Goal: Task Accomplishment & Management: Manage account settings

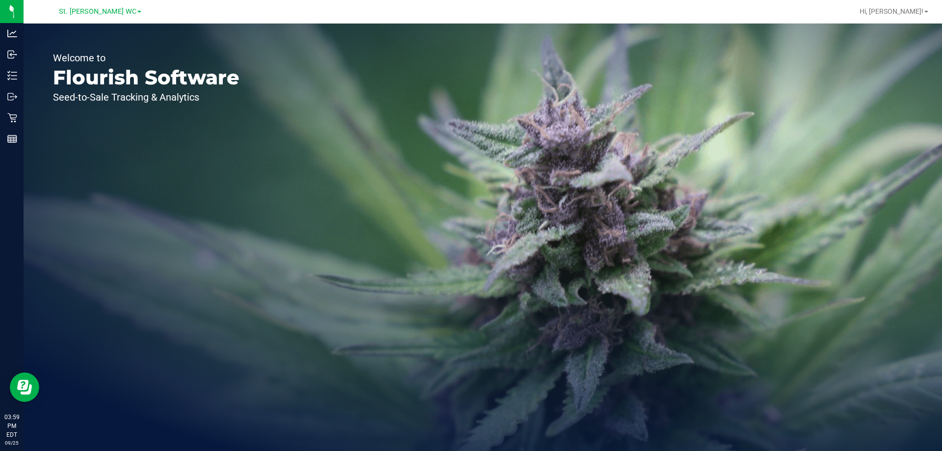
click at [28, 119] on div "Welcome to Flourish Software Seed-to-Sale Tracking & Analytics" at bounding box center [146, 237] width 245 height 427
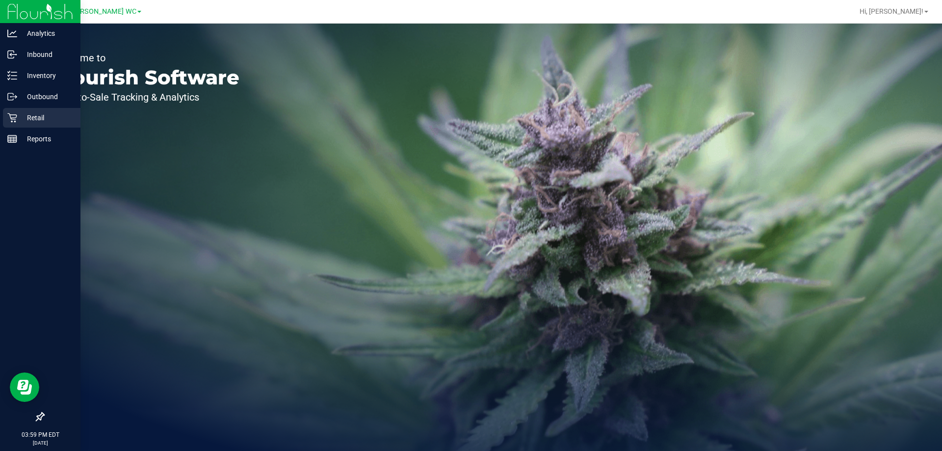
click at [22, 119] on p "Retail" at bounding box center [46, 118] width 59 height 12
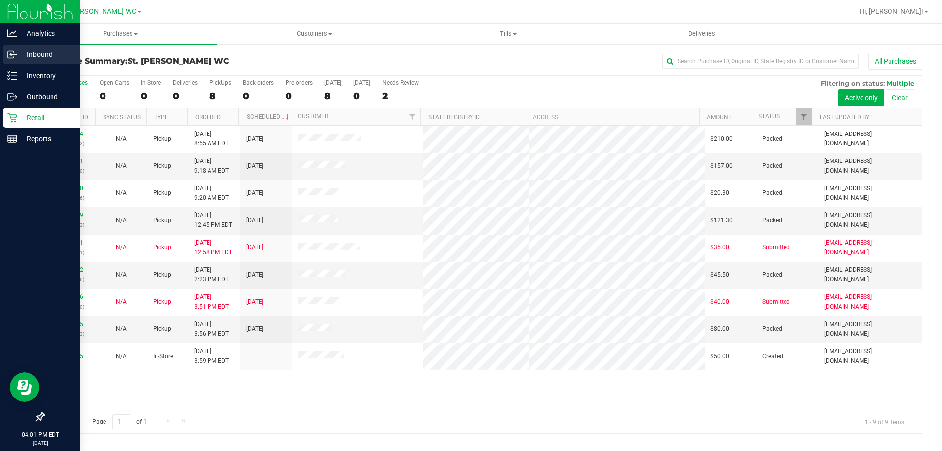
click at [13, 53] on icon at bounding box center [12, 55] width 10 height 10
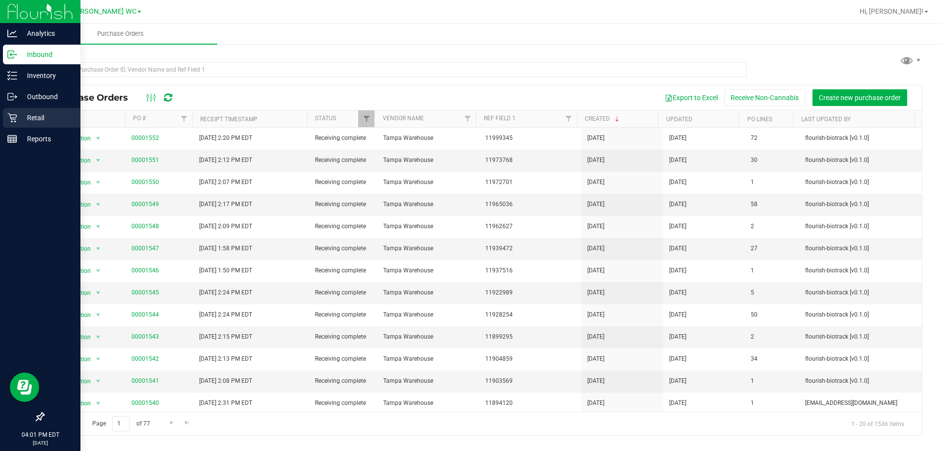
click at [33, 113] on p "Retail" at bounding box center [46, 118] width 59 height 12
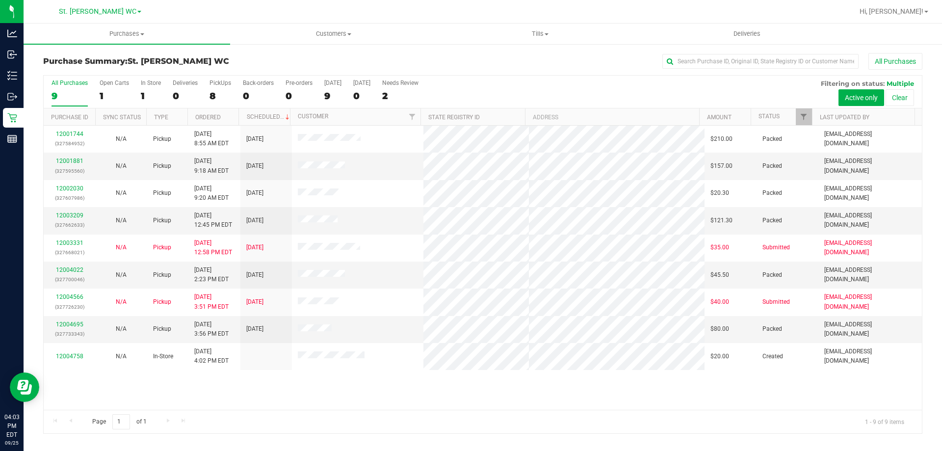
click at [62, 87] on label "All Purchases 9" at bounding box center [70, 92] width 36 height 27
click at [0, 0] on input "All Purchases 9" at bounding box center [0, 0] width 0 height 0
click at [652, 367] on div "12001744 (327584952) N/A Pickup [DATE] 8:55 AM EDT 9/25/2025 $210.00 Packed [EM…" at bounding box center [483, 268] width 878 height 284
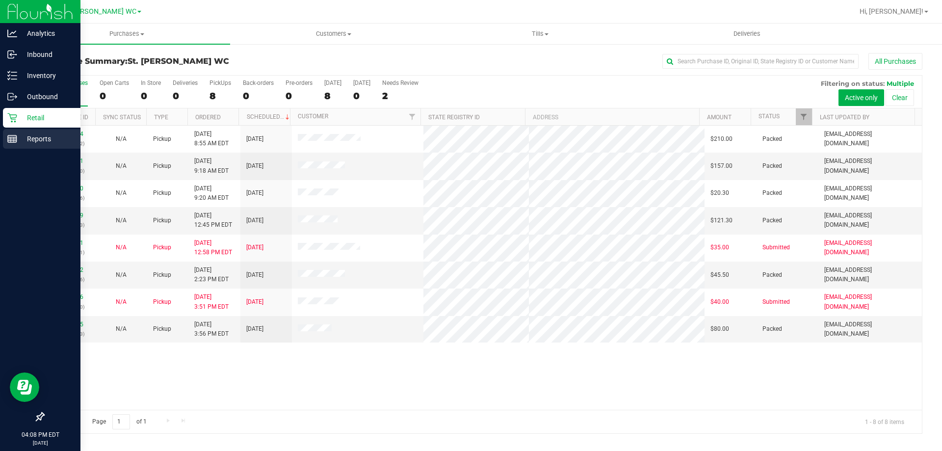
click at [25, 131] on div "Reports" at bounding box center [42, 139] width 78 height 20
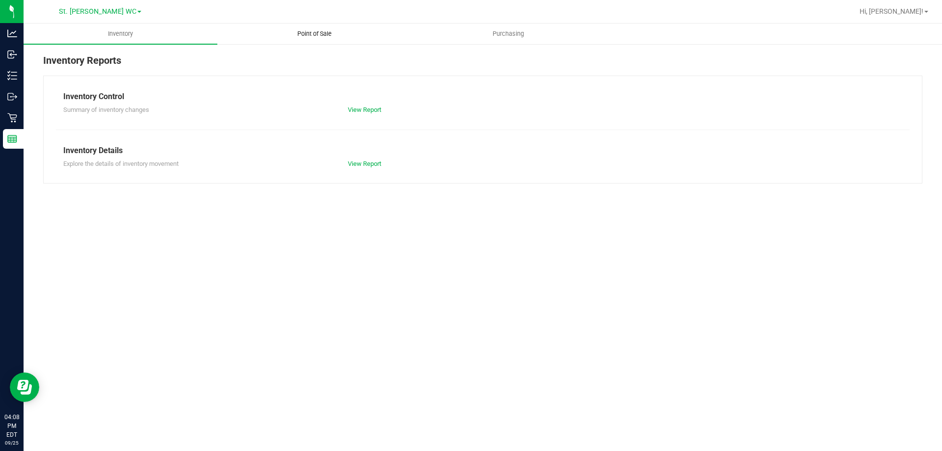
click at [330, 29] on span "Point of Sale" at bounding box center [314, 33] width 61 height 9
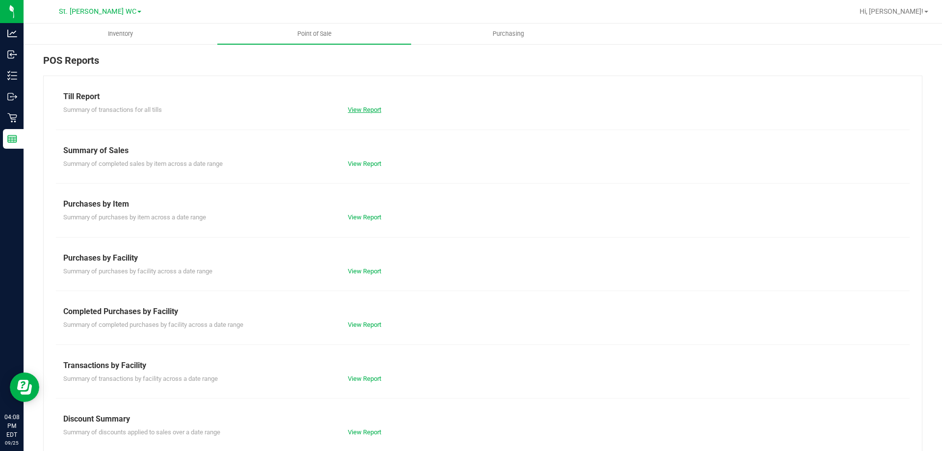
click at [370, 112] on link "View Report" at bounding box center [364, 109] width 33 height 7
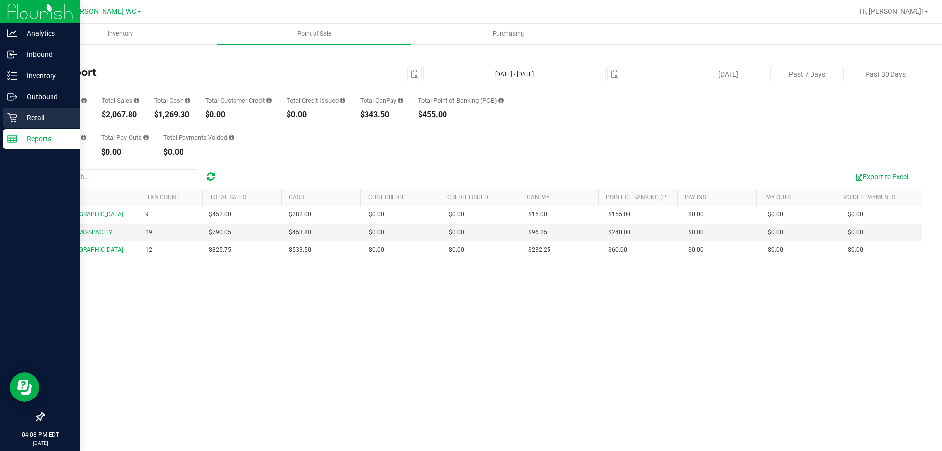
click at [52, 115] on p "Retail" at bounding box center [46, 118] width 59 height 12
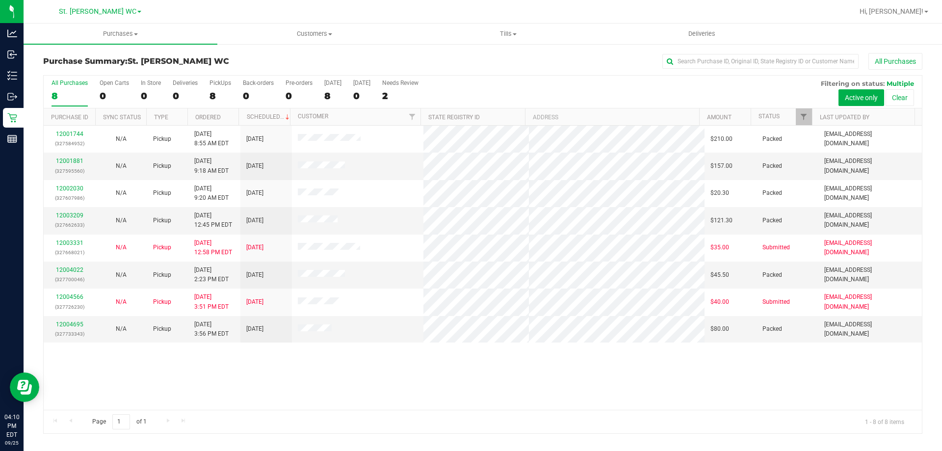
click at [473, 376] on div "12001744 (327584952) N/A Pickup [DATE] 8:55 AM EDT 9/25/2025 $210.00 Packed [EM…" at bounding box center [483, 268] width 878 height 284
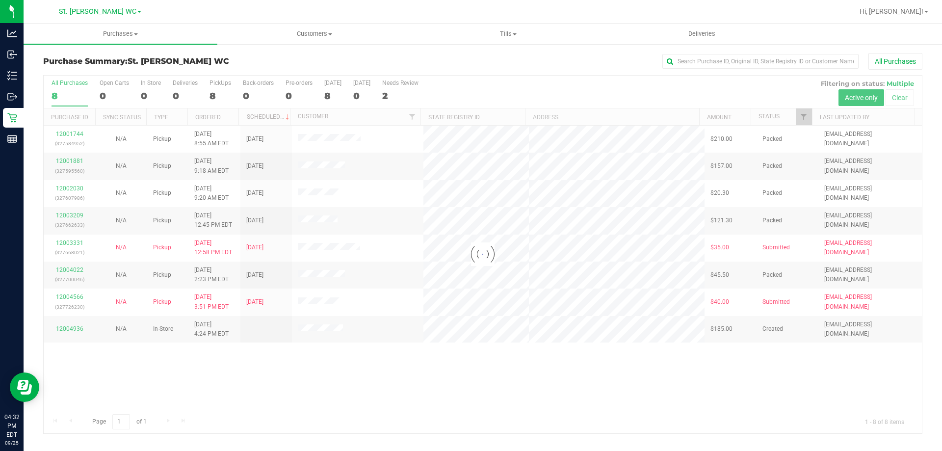
click at [616, 379] on div at bounding box center [483, 255] width 878 height 358
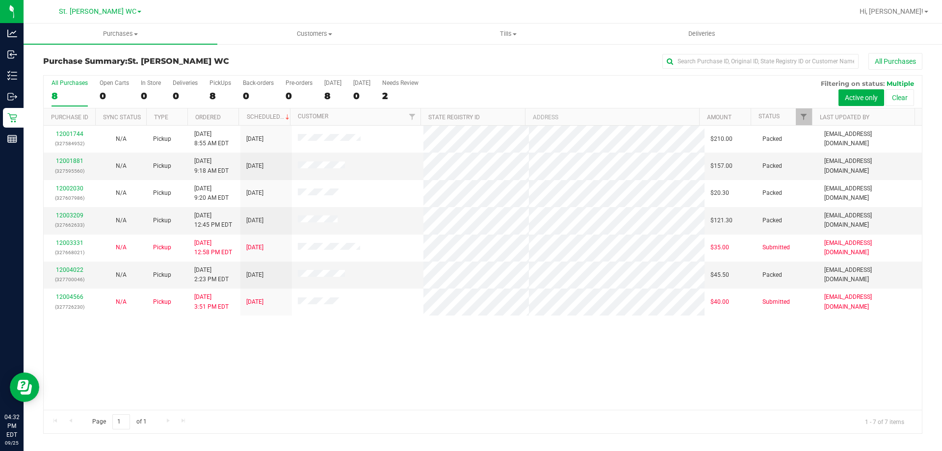
click at [62, 103] on label "All Purchases 8" at bounding box center [70, 92] width 36 height 27
click at [0, 0] on input "All Purchases 8" at bounding box center [0, 0] width 0 height 0
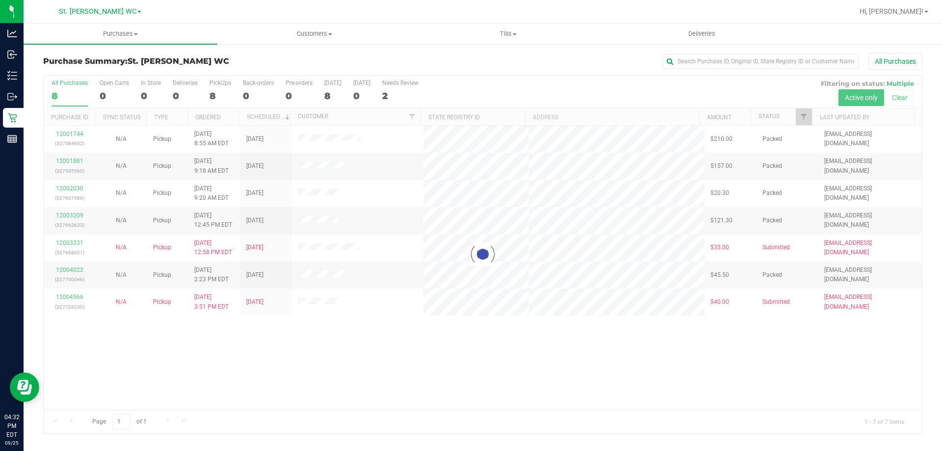
click at [407, 397] on div at bounding box center [483, 255] width 878 height 358
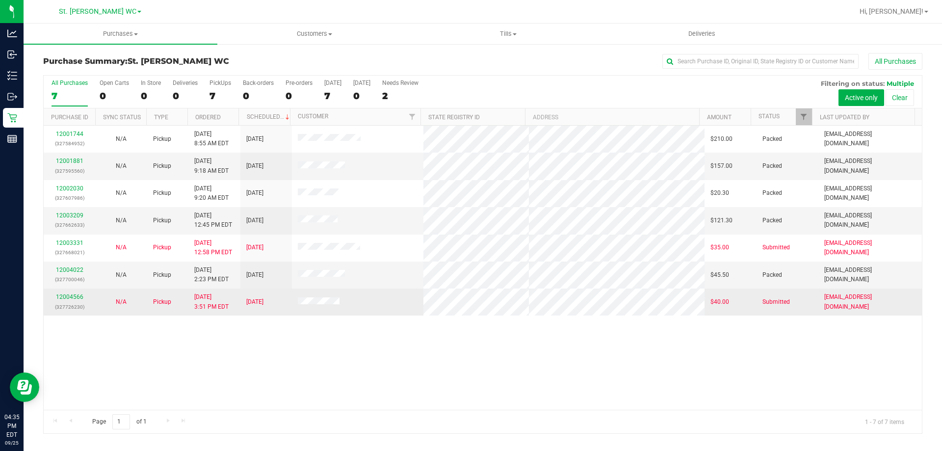
click at [73, 301] on div "12004566 (327726230)" at bounding box center [70, 301] width 40 height 19
click at [73, 295] on link "12004566" at bounding box center [69, 296] width 27 height 7
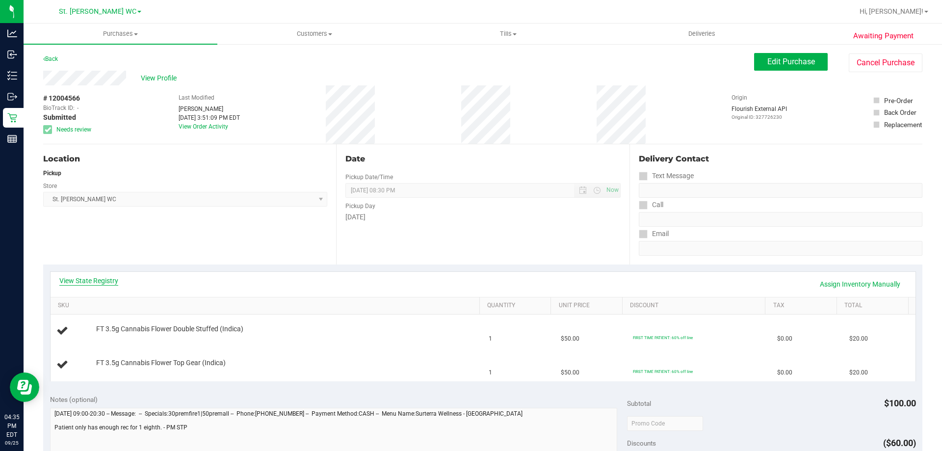
click at [94, 282] on link "View State Registry" at bounding box center [88, 281] width 59 height 10
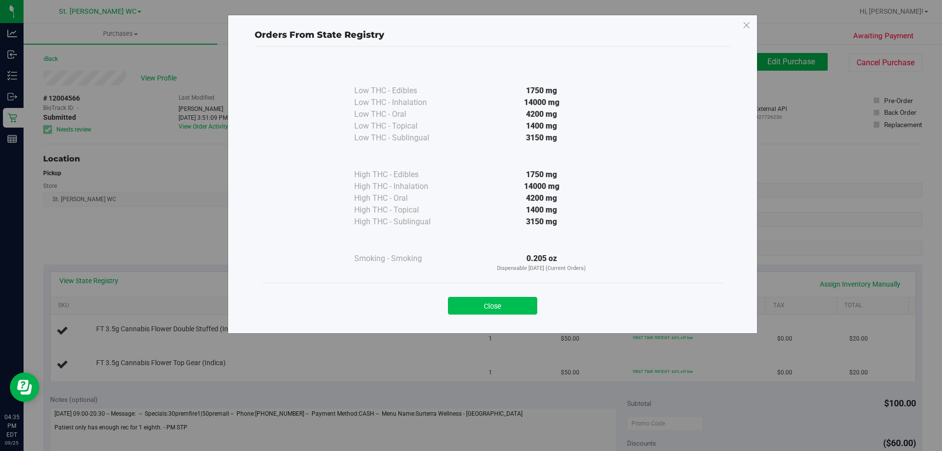
click at [504, 309] on button "Close" at bounding box center [492, 306] width 89 height 18
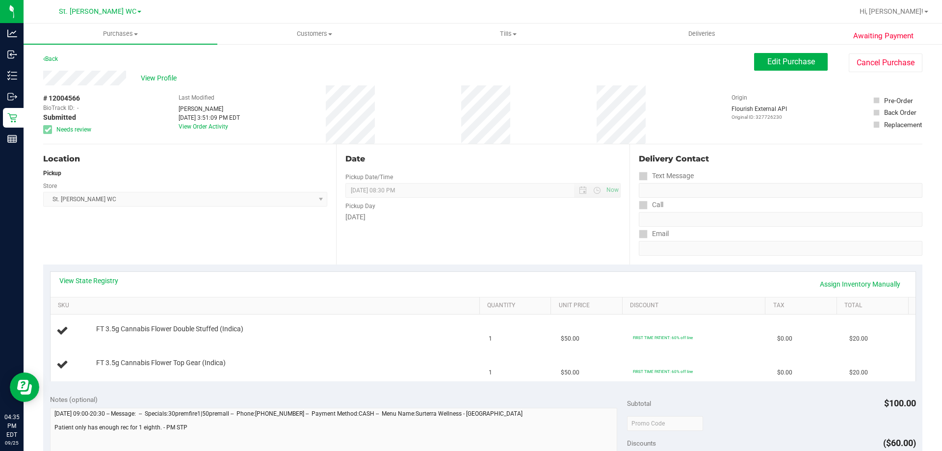
click at [352, 263] on div "Date Pickup Date/Time [DATE] Now [DATE] 08:30 PM Now Pickup Day [DATE]" at bounding box center [482, 204] width 293 height 120
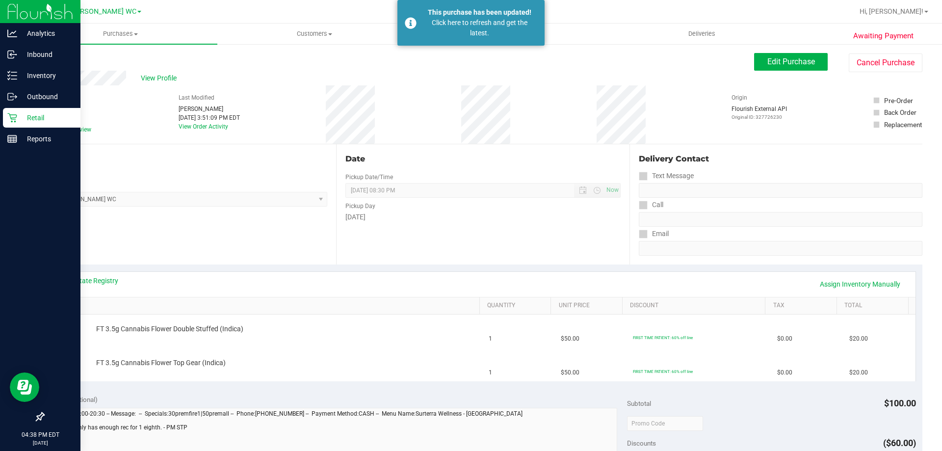
click at [18, 115] on p "Retail" at bounding box center [46, 118] width 59 height 12
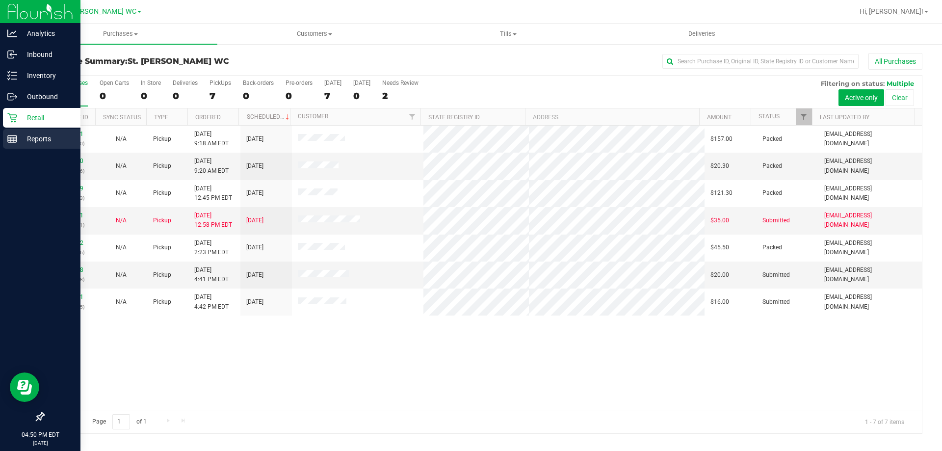
click at [11, 140] on line at bounding box center [11, 139] width 0 height 5
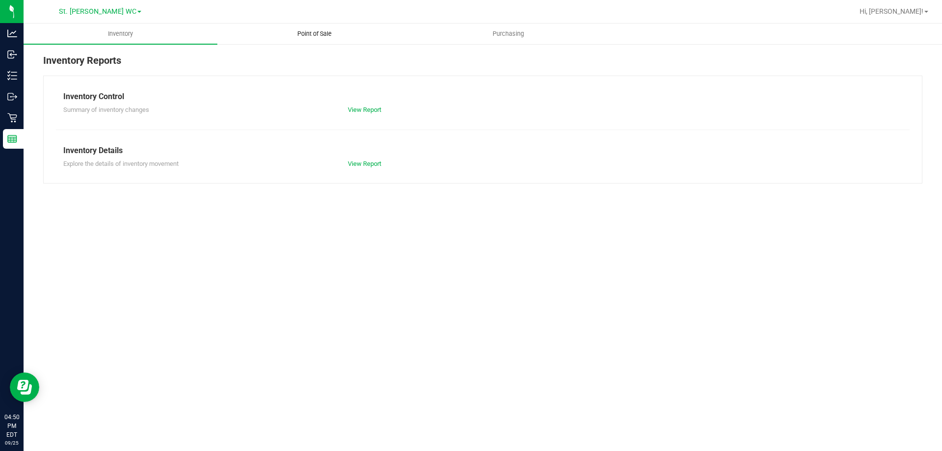
click at [327, 36] on span "Point of Sale" at bounding box center [314, 33] width 61 height 9
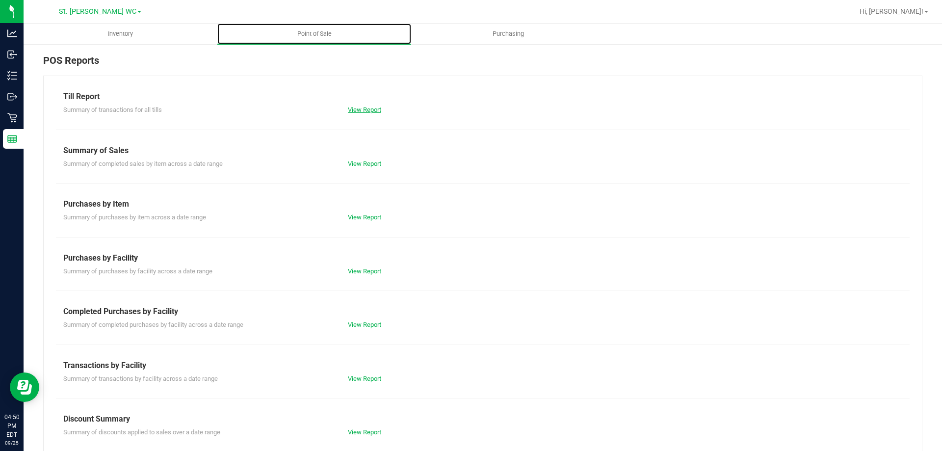
click at [379, 108] on link "View Report" at bounding box center [364, 109] width 33 height 7
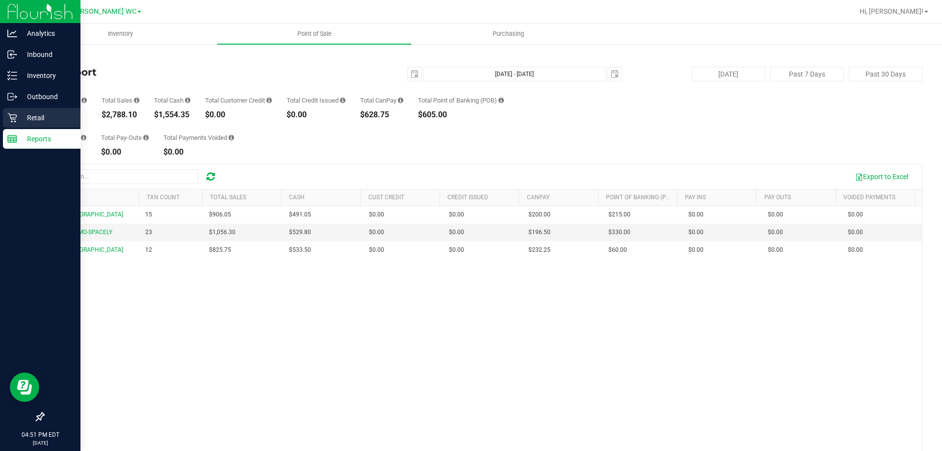
click at [20, 126] on div "Retail" at bounding box center [42, 118] width 78 height 20
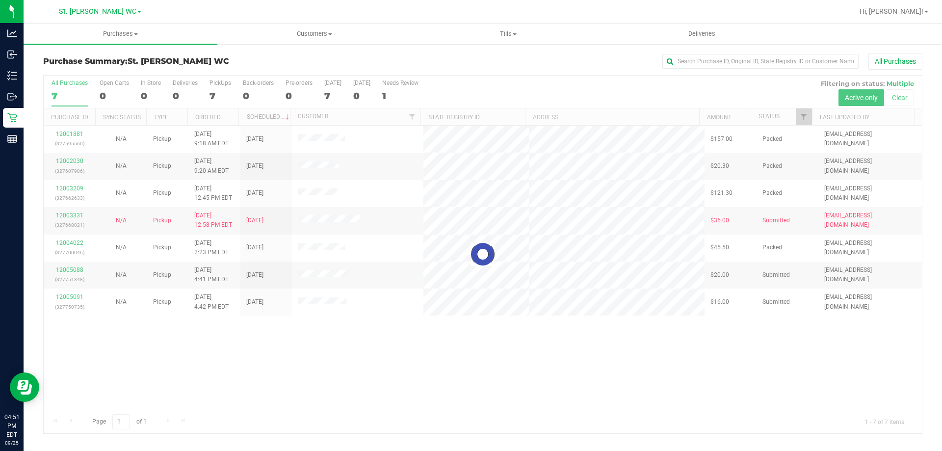
click at [304, 392] on div at bounding box center [483, 255] width 878 height 358
click at [278, 395] on div at bounding box center [483, 255] width 878 height 358
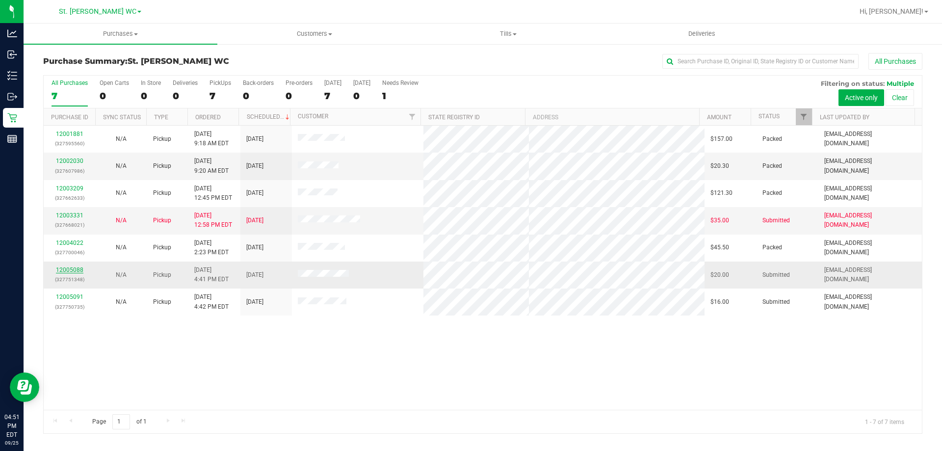
click at [68, 266] on link "12005088" at bounding box center [69, 269] width 27 height 7
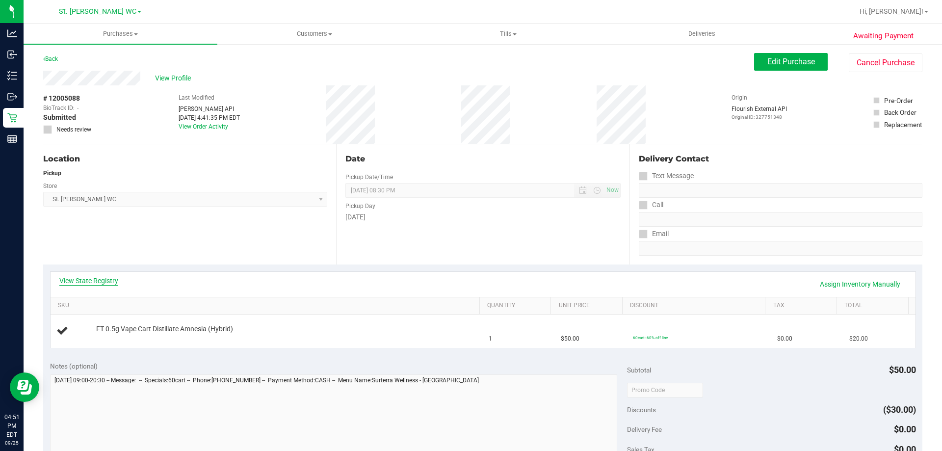
click at [91, 276] on link "View State Registry" at bounding box center [88, 281] width 59 height 10
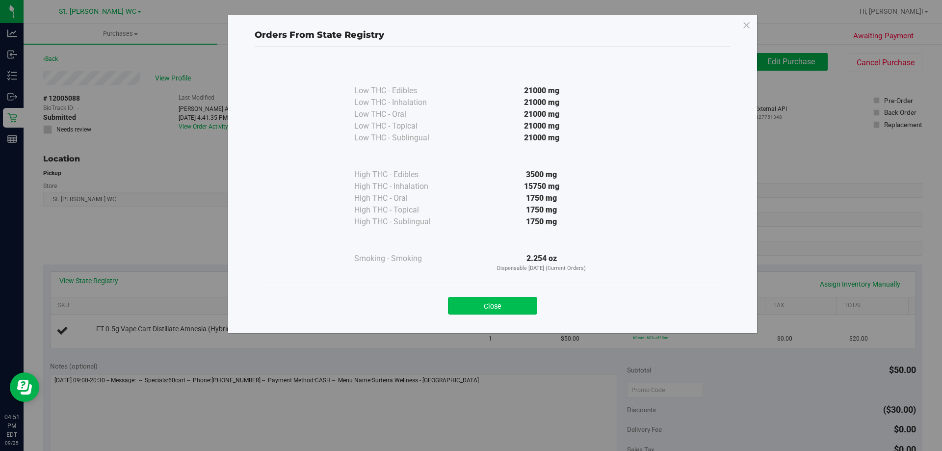
click at [504, 300] on button "Close" at bounding box center [492, 306] width 89 height 18
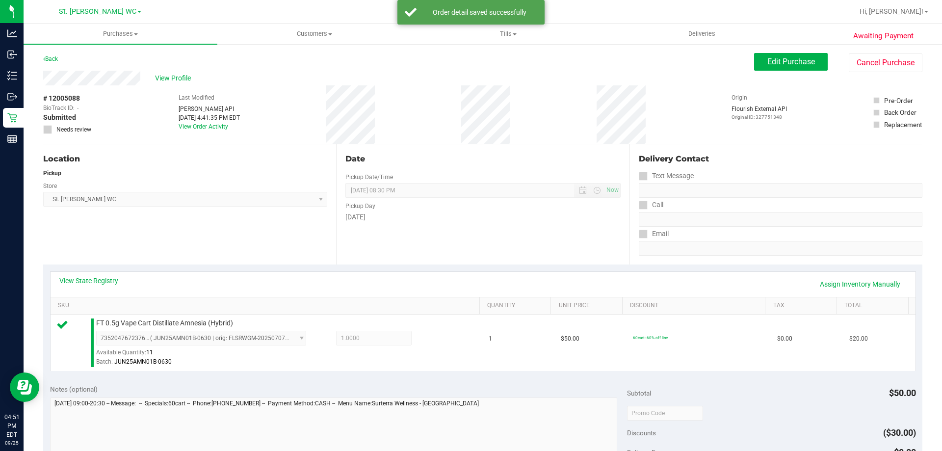
scroll to position [113, 0]
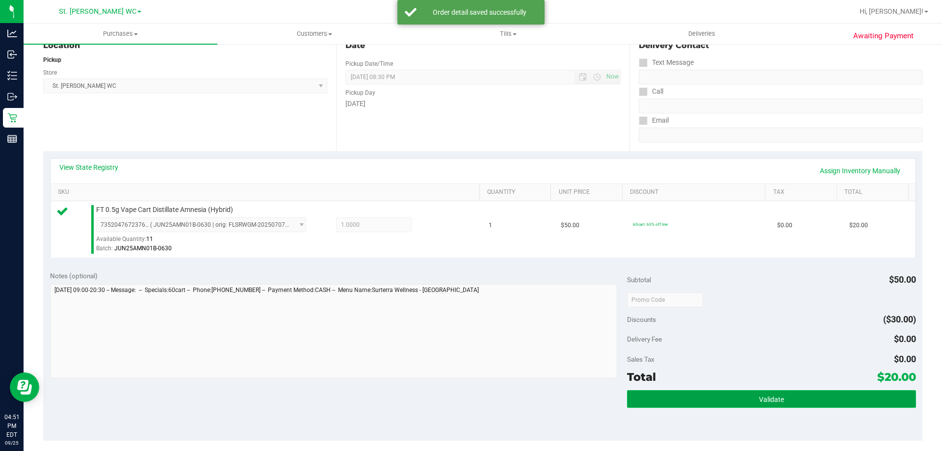
click at [724, 391] on button "Validate" at bounding box center [771, 399] width 288 height 18
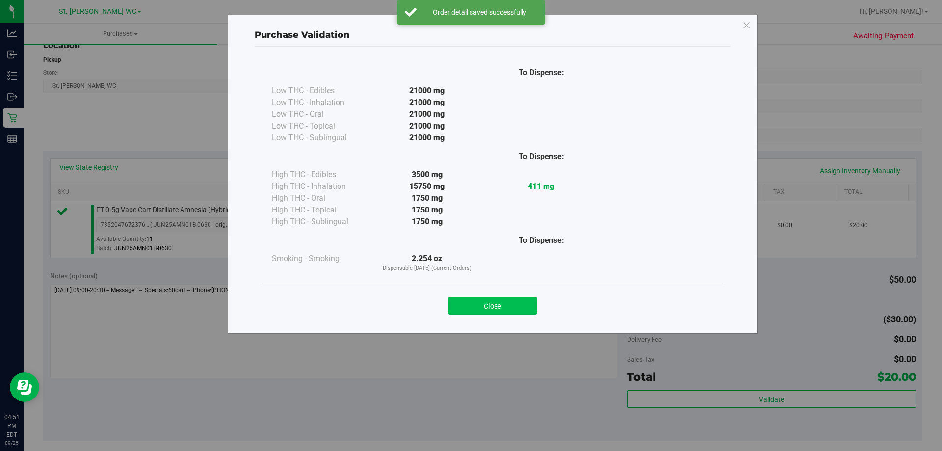
click at [520, 307] on button "Close" at bounding box center [492, 306] width 89 height 18
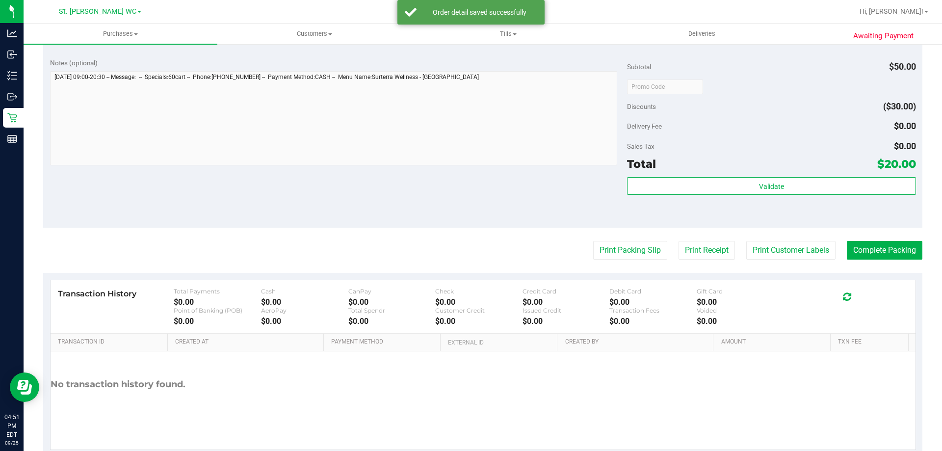
scroll to position [331, 0]
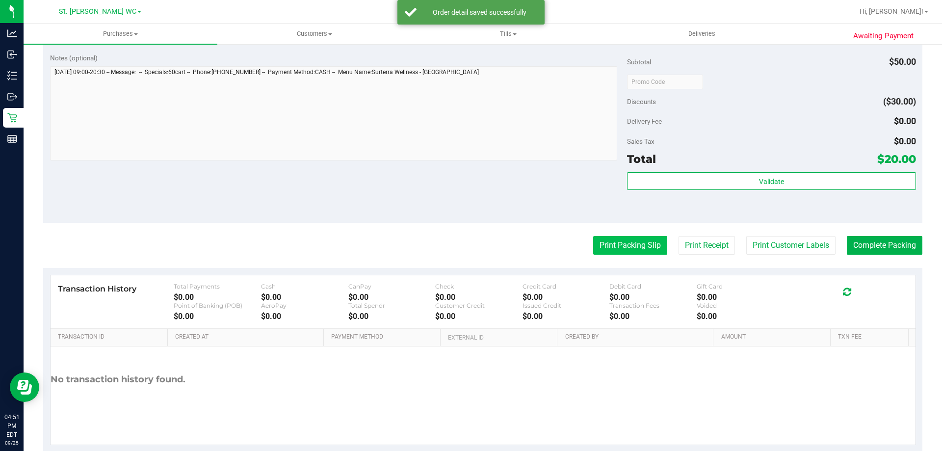
click at [637, 244] on button "Print Packing Slip" at bounding box center [630, 245] width 74 height 19
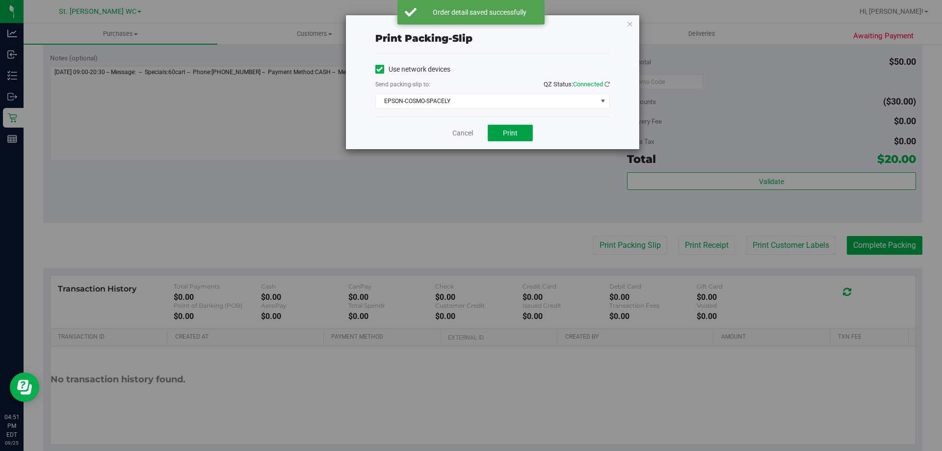
click at [514, 135] on span "Print" at bounding box center [510, 133] width 15 height 8
click at [486, 101] on span "EPSON-COSMO-SPACELY" at bounding box center [486, 101] width 221 height 14
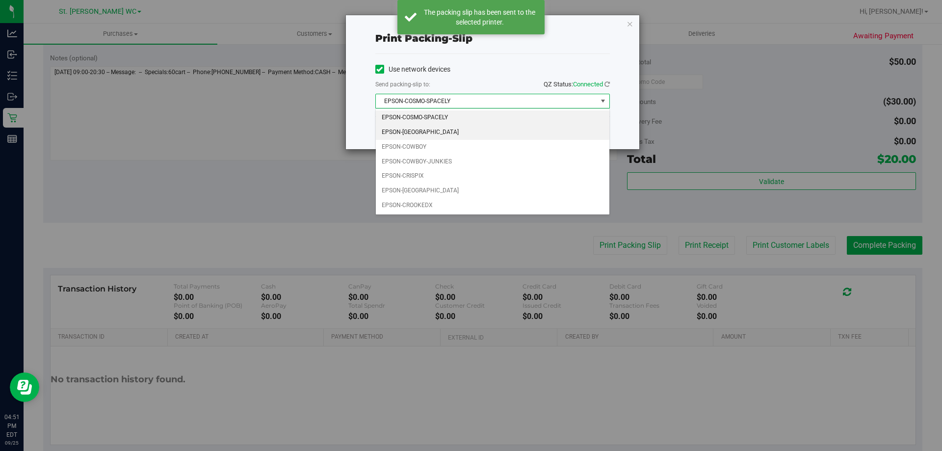
click at [464, 130] on li "EPSON-[GEOGRAPHIC_DATA]" at bounding box center [493, 132] width 234 height 15
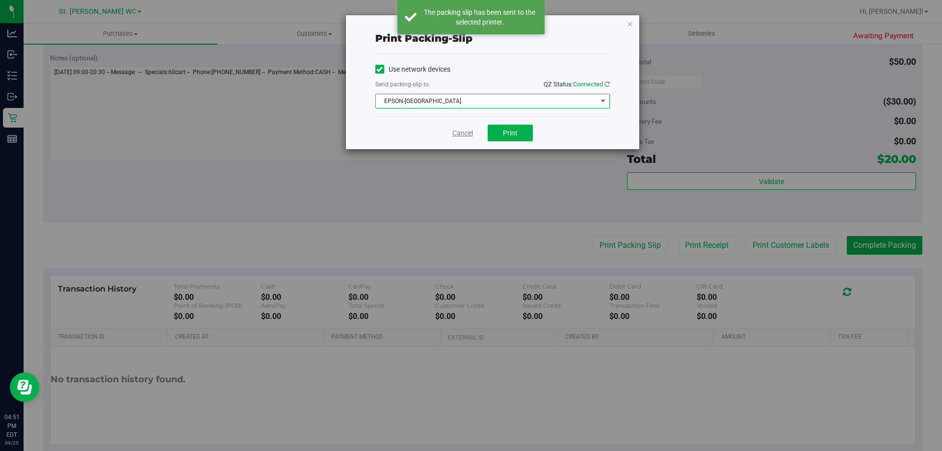
click at [461, 134] on link "Cancel" at bounding box center [462, 133] width 21 height 10
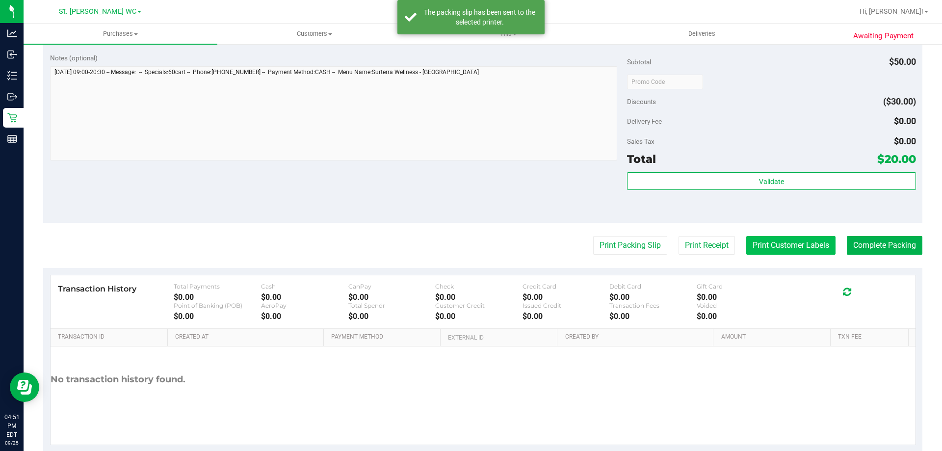
click at [784, 238] on button "Print Customer Labels" at bounding box center [790, 245] width 89 height 19
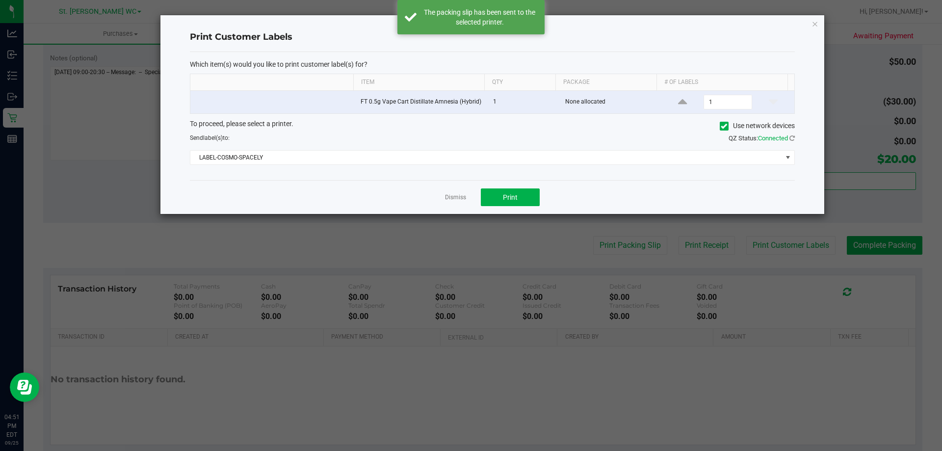
click at [425, 174] on div "Which item(s) would you like to print customer label(s) for? Item Qty Package #…" at bounding box center [492, 116] width 605 height 128
click at [413, 159] on span "LABEL-COSMO-SPACELY" at bounding box center [486, 158] width 592 height 14
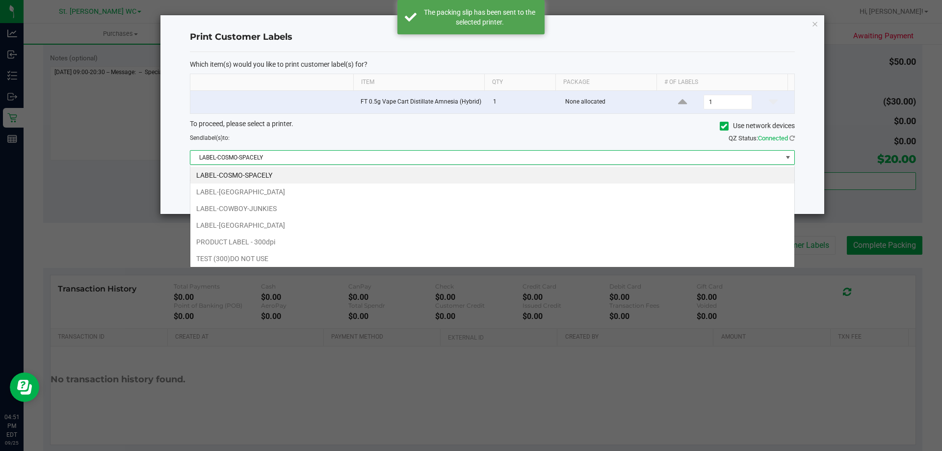
scroll to position [15, 604]
click at [343, 186] on li "LABEL-[GEOGRAPHIC_DATA]" at bounding box center [492, 191] width 604 height 17
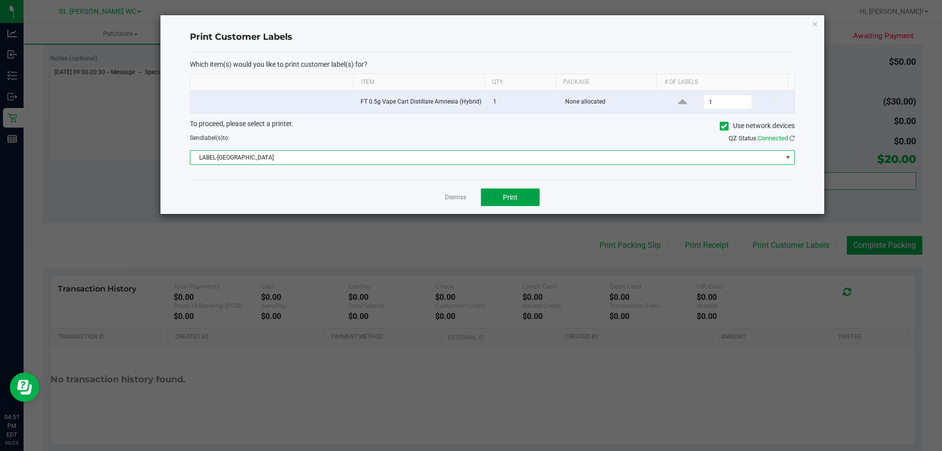
click at [525, 192] on button "Print" at bounding box center [510, 197] width 59 height 18
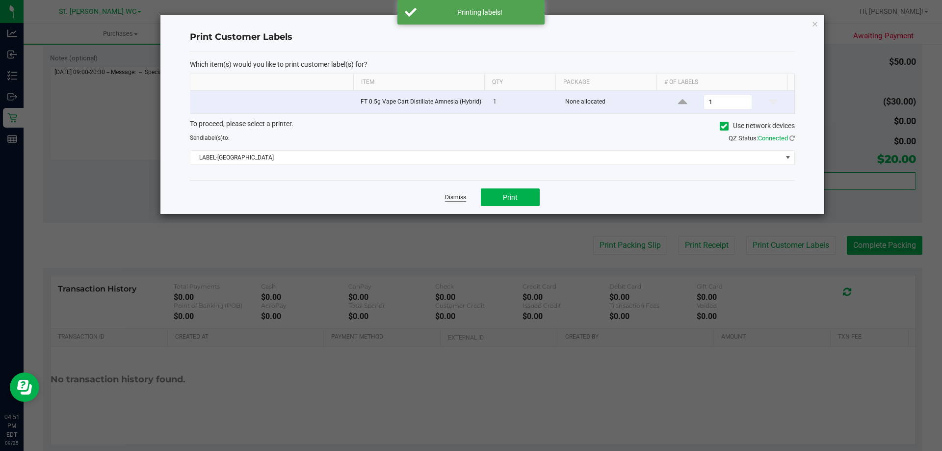
click at [450, 196] on link "Dismiss" at bounding box center [455, 197] width 21 height 8
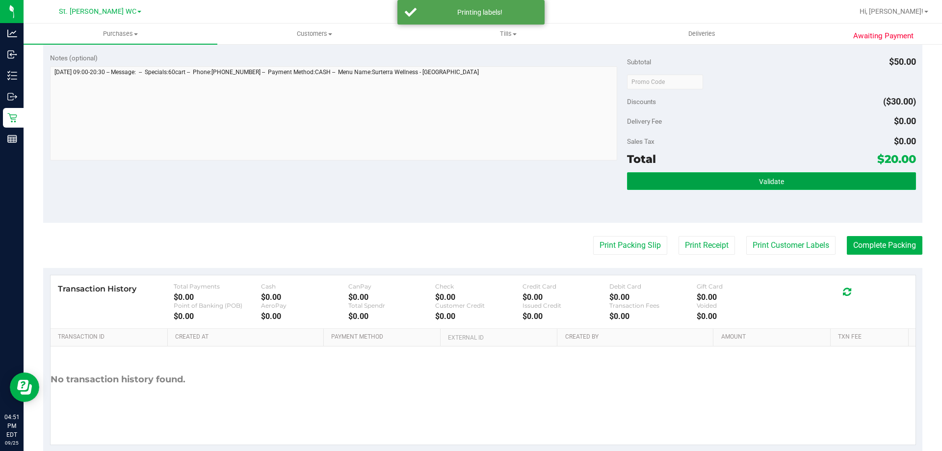
click at [839, 182] on button "Validate" at bounding box center [771, 181] width 288 height 18
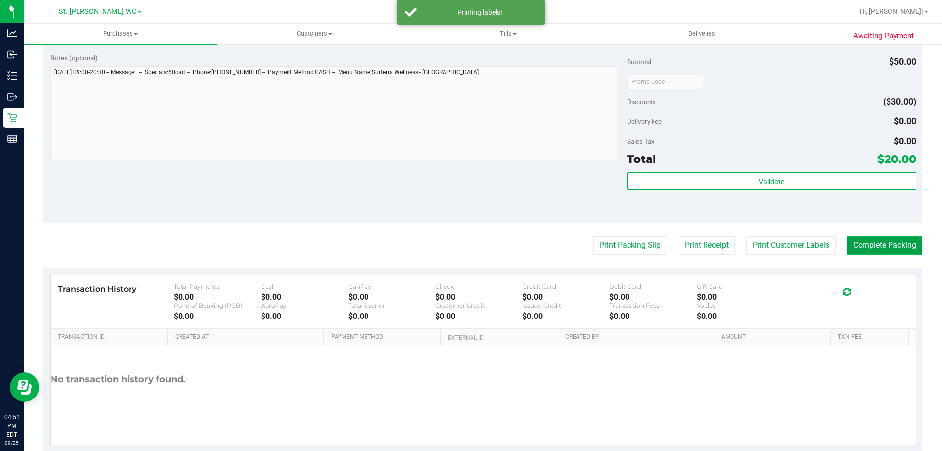
click at [904, 240] on button "Complete Packing" at bounding box center [885, 245] width 76 height 19
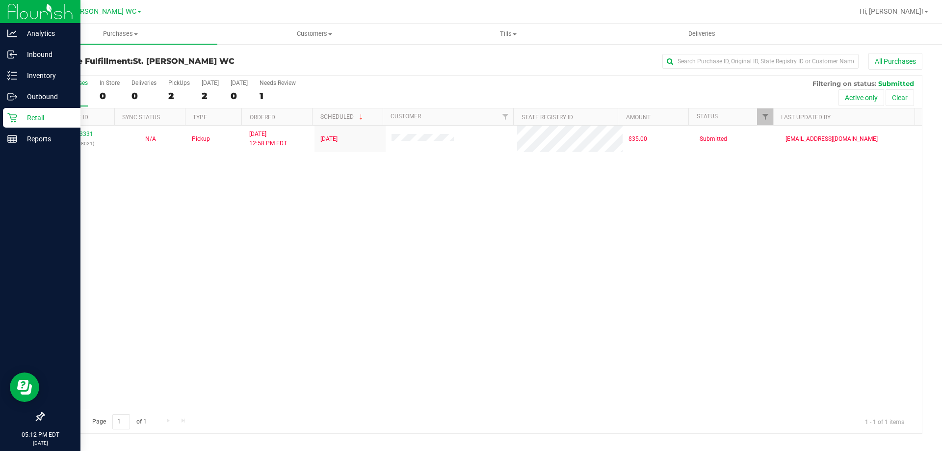
click at [7, 120] on icon at bounding box center [12, 118] width 10 height 10
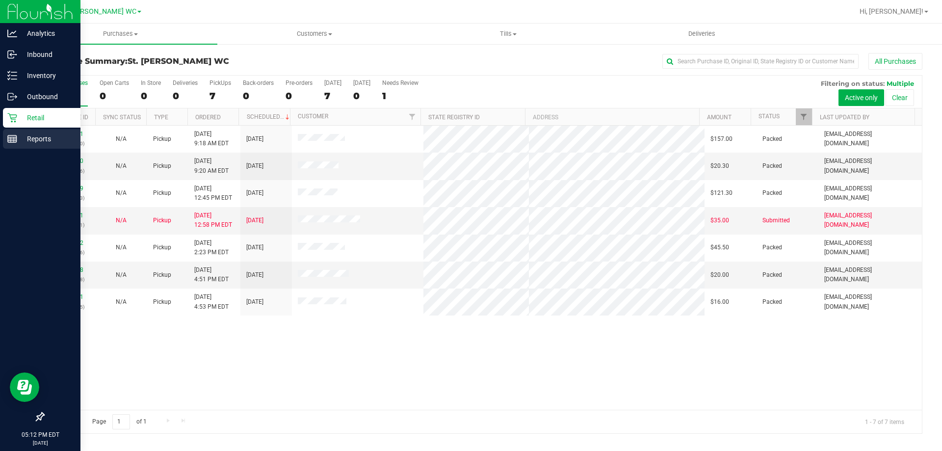
click at [23, 146] on div "Reports" at bounding box center [42, 139] width 78 height 20
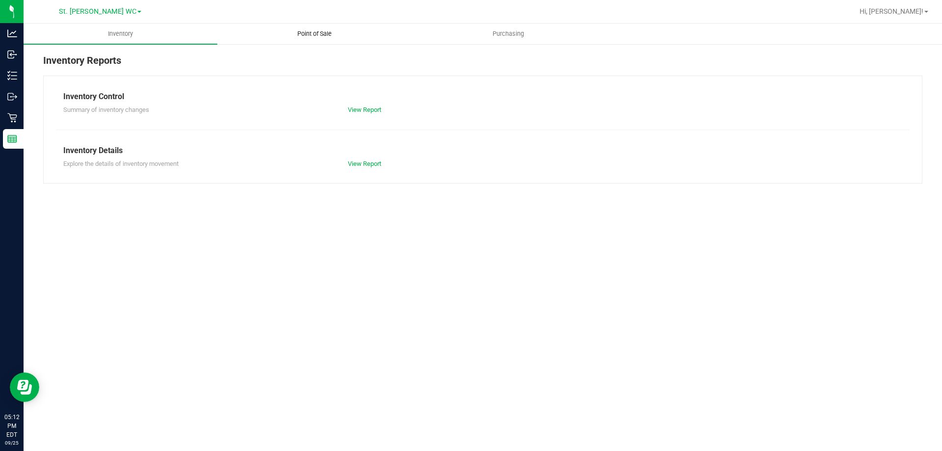
click at [322, 37] on span "Point of Sale" at bounding box center [314, 33] width 61 height 9
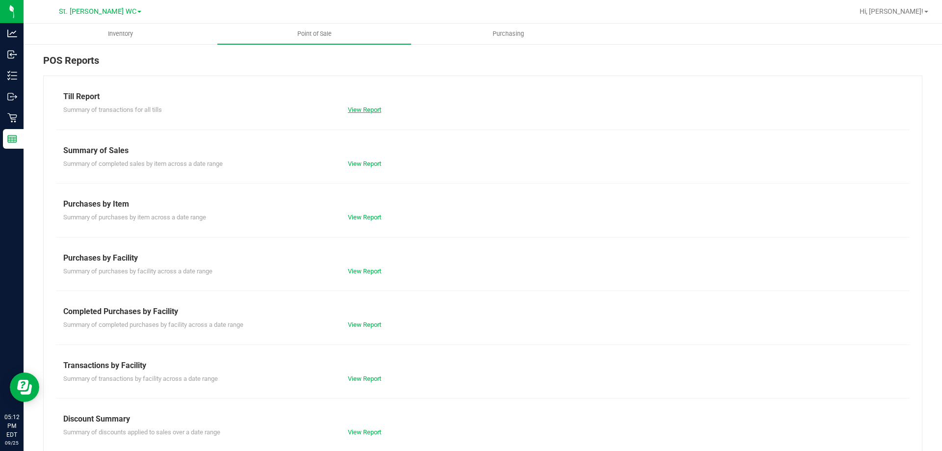
click at [365, 107] on link "View Report" at bounding box center [364, 109] width 33 height 7
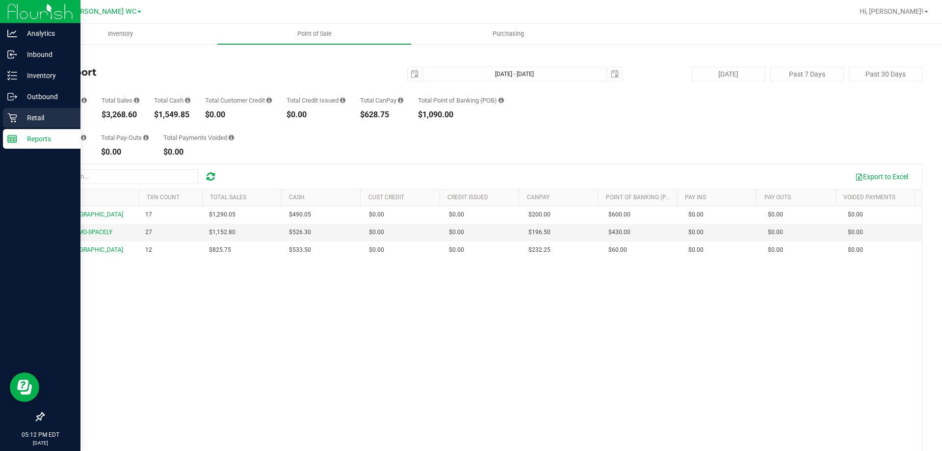
click at [22, 120] on p "Retail" at bounding box center [46, 118] width 59 height 12
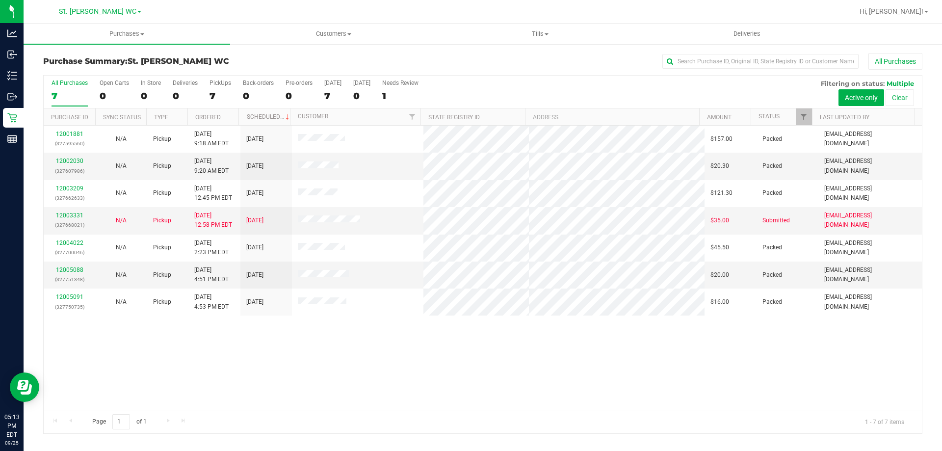
click at [417, 342] on div "12001881 (327595560) N/A Pickup [DATE] 9:18 AM EDT 9/25/2025 $157.00 Packed [EM…" at bounding box center [483, 268] width 878 height 284
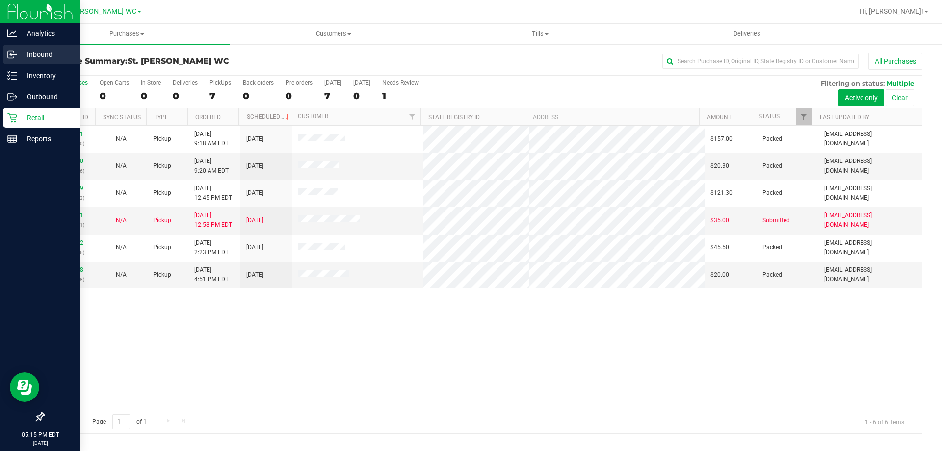
click at [17, 62] on div "Inbound" at bounding box center [42, 55] width 78 height 20
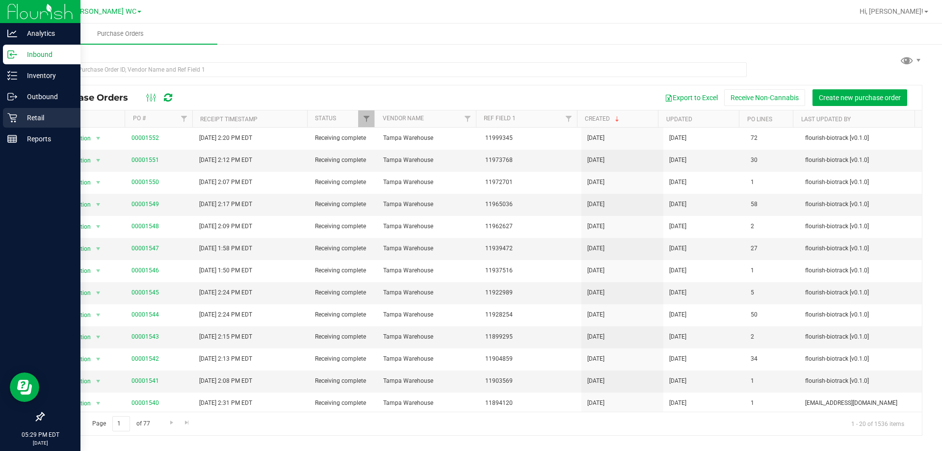
click at [31, 113] on p "Retail" at bounding box center [46, 118] width 59 height 12
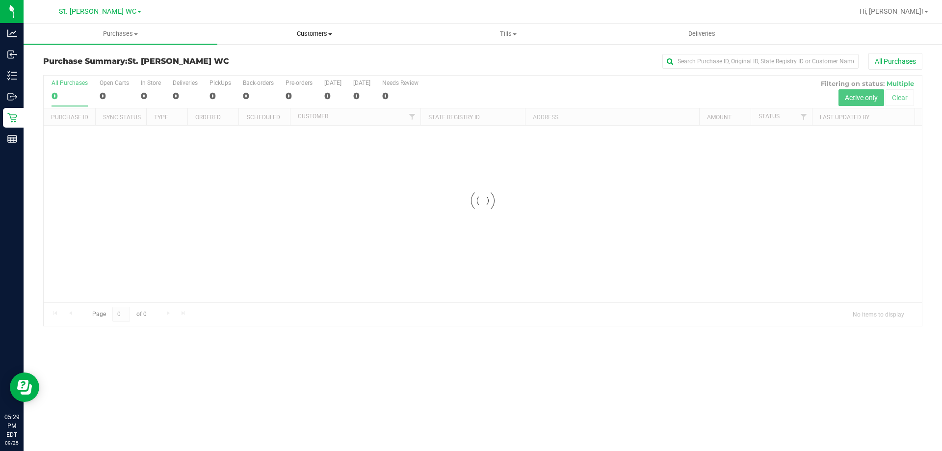
click at [317, 38] on uib-tab-heading "Customers All customers Add a new customer All physicians" at bounding box center [314, 34] width 193 height 20
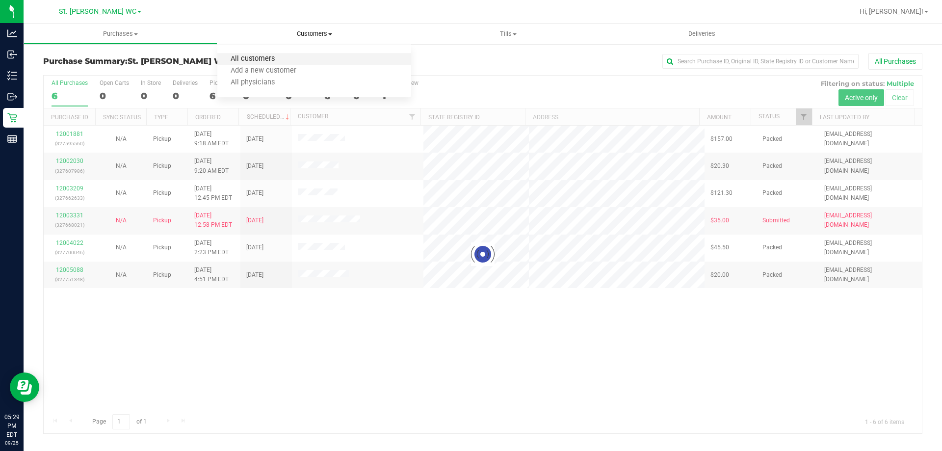
click at [267, 58] on span "All customers" at bounding box center [252, 59] width 71 height 8
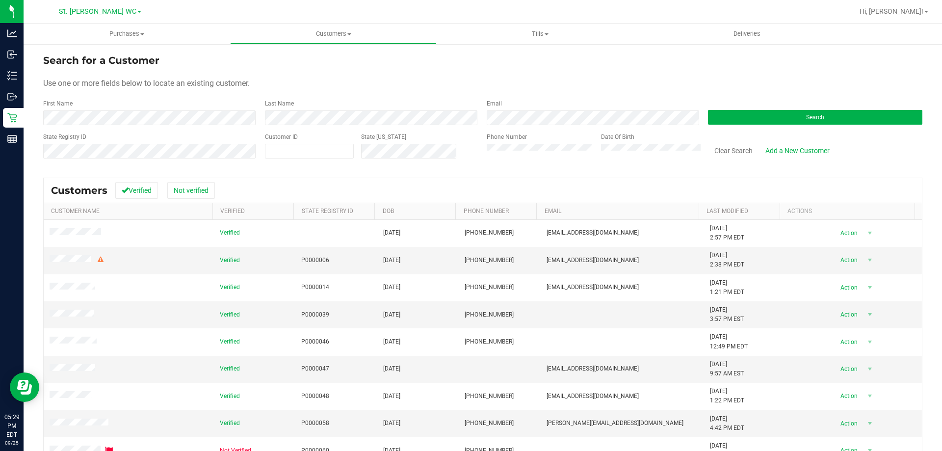
click at [527, 165] on div "Phone Number" at bounding box center [540, 149] width 107 height 35
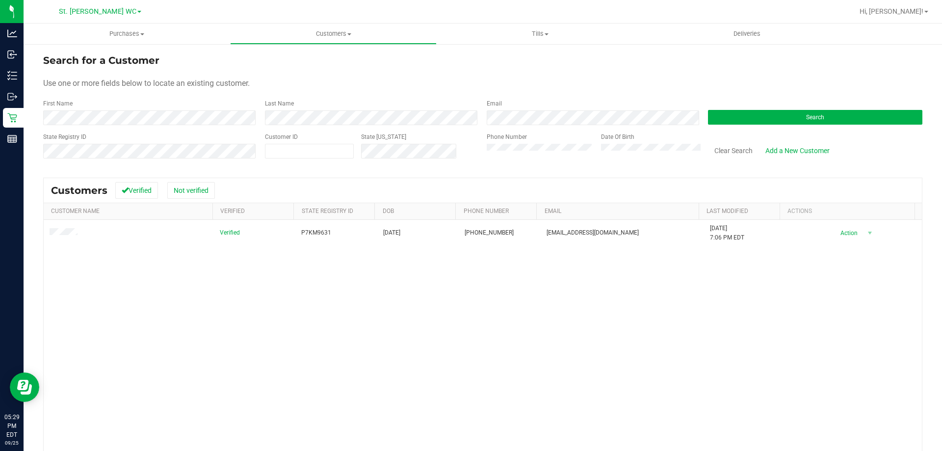
click at [826, 213] on div "Actions" at bounding box center [849, 211] width 124 height 7
click at [841, 248] on div "Verified P7KM9631 [DATE] (904) 303-3739 [EMAIL_ADDRESS][DOMAIN_NAME] [DATE] 7:0…" at bounding box center [483, 362] width 878 height 284
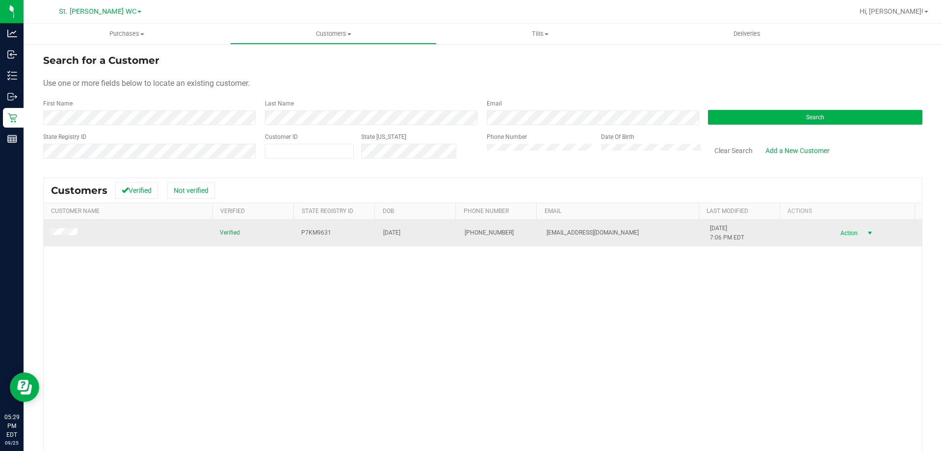
click at [842, 235] on span "Action" at bounding box center [848, 233] width 32 height 14
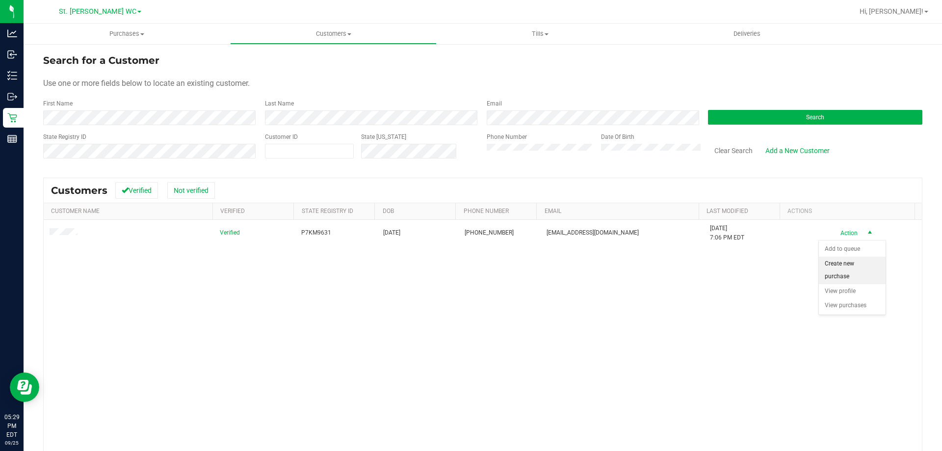
click at [847, 263] on li "Create new purchase" at bounding box center [852, 270] width 67 height 27
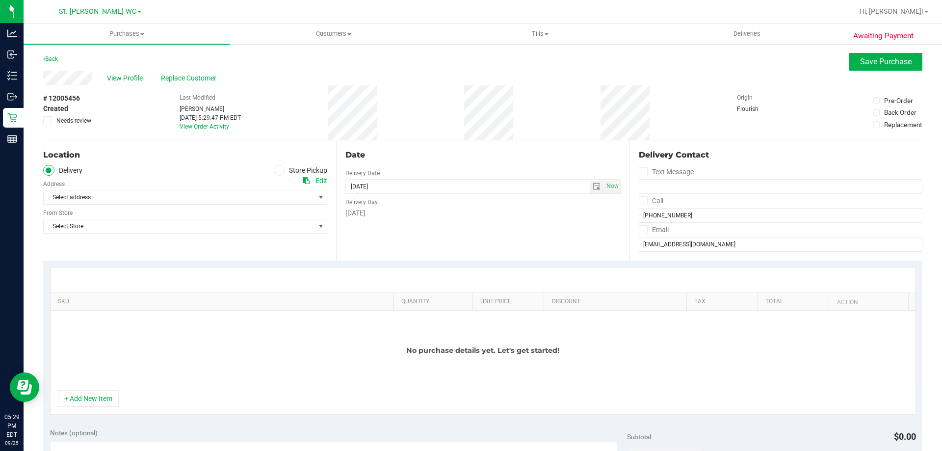
click at [278, 165] on span at bounding box center [279, 170] width 11 height 11
click at [0, 0] on input "Store Pickup" at bounding box center [0, 0] width 0 height 0
click at [207, 198] on span "Select Store" at bounding box center [179, 197] width 271 height 14
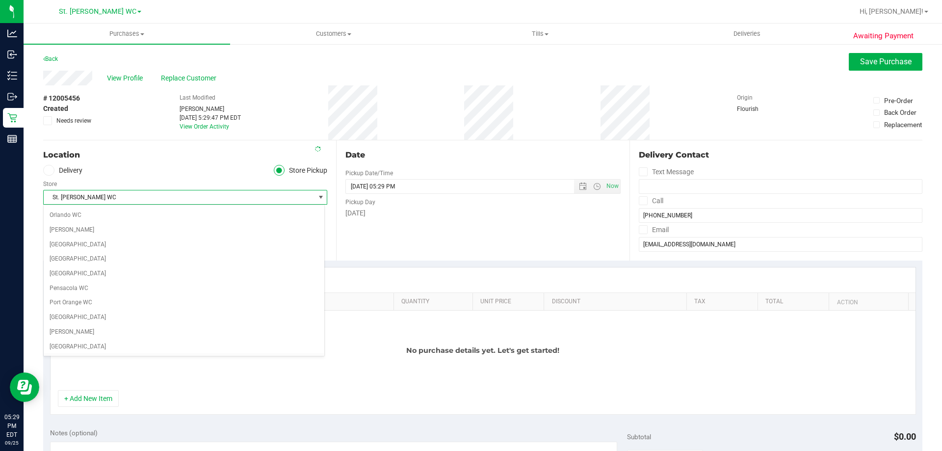
scroll to position [509, 0]
click at [215, 154] on div "Location" at bounding box center [185, 155] width 284 height 12
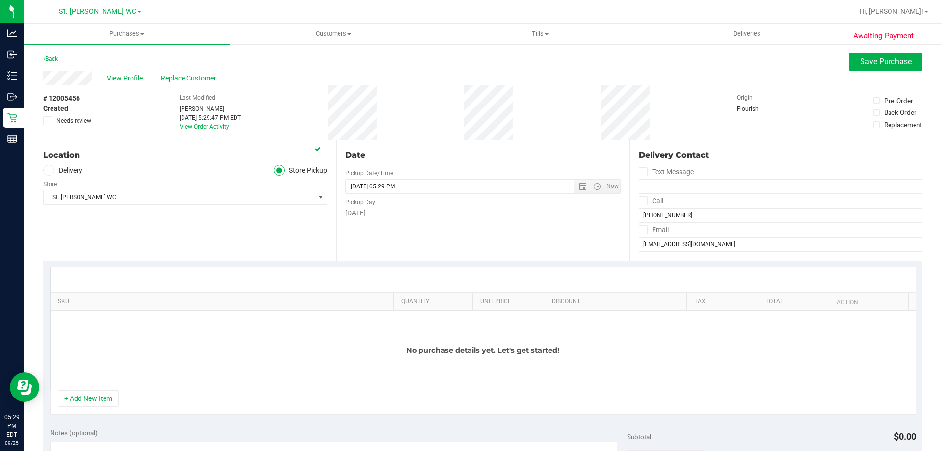
scroll to position [196, 0]
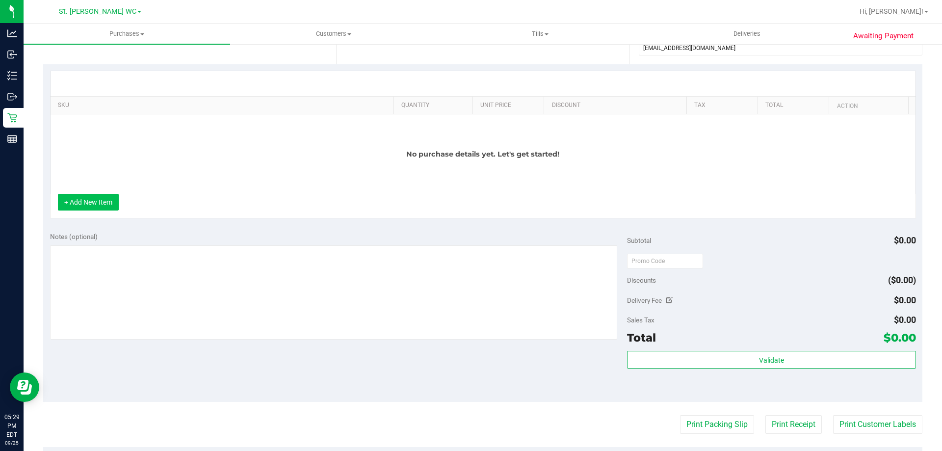
click at [106, 205] on button "+ Add New Item" at bounding box center [88, 202] width 61 height 17
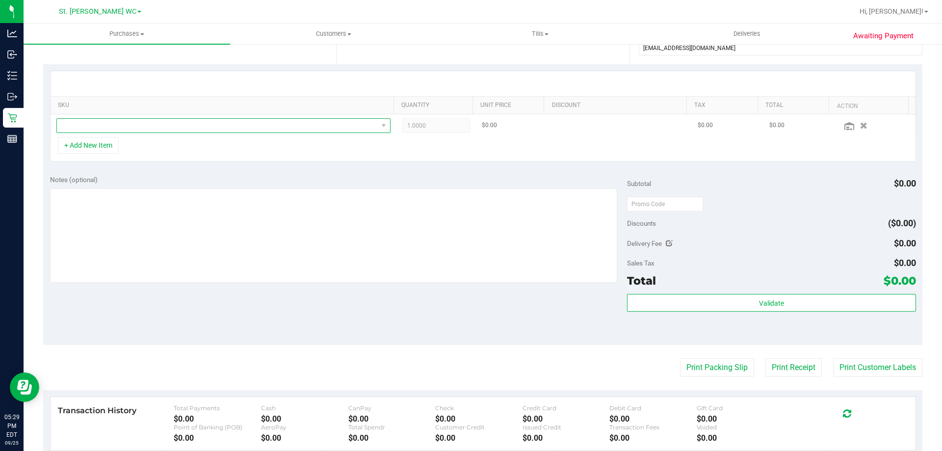
click at [130, 126] on span "NO DATA FOUND" at bounding box center [217, 126] width 321 height 14
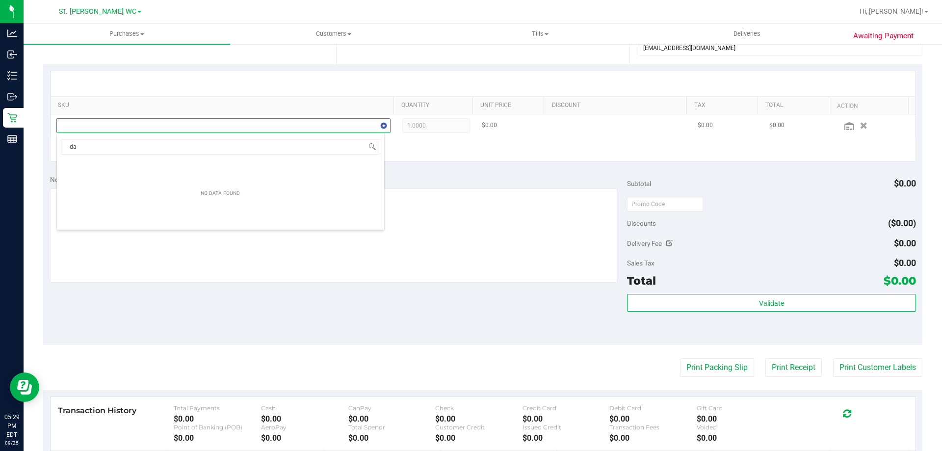
scroll to position [15, 328]
type input "dark"
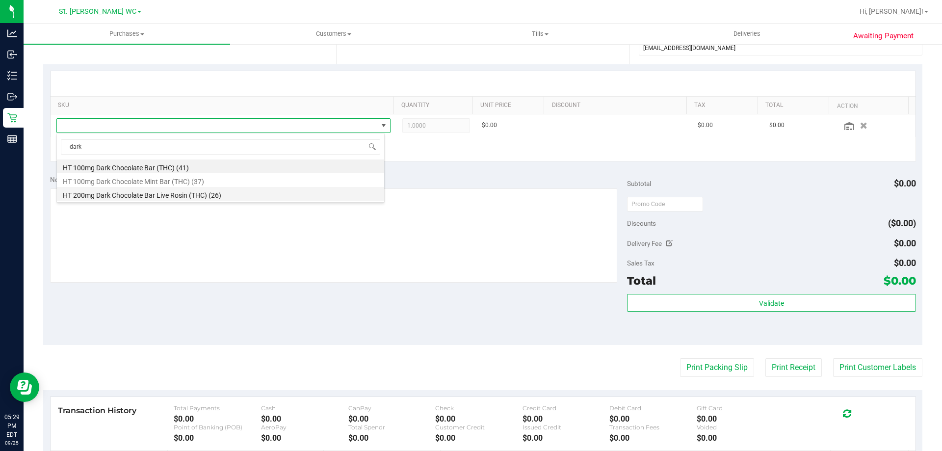
click at [127, 191] on li "HT 200mg Dark Chocolate Bar Live Rosin (THC) (26)" at bounding box center [220, 194] width 327 height 14
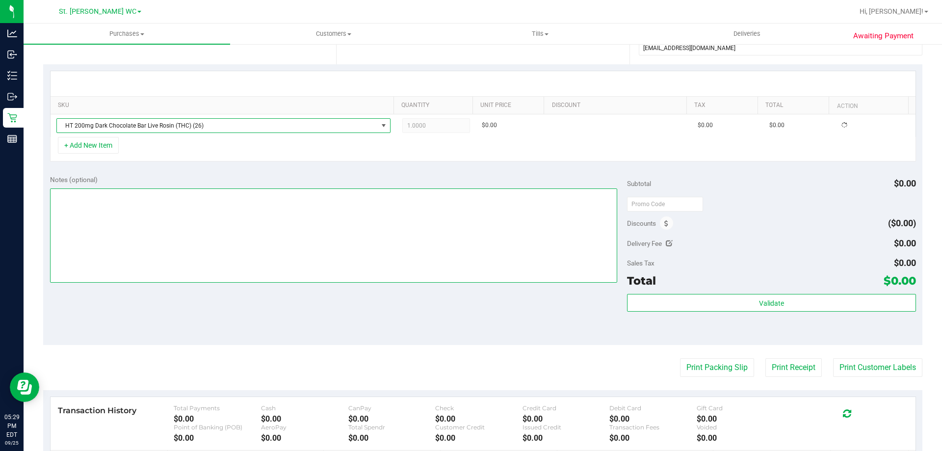
click at [123, 220] on textarea at bounding box center [334, 235] width 568 height 94
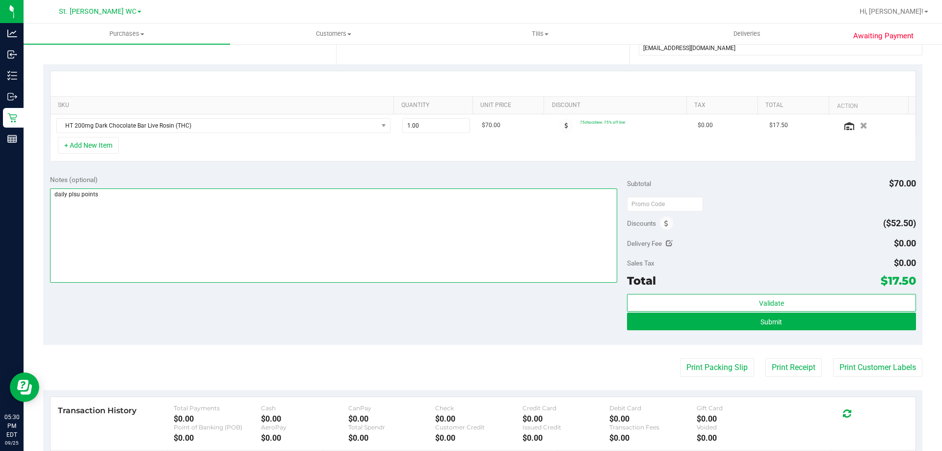
click at [82, 195] on textarea at bounding box center [334, 235] width 568 height 94
type textarea "daily plus points"
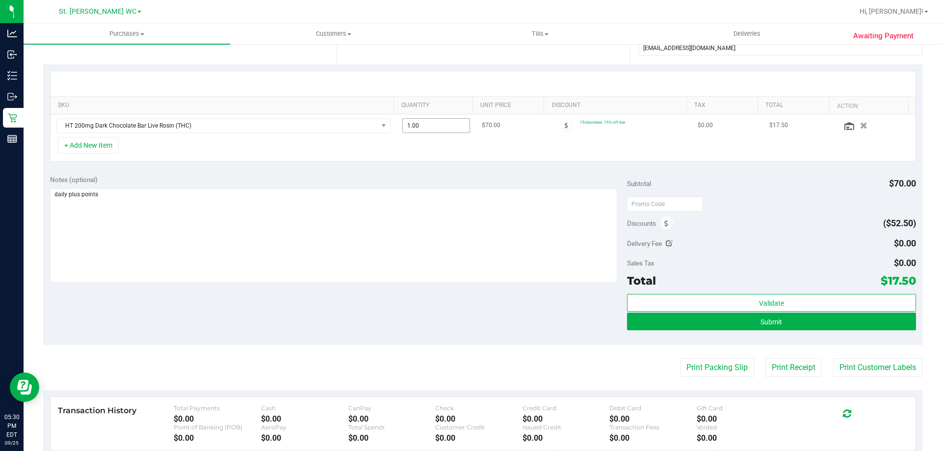
click at [450, 130] on span "1.00 1" at bounding box center [436, 125] width 68 height 15
type input "12"
type input "12.00"
click at [479, 175] on div "Notes (optional)" at bounding box center [338, 180] width 577 height 10
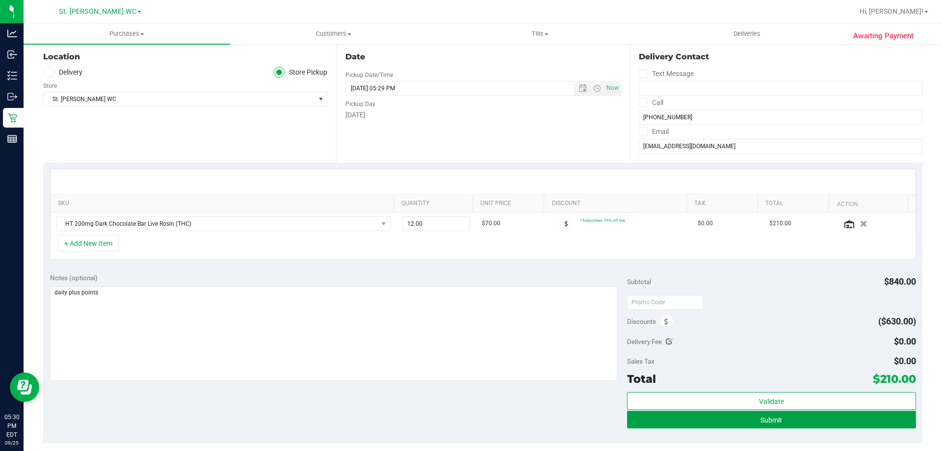
click at [728, 422] on button "Submit" at bounding box center [771, 420] width 288 height 18
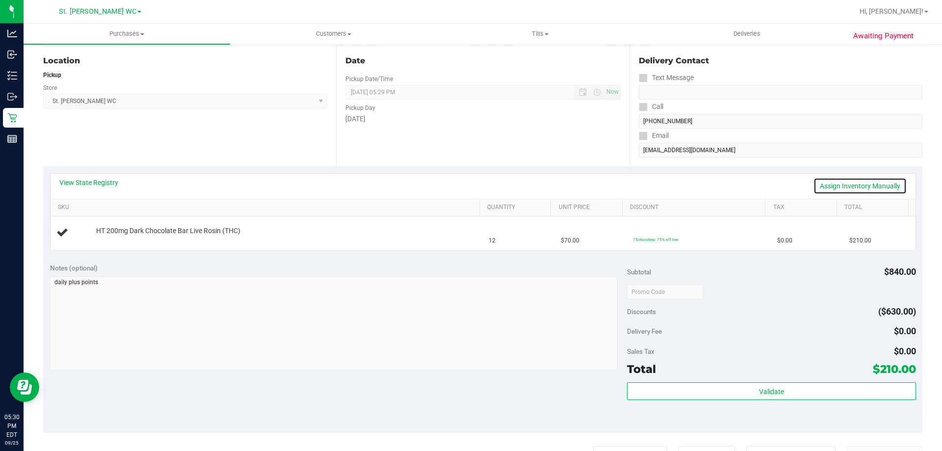
click at [861, 180] on link "Assign Inventory Manually" at bounding box center [859, 186] width 93 height 17
click at [113, 239] on link "Add Package" at bounding box center [113, 237] width 35 height 7
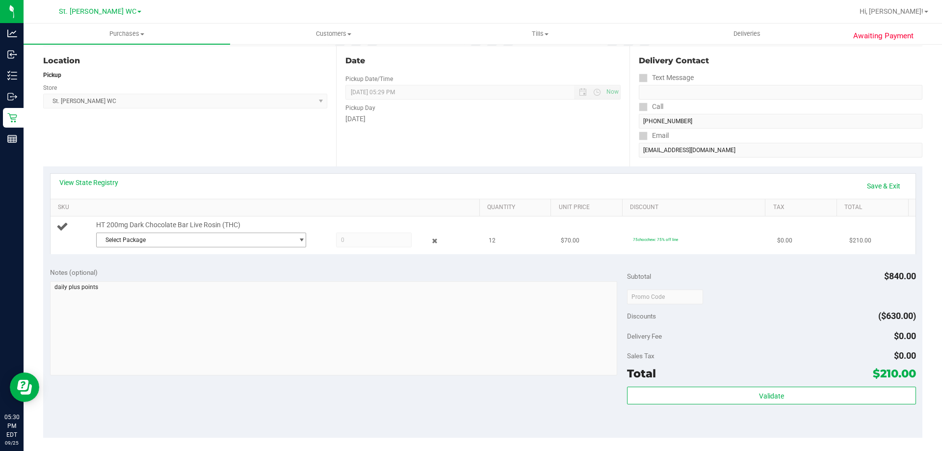
click at [160, 245] on span "Select Package" at bounding box center [195, 240] width 197 height 14
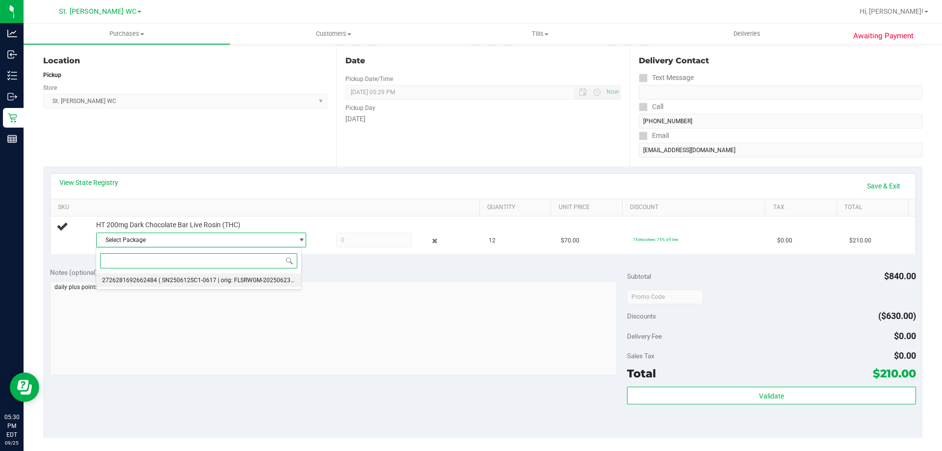
drag, startPoint x: 168, startPoint y: 281, endPoint x: 187, endPoint y: 276, distance: 19.6
click at [168, 280] on span "( SN250612SC1-0617 | orig: FLSRWGM-20250623-237 )" at bounding box center [231, 280] width 147 height 7
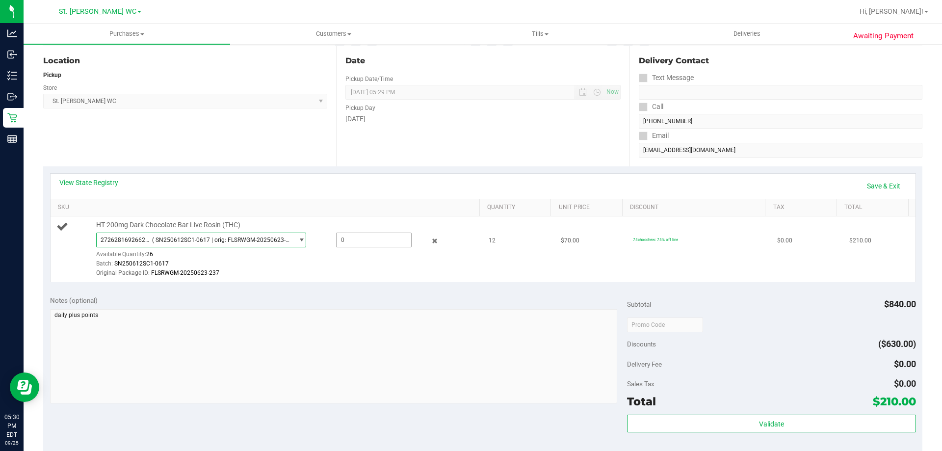
click at [367, 235] on span at bounding box center [374, 240] width 76 height 15
type input "12"
type input "12.0000"
click at [394, 192] on div "View State Registry Save & Exit" at bounding box center [482, 186] width 847 height 17
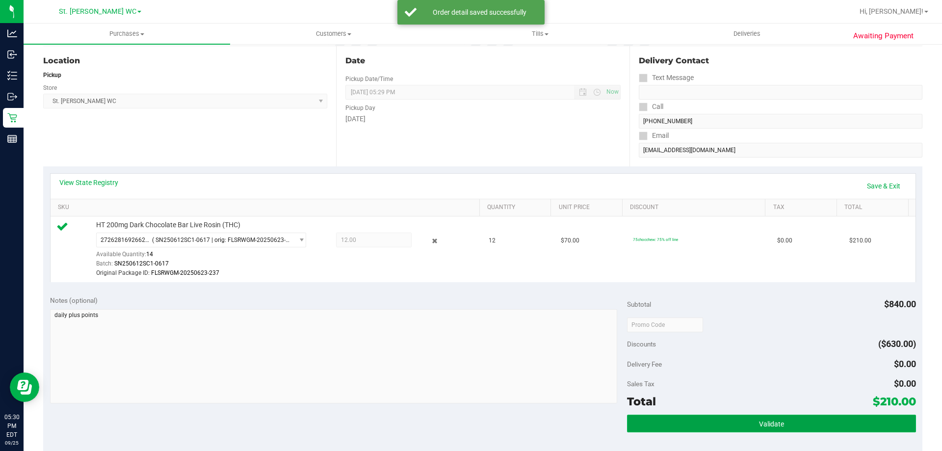
click at [726, 422] on button "Validate" at bounding box center [771, 424] width 288 height 18
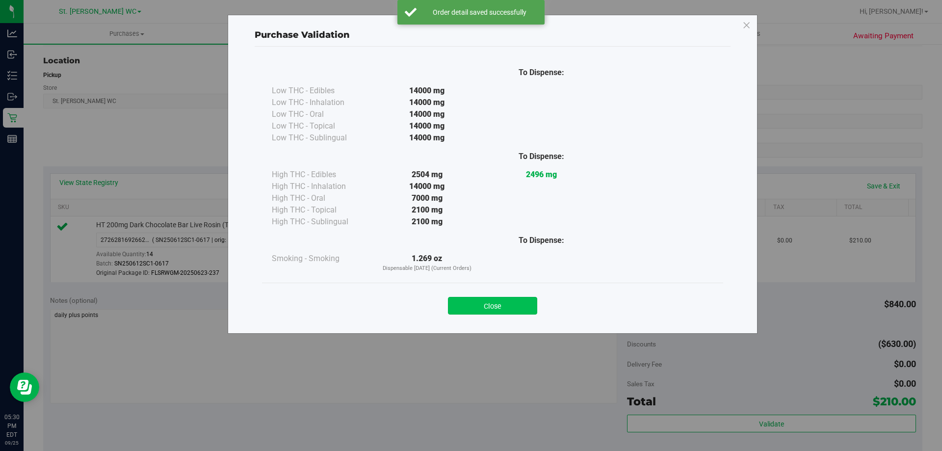
click at [528, 308] on button "Close" at bounding box center [492, 306] width 89 height 18
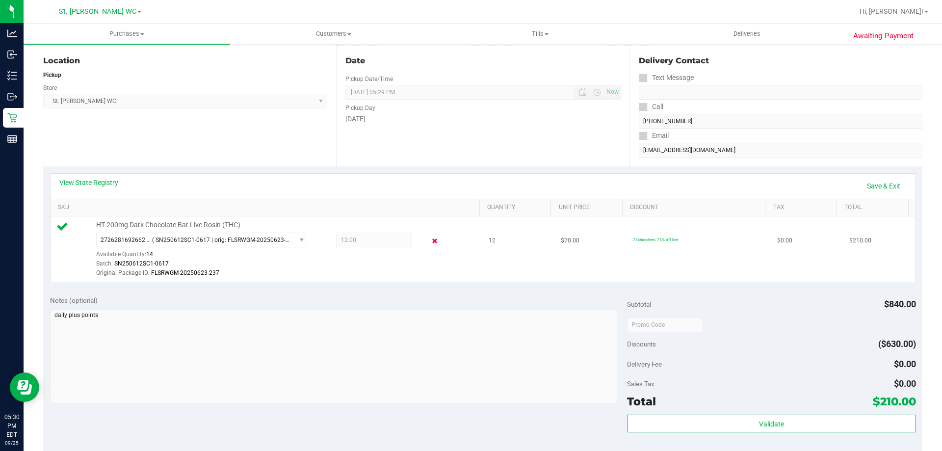
click at [430, 238] on icon at bounding box center [435, 241] width 10 height 11
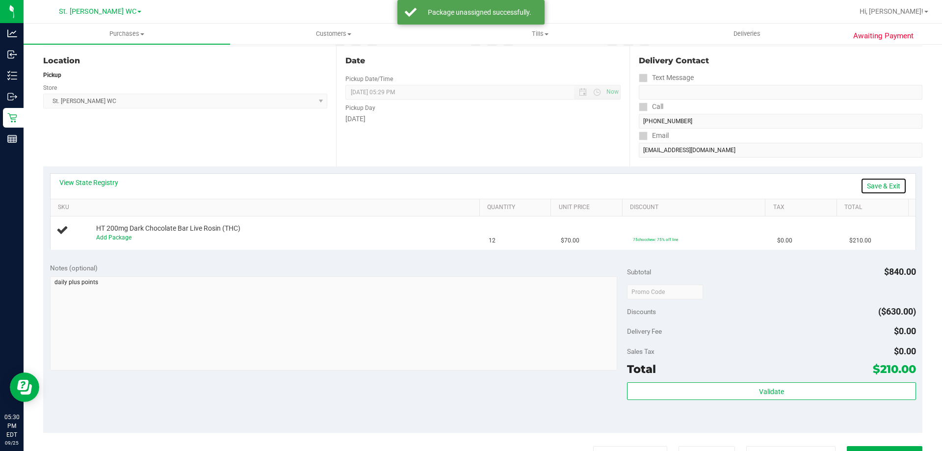
click at [874, 187] on link "Save & Exit" at bounding box center [884, 186] width 46 height 17
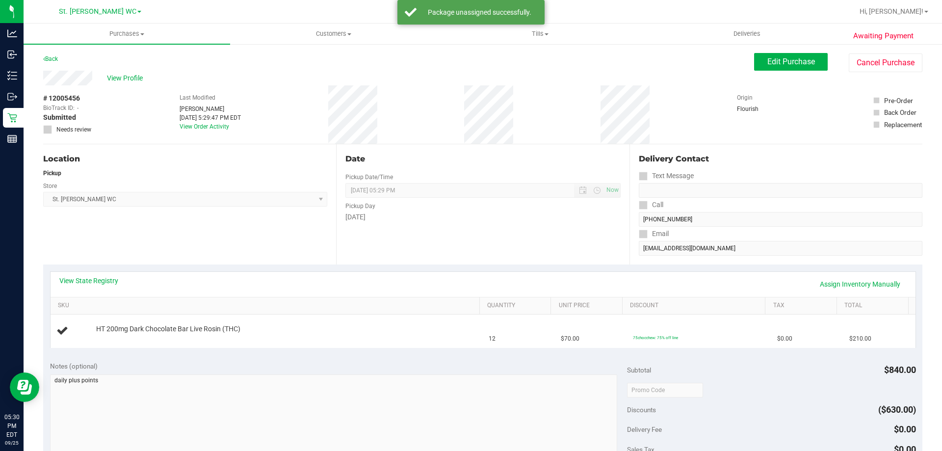
click at [796, 71] on div "Edit Purchase Cancel Purchase" at bounding box center [838, 62] width 168 height 19
click at [796, 64] on span "Edit Purchase" at bounding box center [791, 61] width 48 height 9
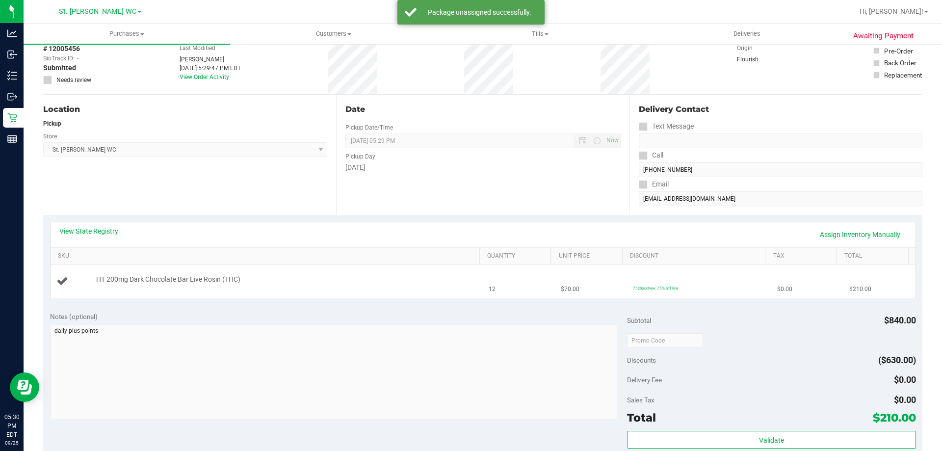
scroll to position [196, 0]
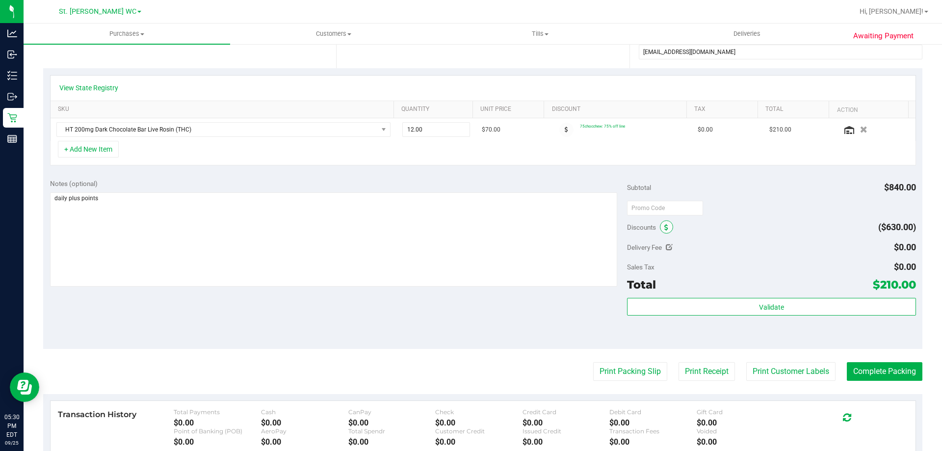
click at [660, 232] on span at bounding box center [666, 226] width 13 height 13
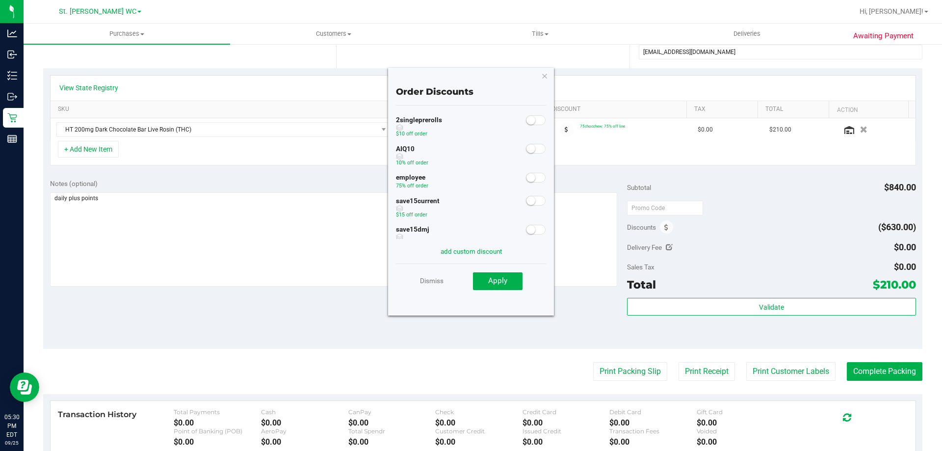
click at [526, 151] on small at bounding box center [530, 148] width 9 height 9
click at [515, 285] on button "Apply" at bounding box center [498, 281] width 50 height 18
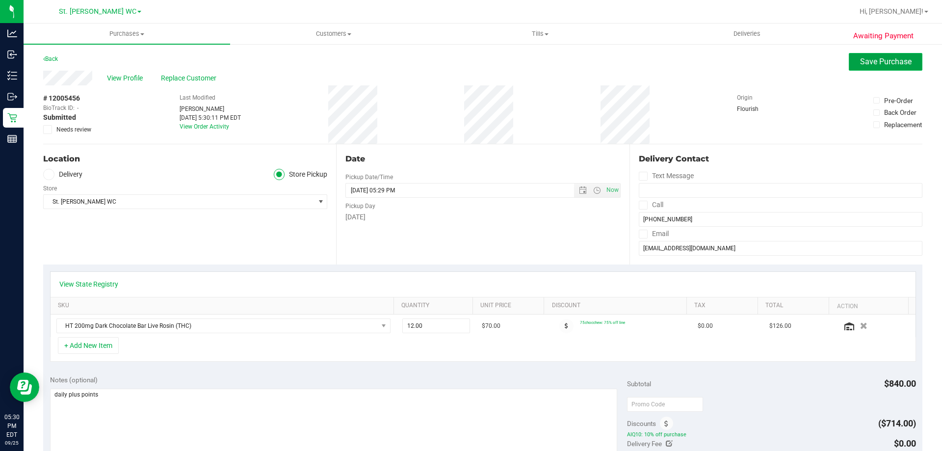
click at [872, 67] on button "Save Purchase" at bounding box center [886, 62] width 74 height 18
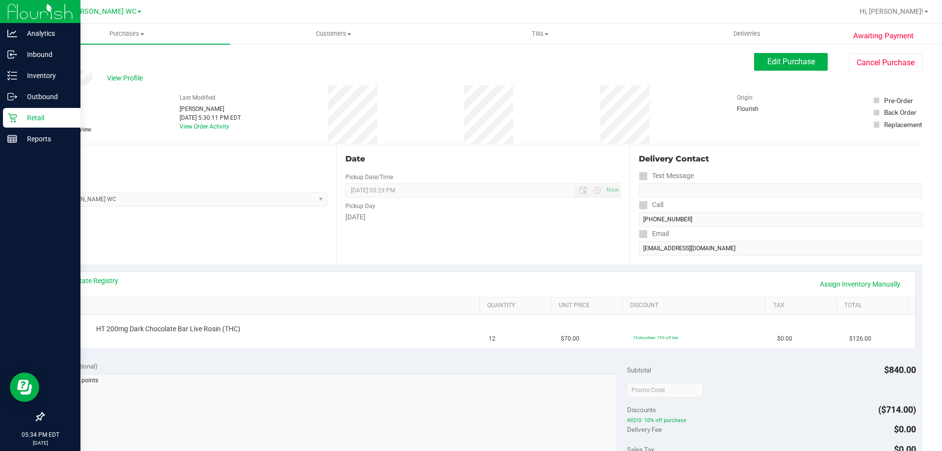
click at [11, 111] on div "Retail" at bounding box center [42, 118] width 78 height 20
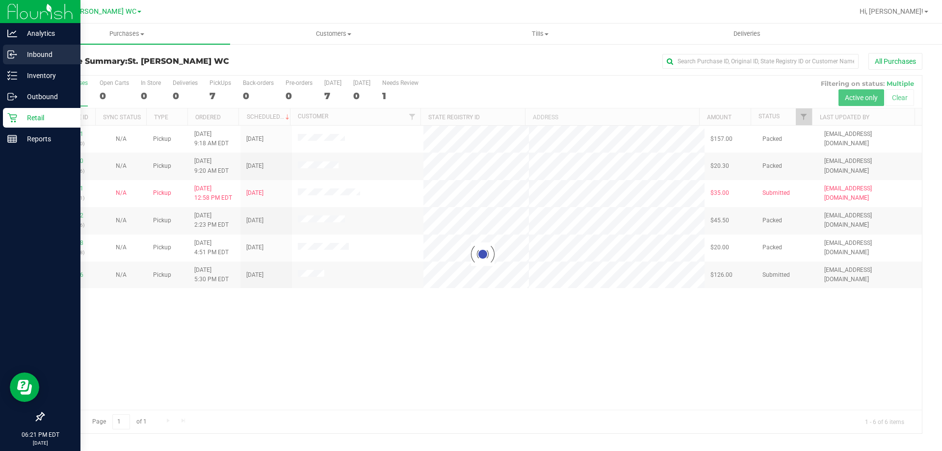
click at [2, 60] on link "Inbound" at bounding box center [40, 55] width 80 height 21
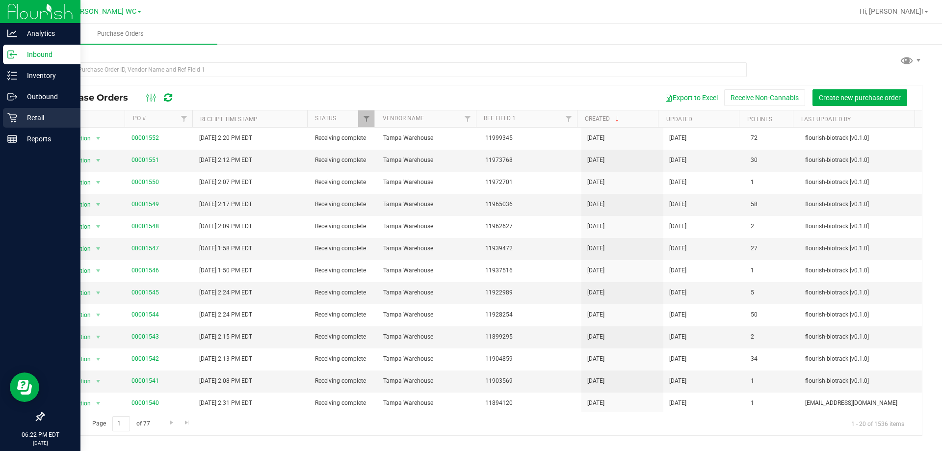
click at [13, 108] on div "Retail" at bounding box center [42, 118] width 78 height 20
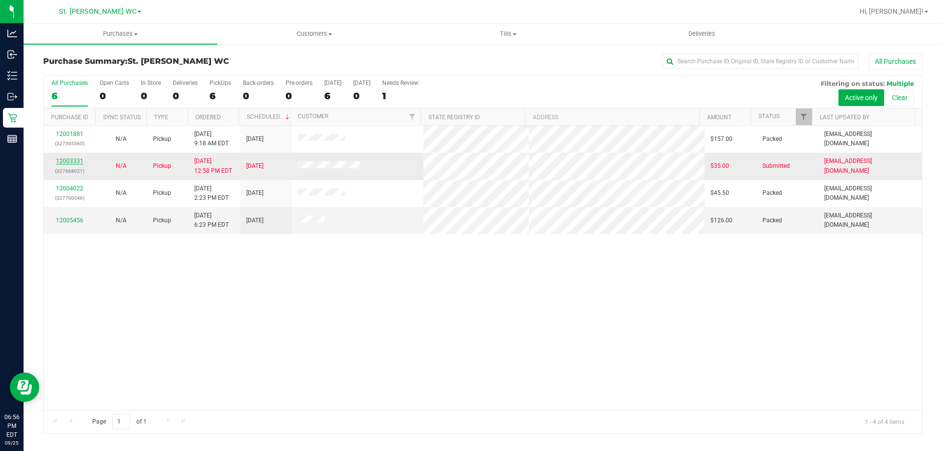
click at [71, 163] on link "12003331" at bounding box center [69, 160] width 27 height 7
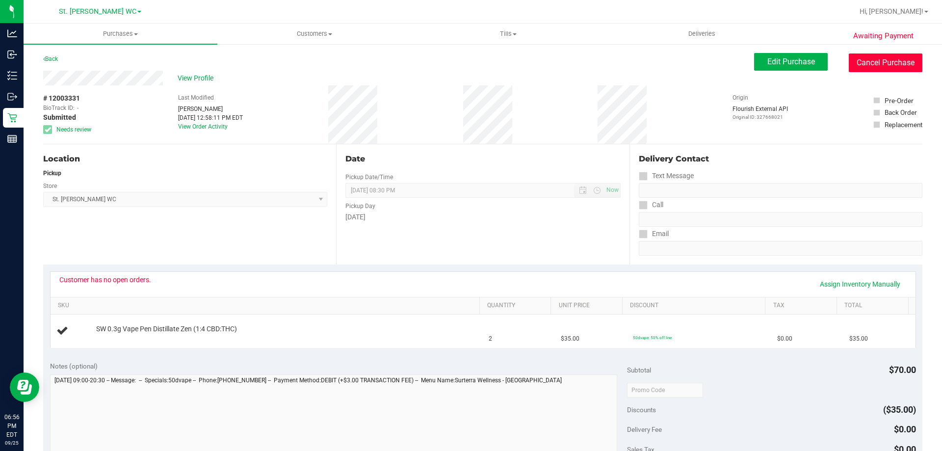
click at [881, 69] on button "Cancel Purchase" at bounding box center [886, 62] width 74 height 19
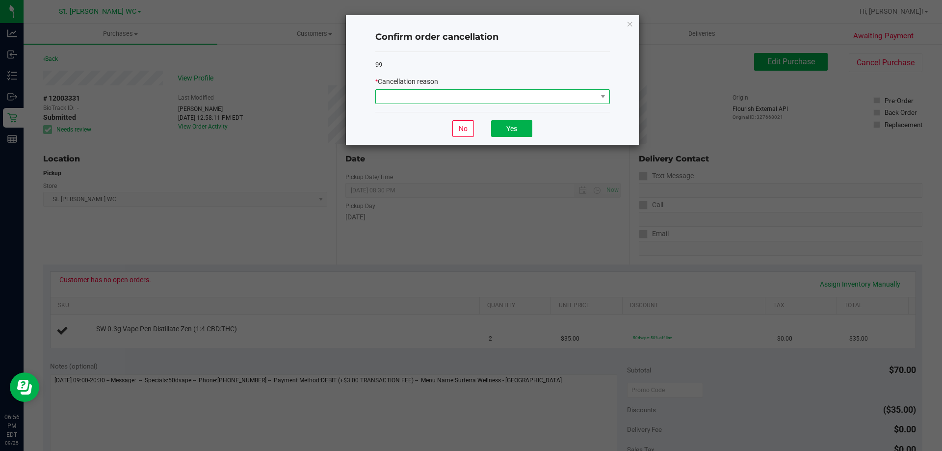
click at [557, 92] on span at bounding box center [486, 97] width 221 height 14
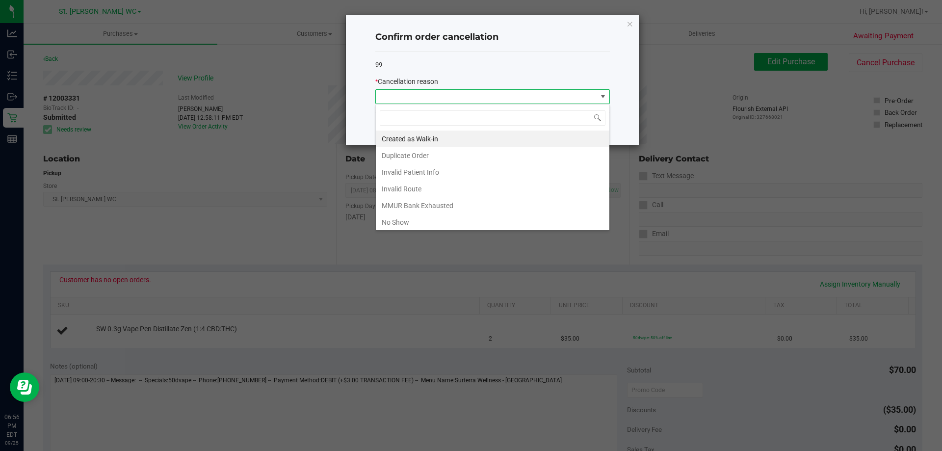
scroll to position [15, 235]
click at [448, 224] on li "No Show" at bounding box center [493, 222] width 234 height 17
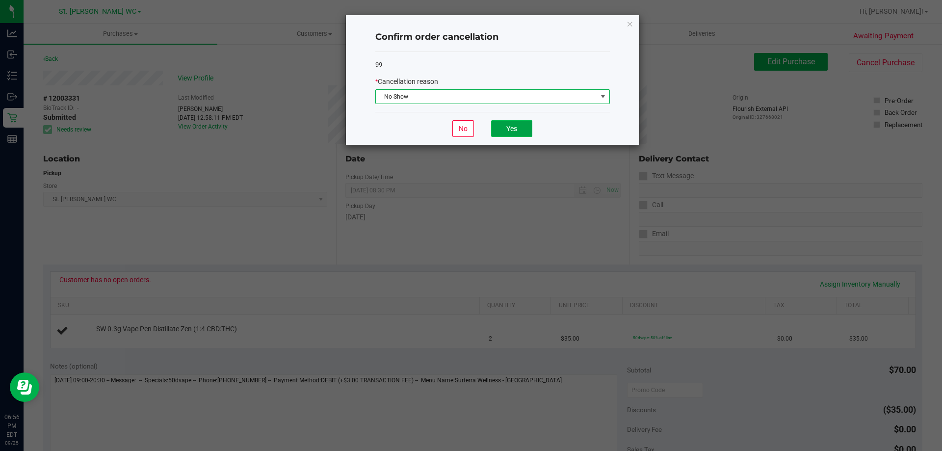
click at [508, 126] on button "Yes" at bounding box center [511, 128] width 41 height 17
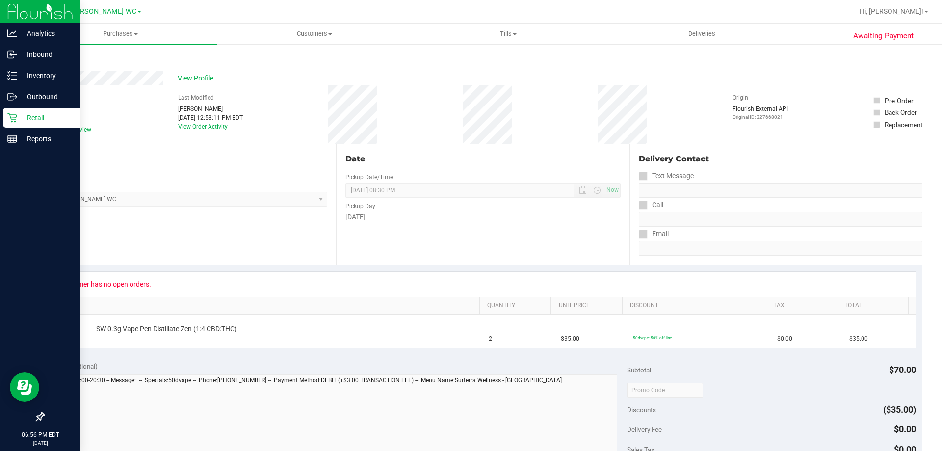
click at [22, 114] on p "Retail" at bounding box center [46, 118] width 59 height 12
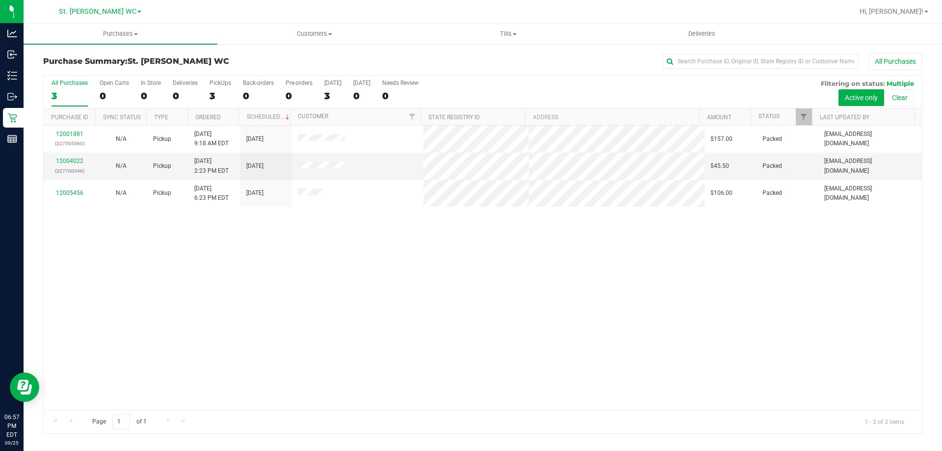
click at [378, 336] on div "12001881 (327595560) N/A Pickup [DATE] 9:18 AM EDT 9/25/2025 $157.00 Packed [EM…" at bounding box center [483, 268] width 878 height 284
click at [263, 254] on div "12001881 (327595560) N/A Pickup [DATE] 9:18 AM EDT 9/25/2025 $157.00 Packed [EM…" at bounding box center [483, 268] width 878 height 284
click at [575, 322] on div "12001881 (327595560) N/A Pickup [DATE] 9:18 AM EDT 9/25/2025 $157.00 Packed [EM…" at bounding box center [483, 268] width 878 height 284
click at [68, 97] on div "3" at bounding box center [70, 95] width 36 height 11
click at [0, 0] on input "All Purchases 3" at bounding box center [0, 0] width 0 height 0
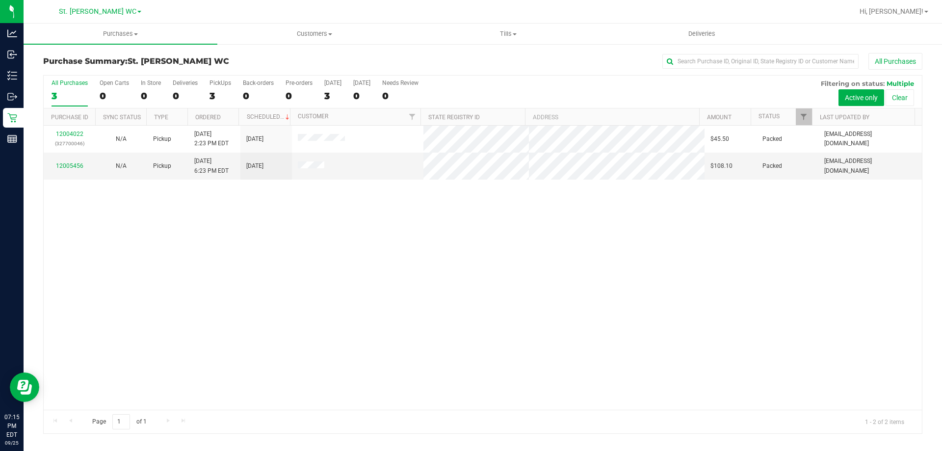
click at [463, 309] on div "12004022 (327700046) N/A Pickup [DATE] 2:23 PM EDT 9/25/2025 $45.50 Packed [EMA…" at bounding box center [483, 268] width 878 height 284
click at [71, 163] on link "12006150" at bounding box center [69, 160] width 27 height 7
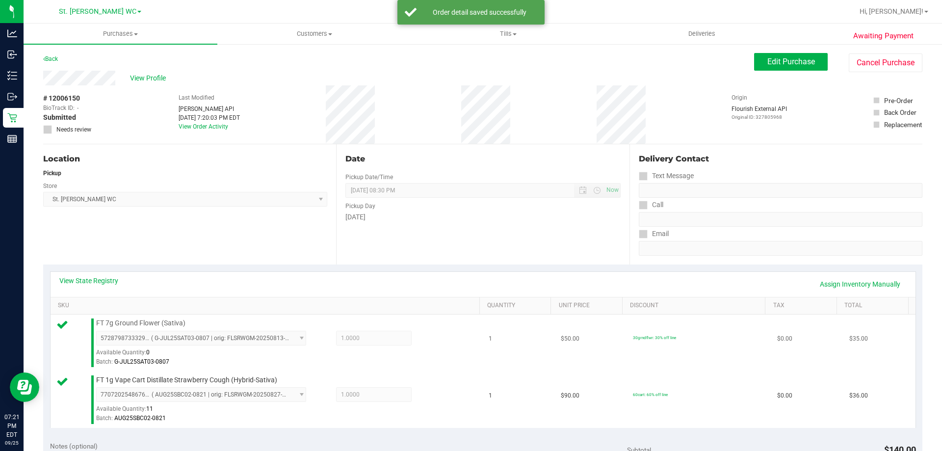
click at [741, 368] on td "30grndflwr: 30% off line" at bounding box center [699, 342] width 144 height 57
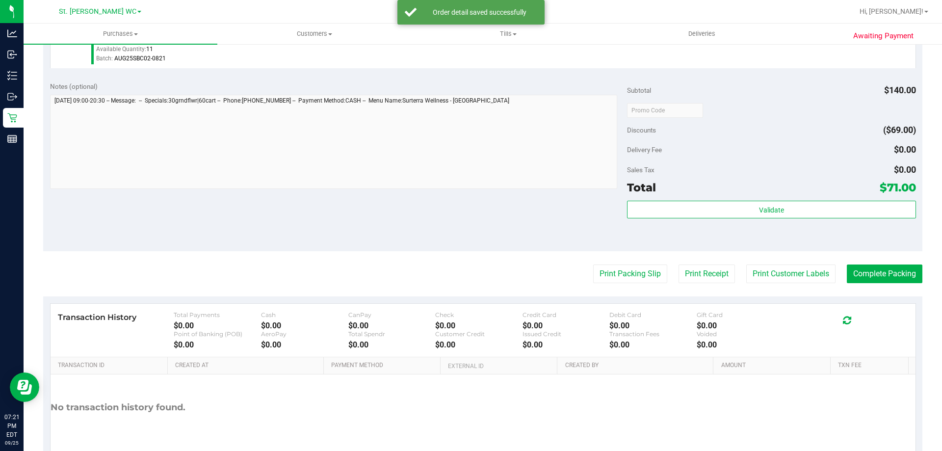
scroll to position [408, 0]
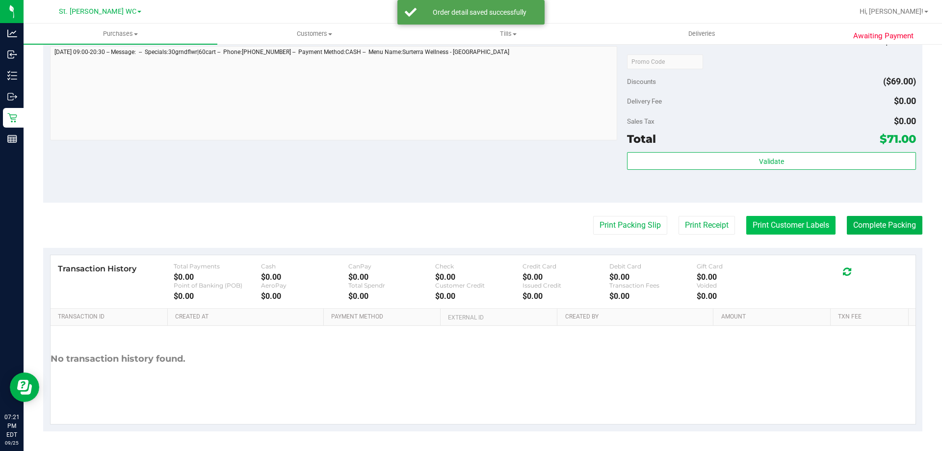
click at [803, 234] on button "Print Customer Labels" at bounding box center [790, 225] width 89 height 19
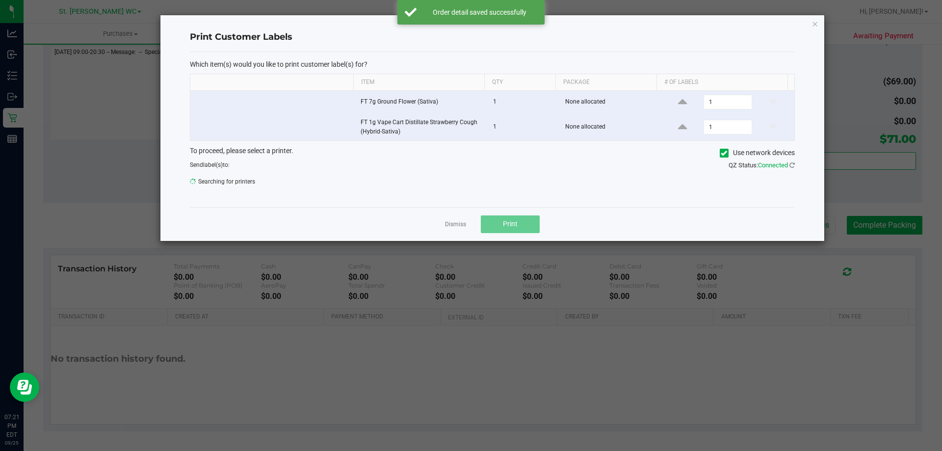
click at [805, 153] on div "Print Customer Labels Which item(s) would you like to print customer label(s) f…" at bounding box center [492, 128] width 664 height 226
click at [461, 222] on link "Dismiss" at bounding box center [455, 225] width 21 height 8
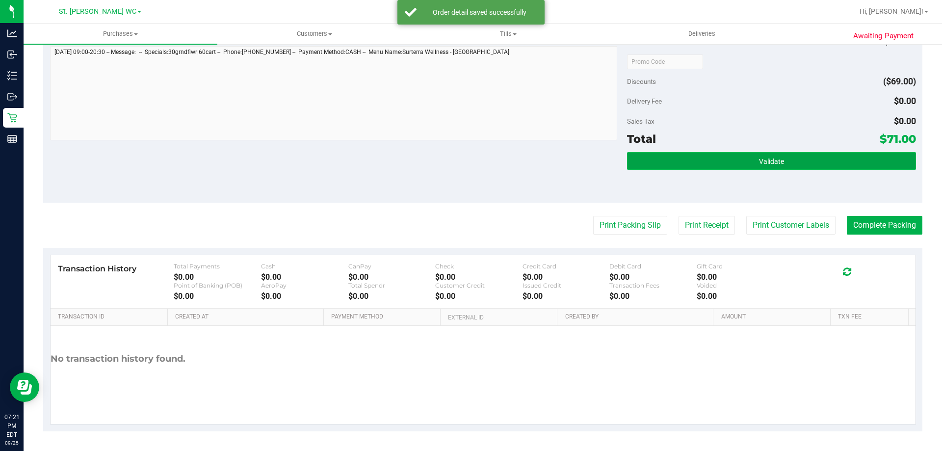
click at [783, 155] on button "Validate" at bounding box center [771, 161] width 288 height 18
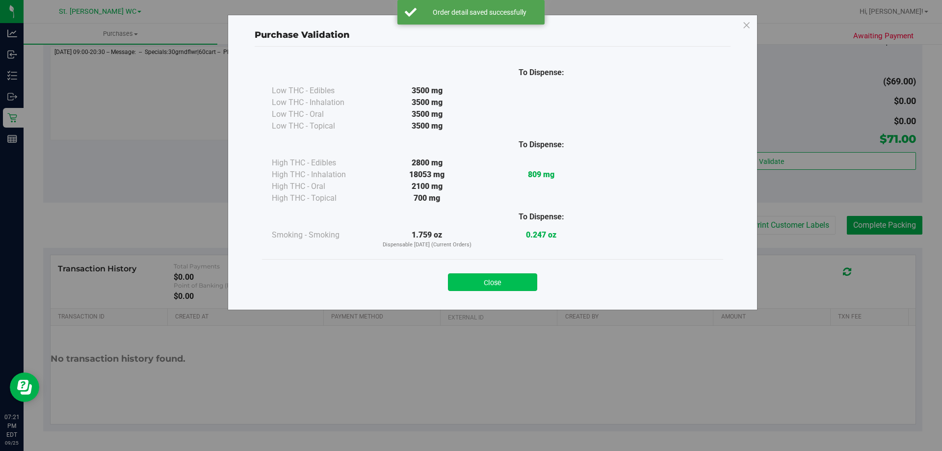
click at [517, 282] on button "Close" at bounding box center [492, 282] width 89 height 18
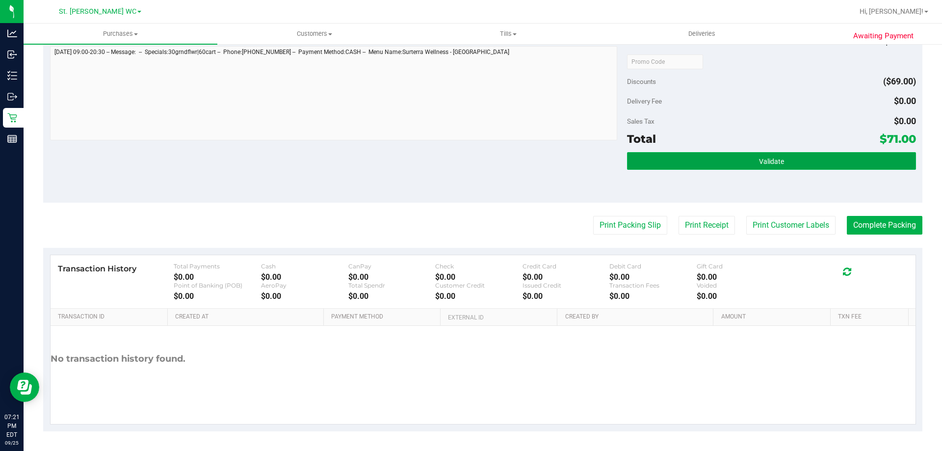
click at [729, 158] on button "Validate" at bounding box center [771, 161] width 288 height 18
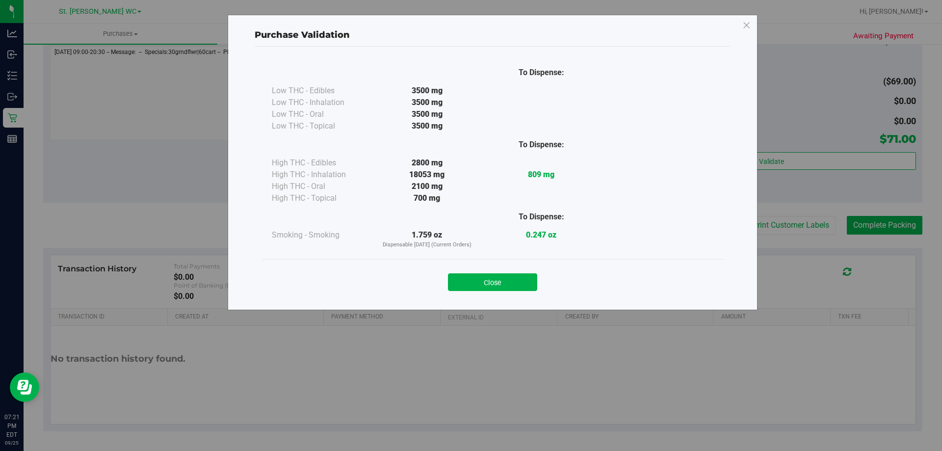
click at [437, 277] on div "Close" at bounding box center [492, 279] width 446 height 25
click at [498, 283] on button "Close" at bounding box center [492, 282] width 89 height 18
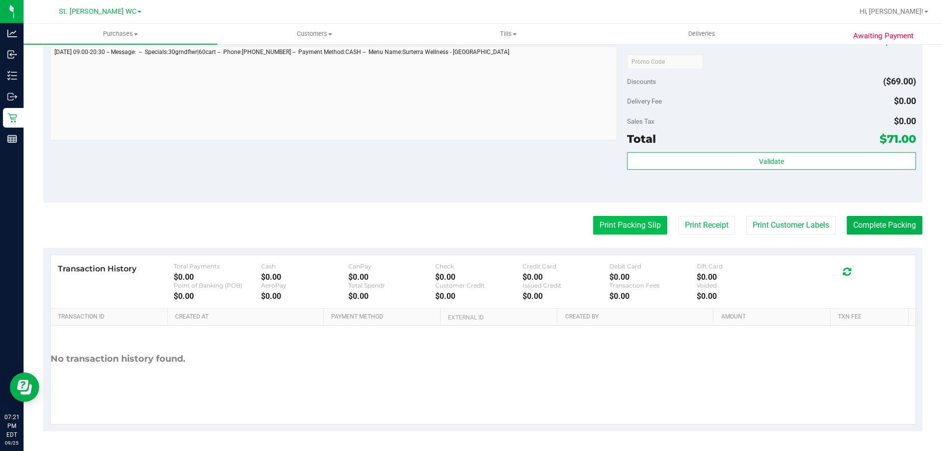
click at [608, 230] on button "Print Packing Slip" at bounding box center [630, 225] width 74 height 19
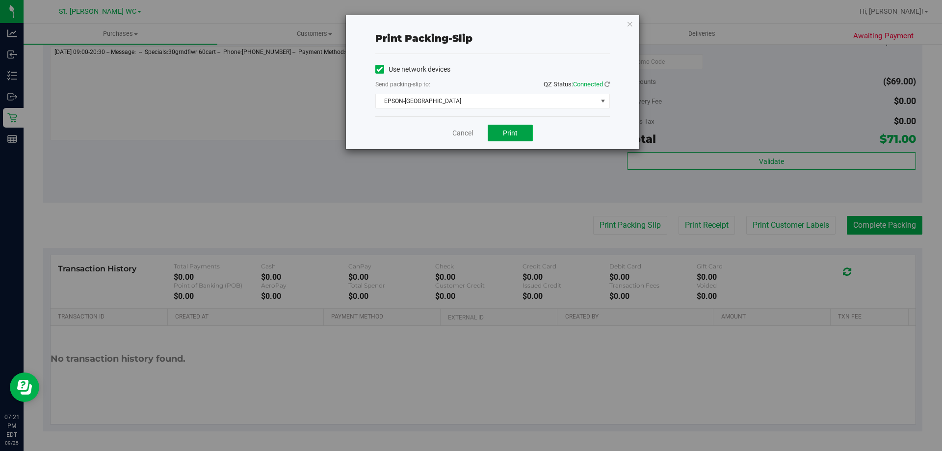
click at [519, 131] on button "Print" at bounding box center [510, 133] width 45 height 17
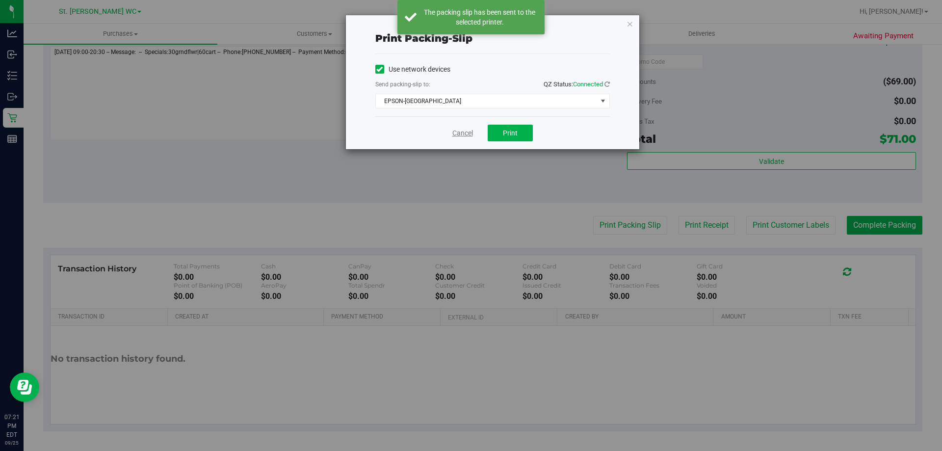
click at [454, 137] on link "Cancel" at bounding box center [462, 133] width 21 height 10
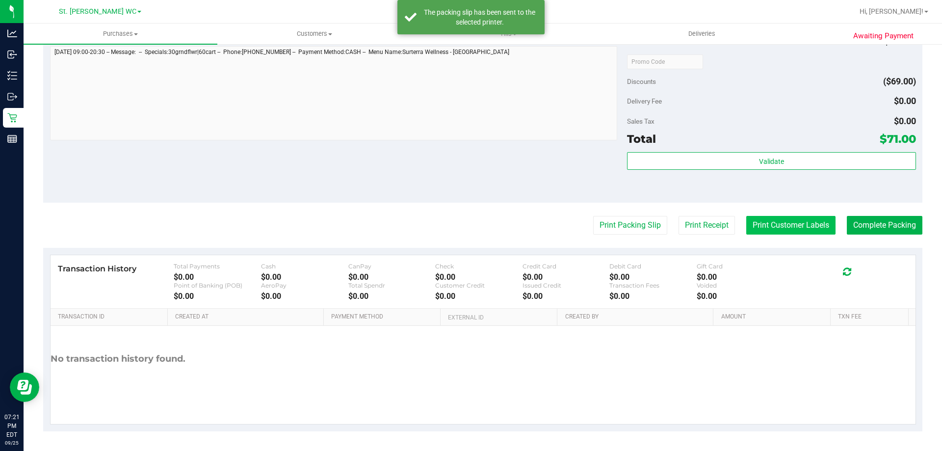
click at [789, 225] on button "Print Customer Labels" at bounding box center [790, 225] width 89 height 19
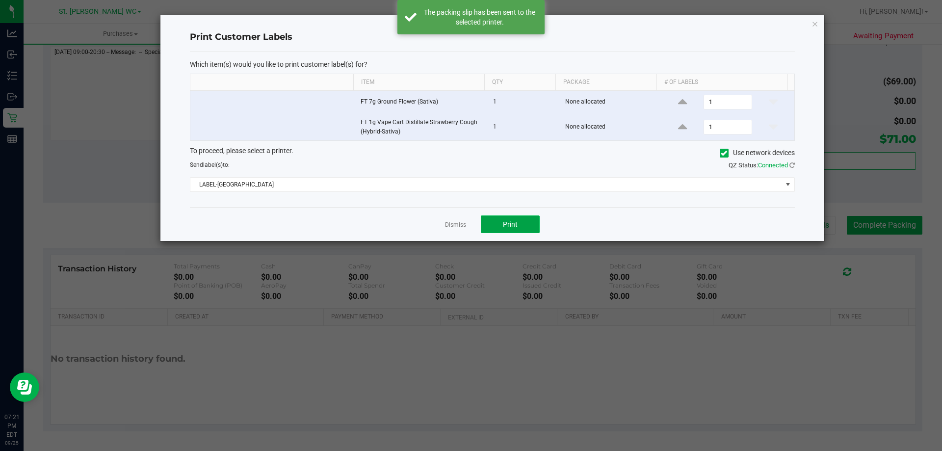
click at [536, 220] on button "Print" at bounding box center [510, 224] width 59 height 18
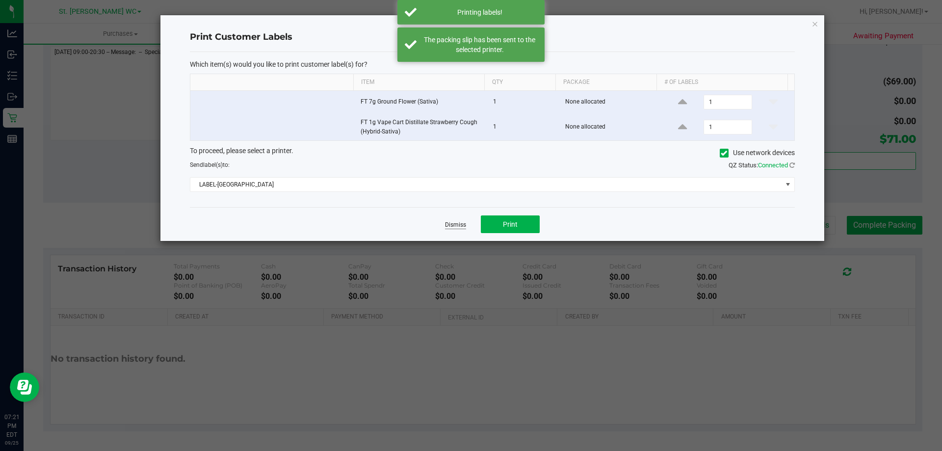
click at [452, 224] on link "Dismiss" at bounding box center [455, 225] width 21 height 8
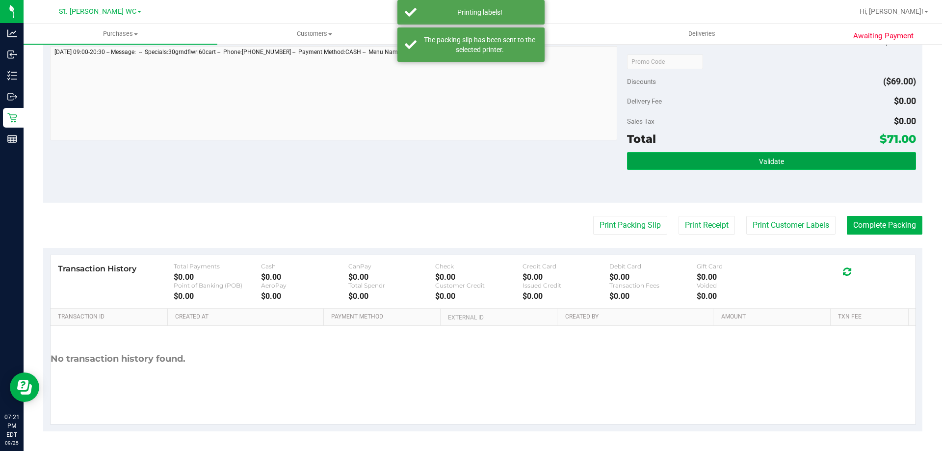
click at [819, 160] on button "Validate" at bounding box center [771, 161] width 288 height 18
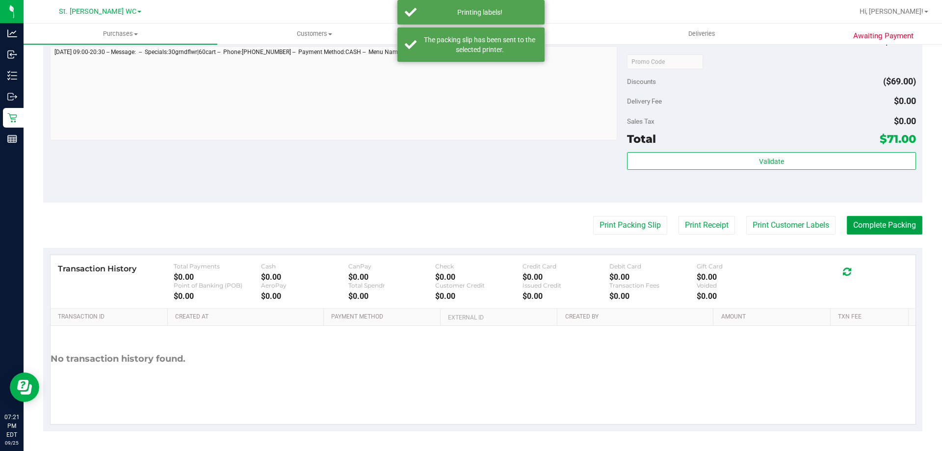
click at [885, 219] on button "Complete Packing" at bounding box center [885, 225] width 76 height 19
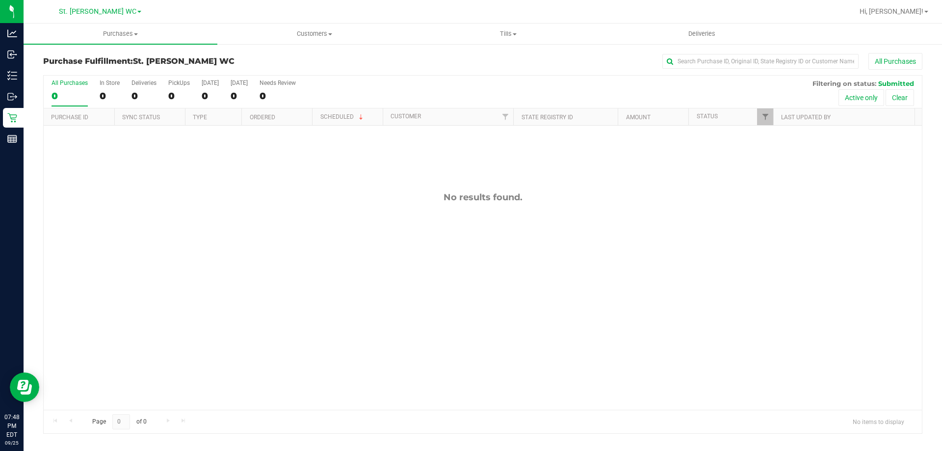
click at [340, 276] on div "No results found." at bounding box center [483, 301] width 878 height 350
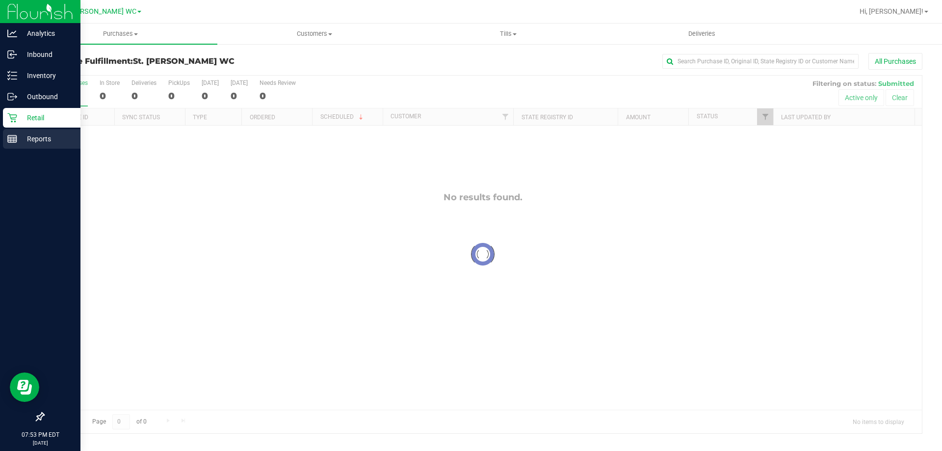
click at [13, 143] on icon at bounding box center [12, 139] width 10 height 10
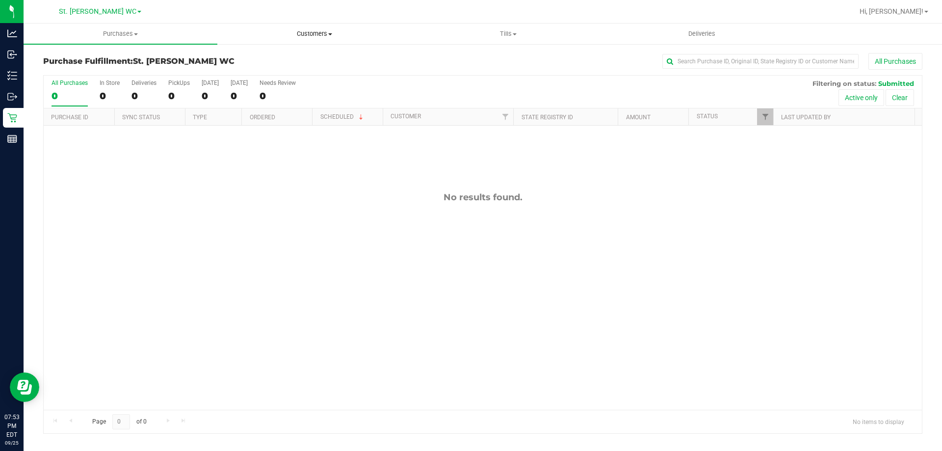
click at [347, 39] on uib-tab-heading "Customers All customers Add a new customer All physicians" at bounding box center [314, 34] width 193 height 20
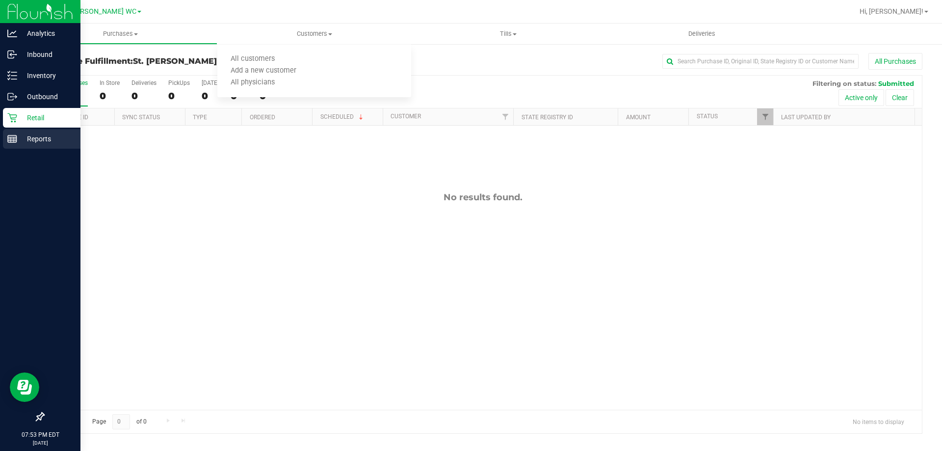
click at [0, 148] on link "Reports" at bounding box center [40, 139] width 80 height 21
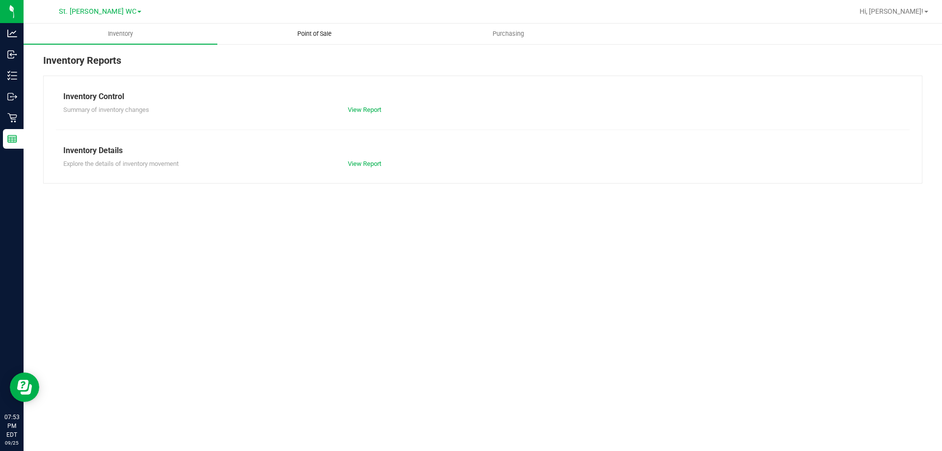
click at [364, 25] on uib-tab-heading "Point of Sale" at bounding box center [314, 34] width 193 height 20
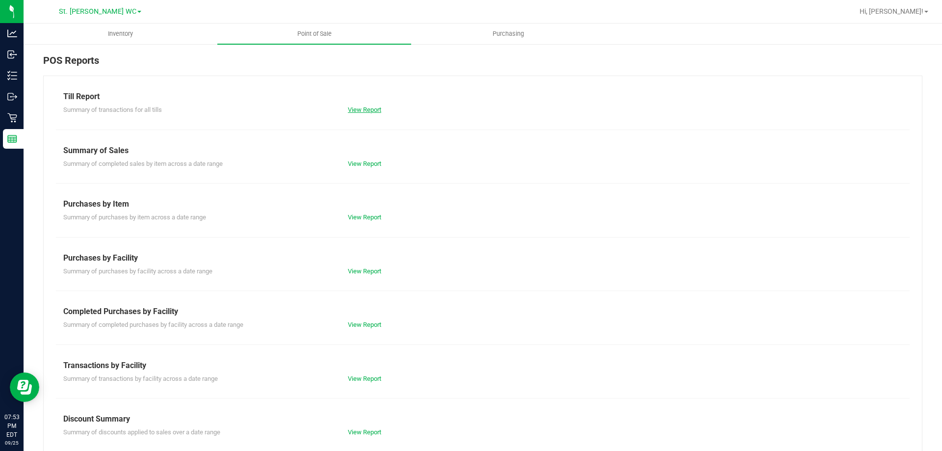
click at [369, 112] on link "View Report" at bounding box center [364, 109] width 33 height 7
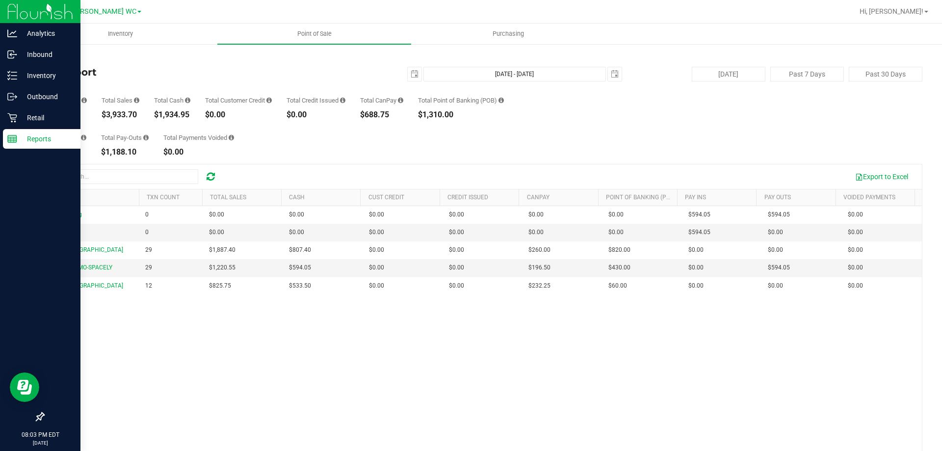
click at [25, 140] on p "Reports" at bounding box center [46, 139] width 59 height 12
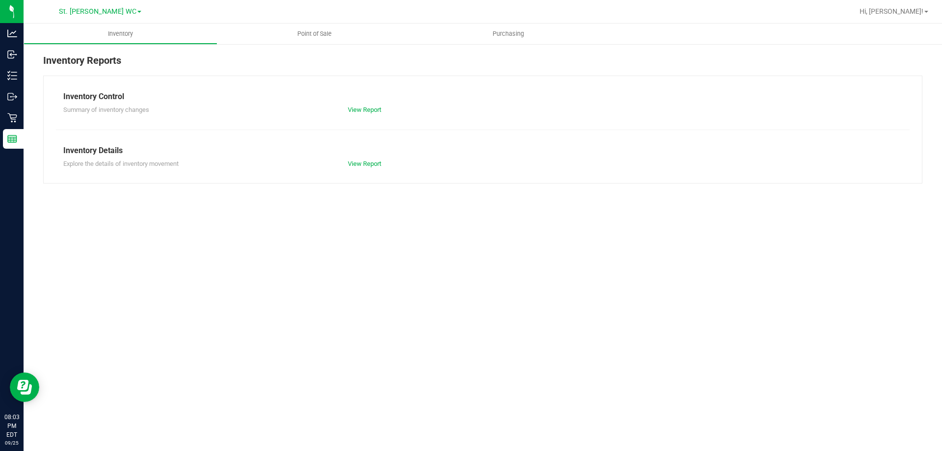
click at [307, 22] on nav "St. [PERSON_NAME] WC Hi, [PERSON_NAME]!" at bounding box center [483, 12] width 918 height 24
click at [309, 34] on span "Point of Sale" at bounding box center [314, 33] width 61 height 9
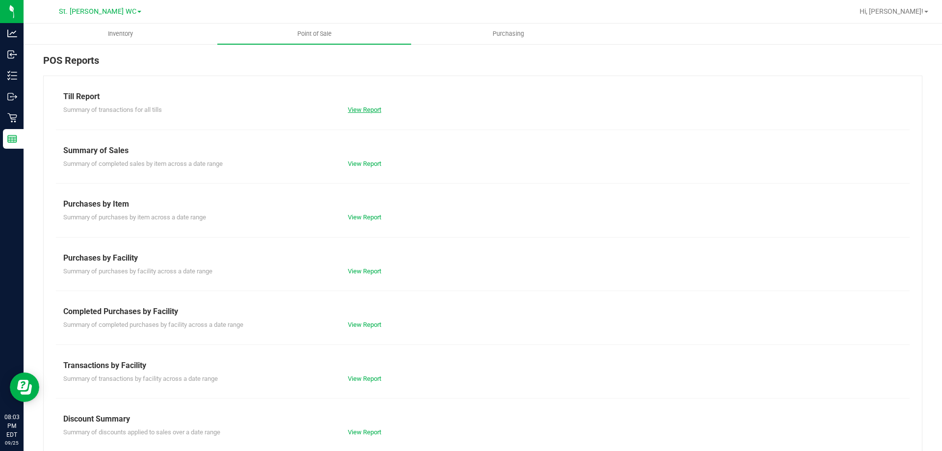
click at [360, 109] on link "View Report" at bounding box center [364, 109] width 33 height 7
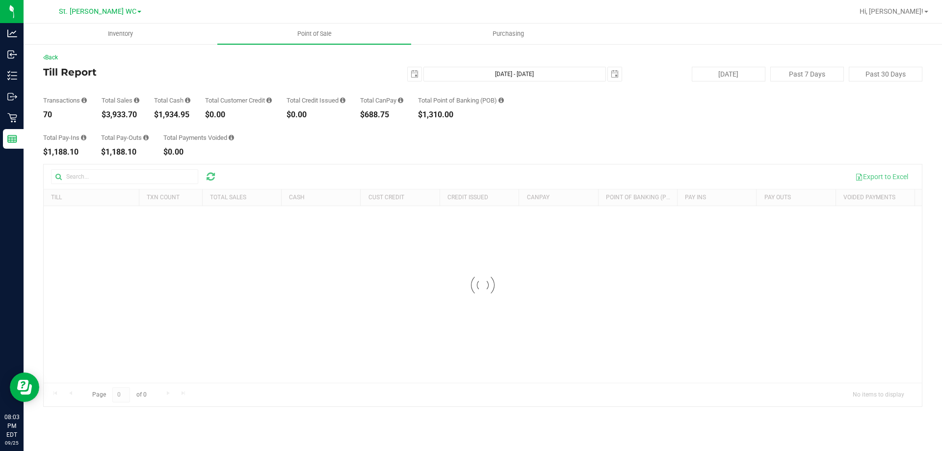
click at [363, 157] on div "Back Till Report [DATE] [DATE] - [DATE] [DATE] [DATE] Past 7 Days Past 30 Days …" at bounding box center [482, 230] width 879 height 354
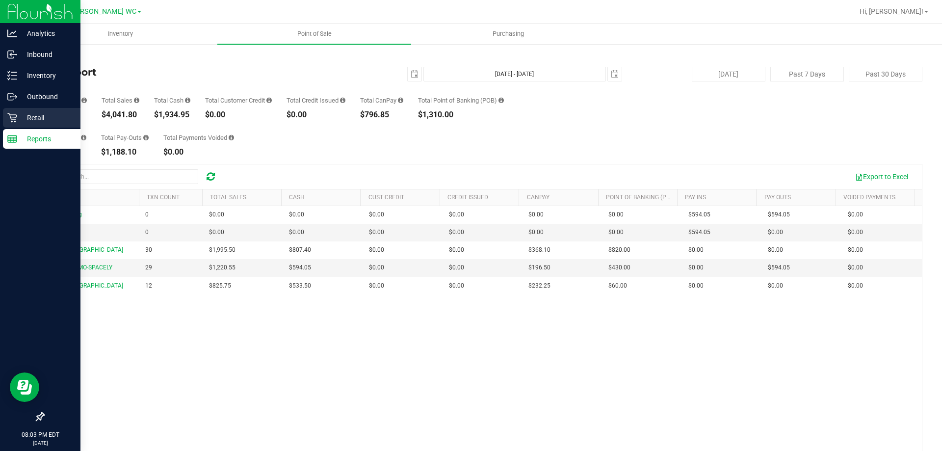
click at [13, 120] on icon at bounding box center [12, 118] width 10 height 10
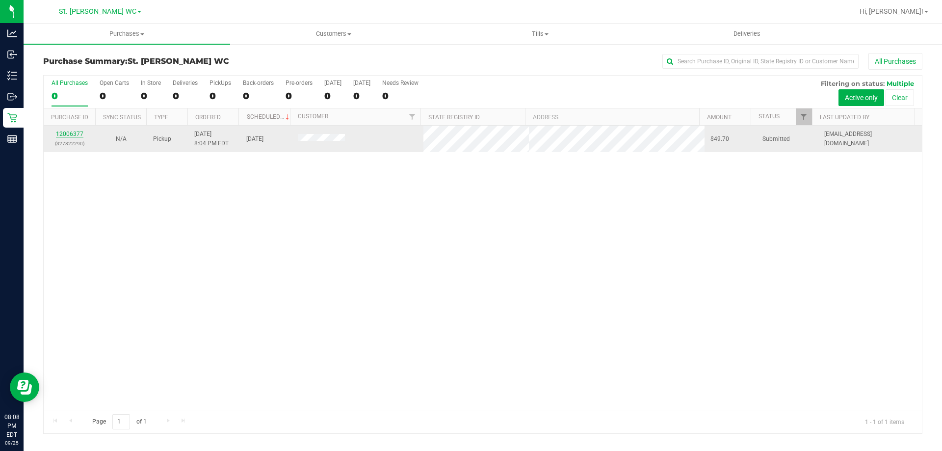
click at [72, 134] on link "12006377" at bounding box center [69, 134] width 27 height 7
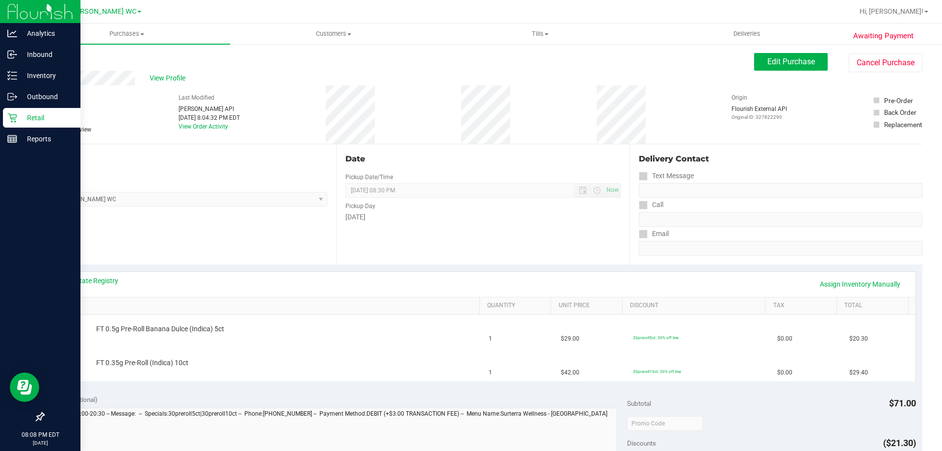
click at [14, 115] on icon at bounding box center [11, 117] width 9 height 9
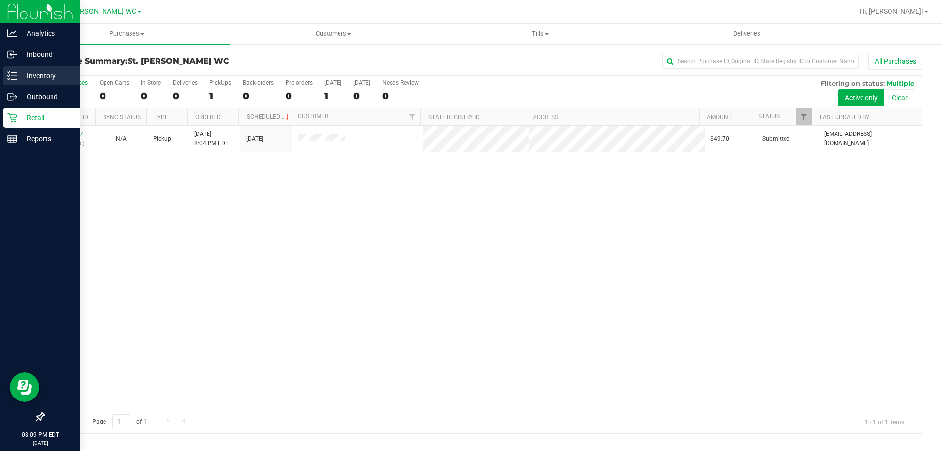
click at [7, 68] on div "Inventory" at bounding box center [42, 76] width 78 height 20
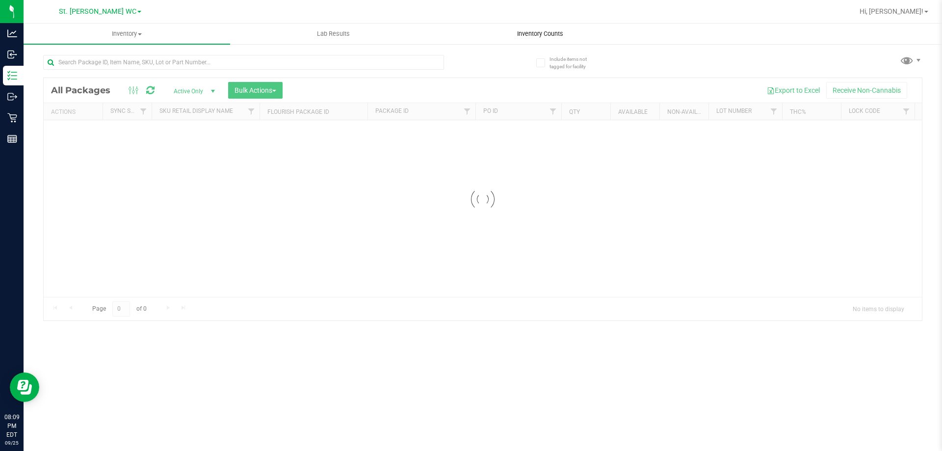
click at [580, 31] on uib-tab-heading "Inventory Counts" at bounding box center [540, 34] width 206 height 20
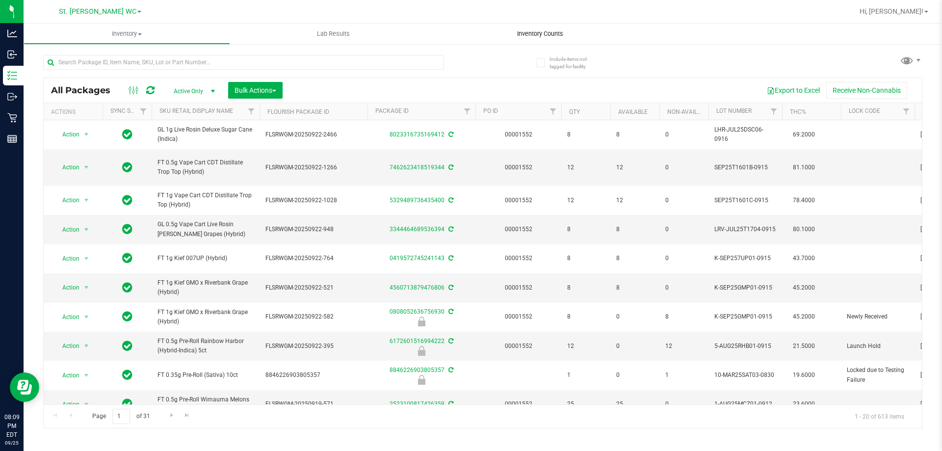
click at [557, 39] on uib-tab-heading "Inventory Counts" at bounding box center [540, 34] width 207 height 21
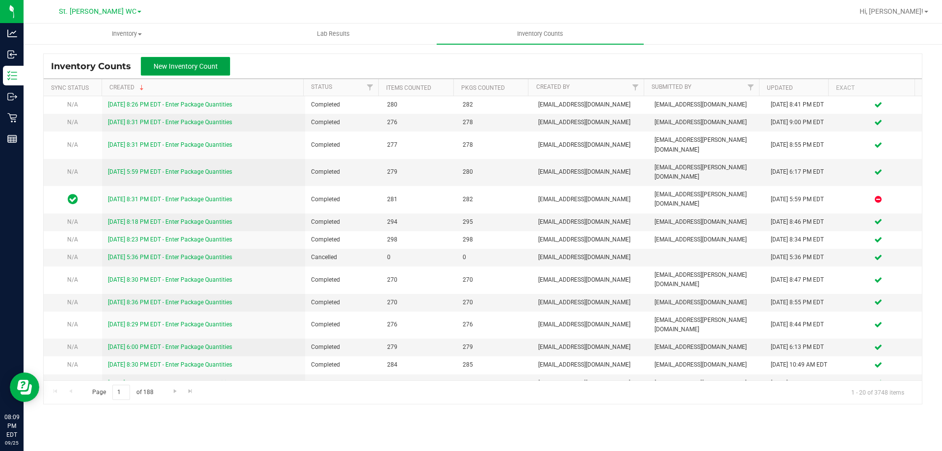
click at [213, 67] on span "New Inventory Count" at bounding box center [186, 66] width 64 height 8
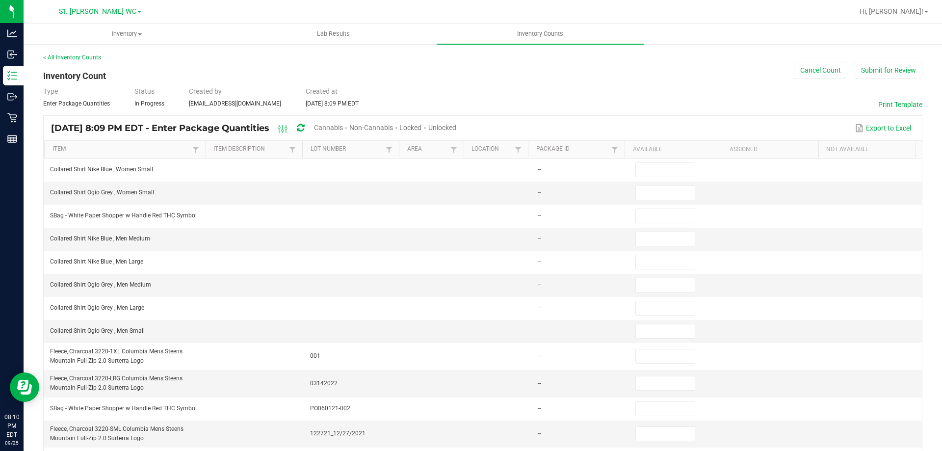
click at [456, 129] on span "Unlocked" at bounding box center [442, 128] width 28 height 8
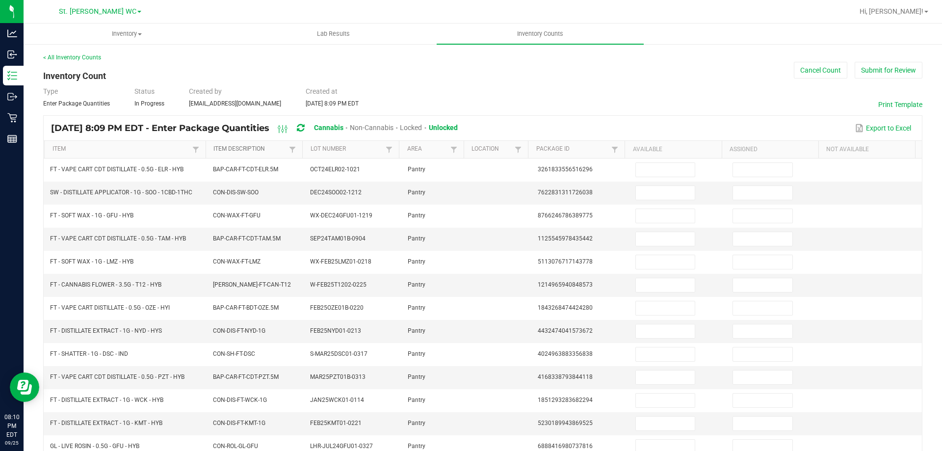
click at [273, 149] on link "Item Description" at bounding box center [249, 149] width 73 height 8
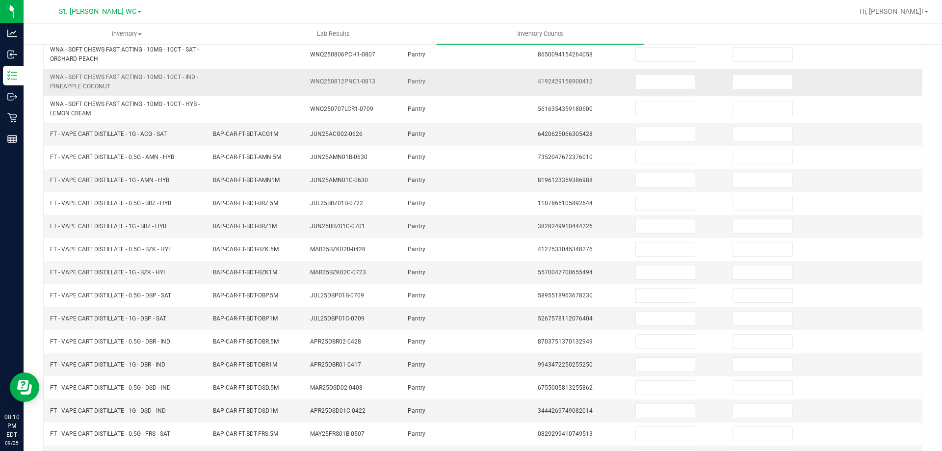
scroll to position [220, 0]
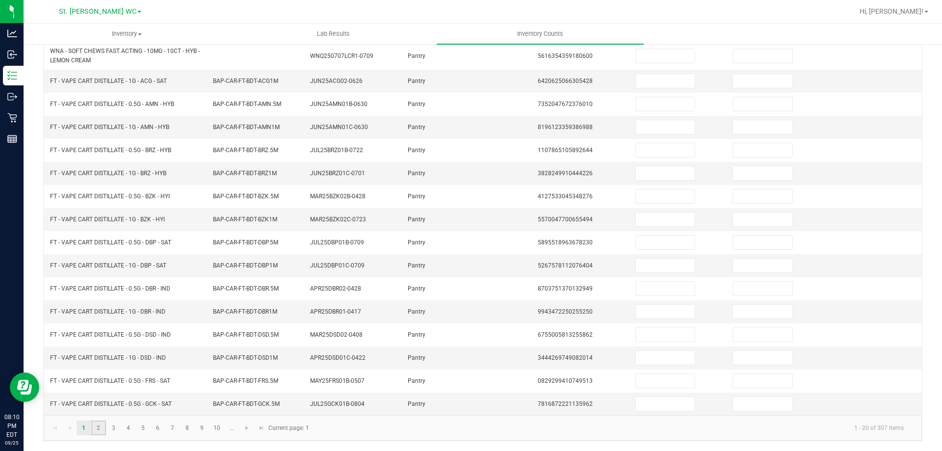
click at [99, 427] on link "2" at bounding box center [98, 427] width 14 height 15
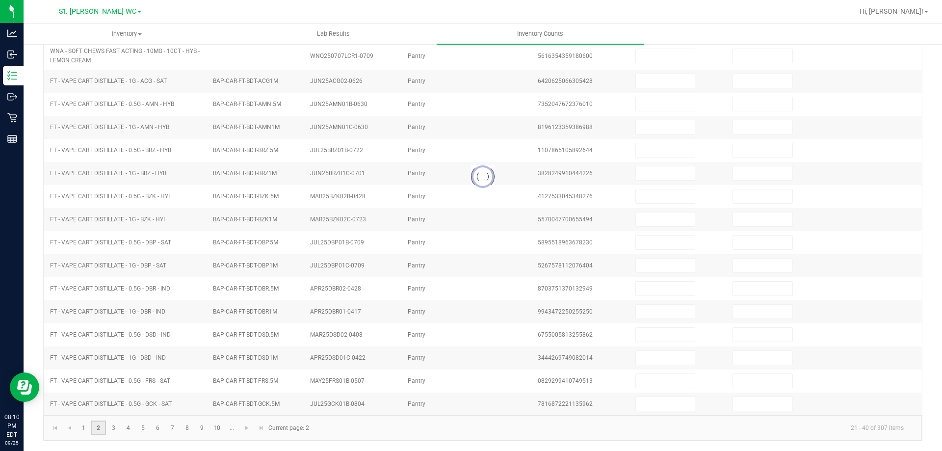
scroll to position [204, 0]
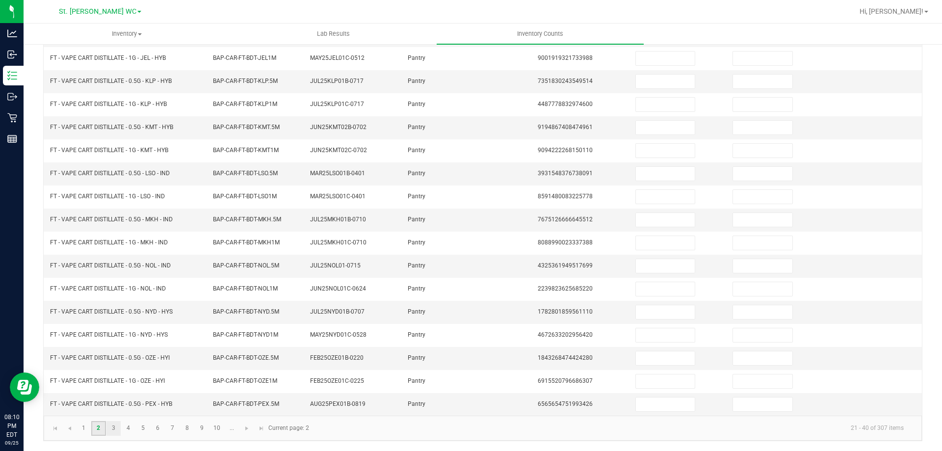
click at [113, 427] on link "3" at bounding box center [113, 428] width 14 height 15
click at [128, 426] on link "4" at bounding box center [128, 428] width 14 height 15
click at [145, 432] on link "5" at bounding box center [143, 428] width 14 height 15
click at [157, 427] on link "6" at bounding box center [158, 428] width 14 height 15
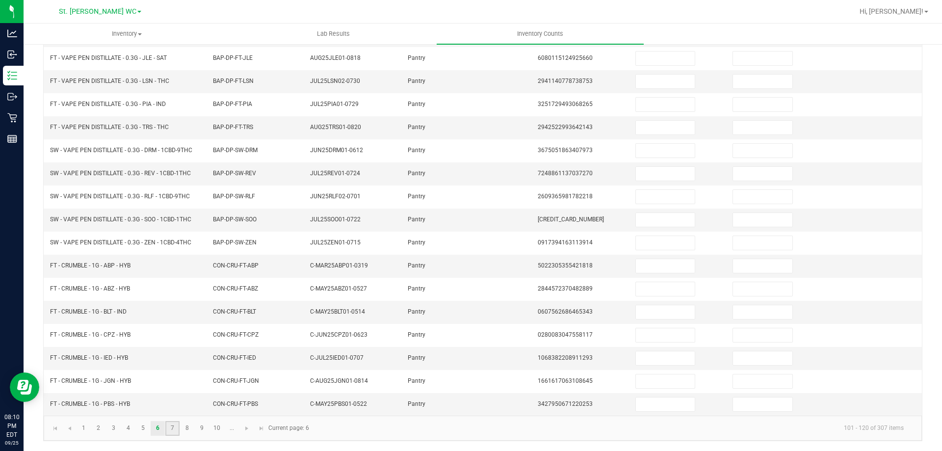
click at [173, 427] on link "7" at bounding box center [172, 428] width 14 height 15
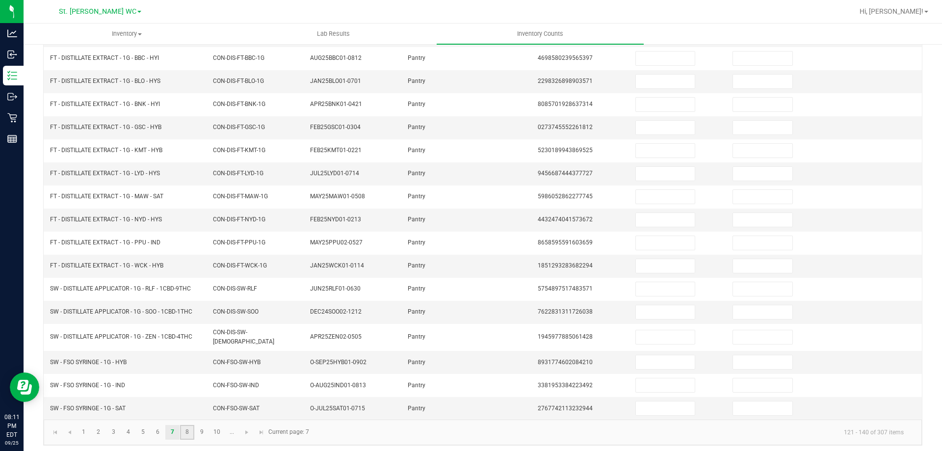
click at [187, 427] on link "8" at bounding box center [187, 432] width 14 height 15
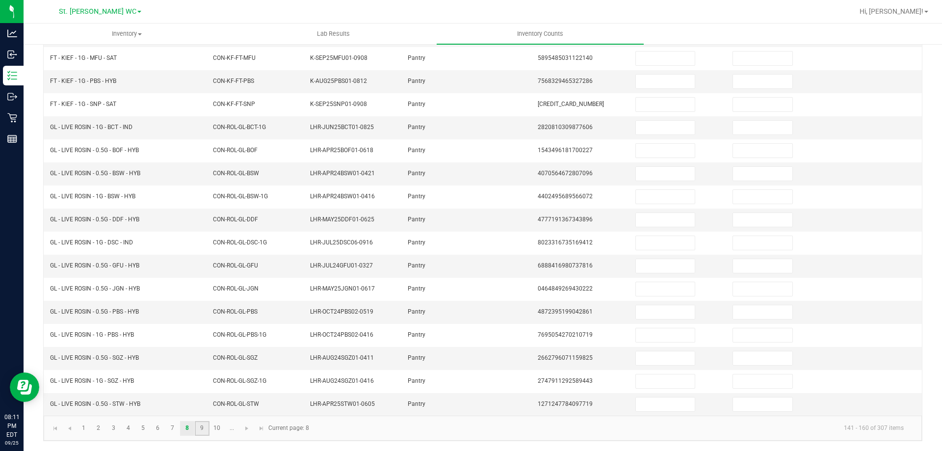
click at [202, 427] on link "9" at bounding box center [202, 428] width 14 height 15
click at [217, 432] on link "10" at bounding box center [217, 428] width 14 height 15
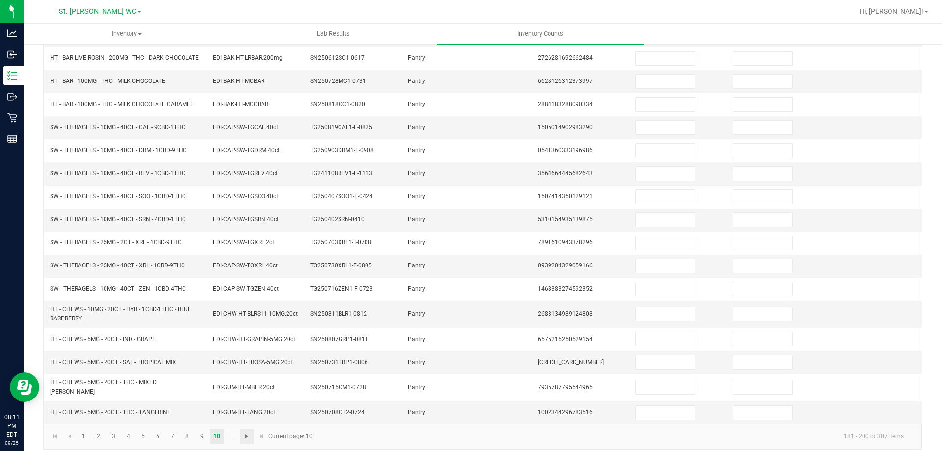
click at [251, 433] on span "Go to the next page" at bounding box center [247, 436] width 8 height 8
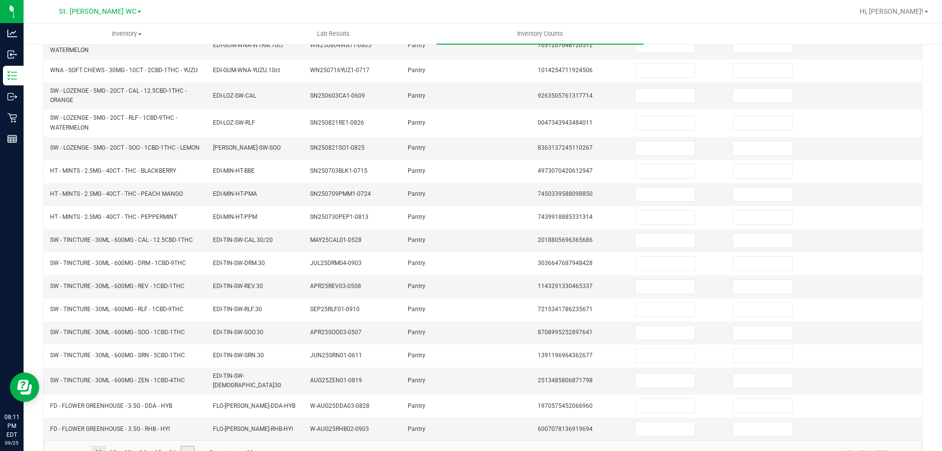
scroll to position [224, 0]
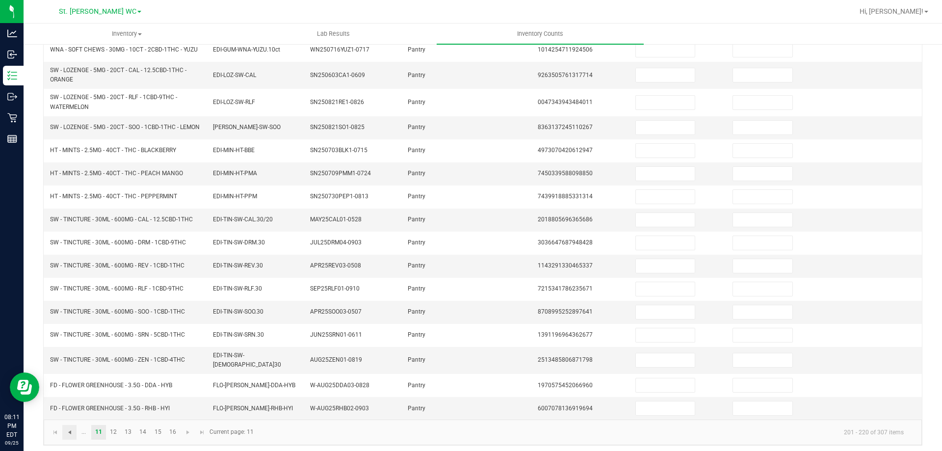
click at [69, 428] on span "Go to the previous page" at bounding box center [70, 432] width 8 height 8
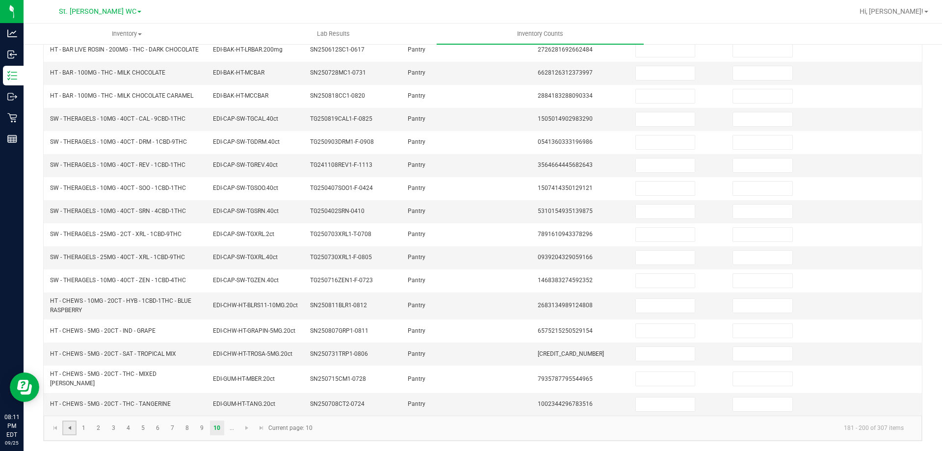
scroll to position [212, 0]
click at [246, 430] on span "Go to the next page" at bounding box center [247, 428] width 8 height 8
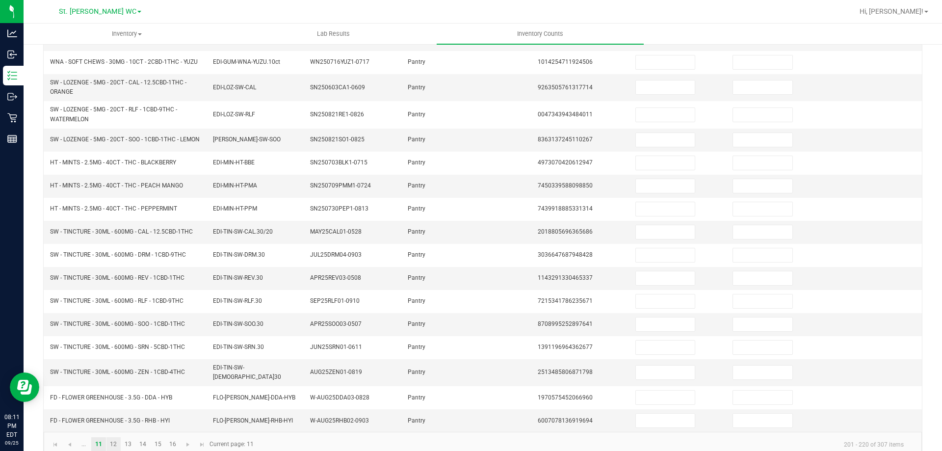
click at [111, 439] on link "12" at bounding box center [113, 444] width 14 height 15
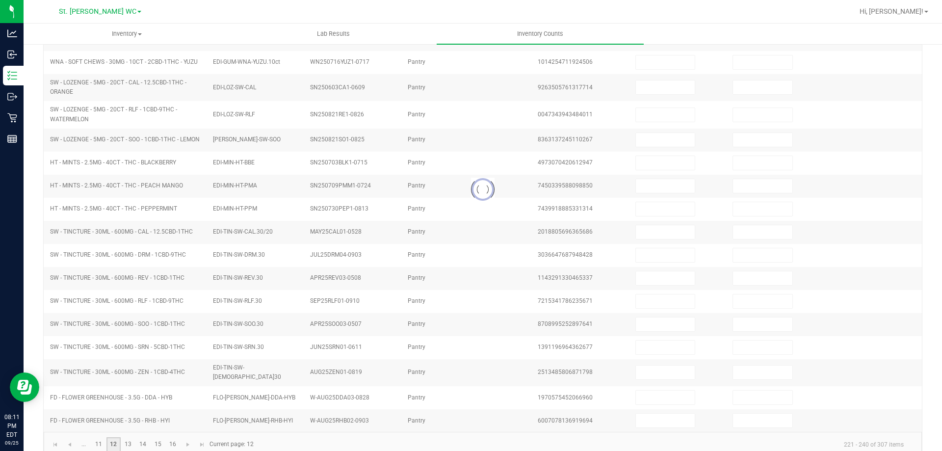
scroll to position [204, 0]
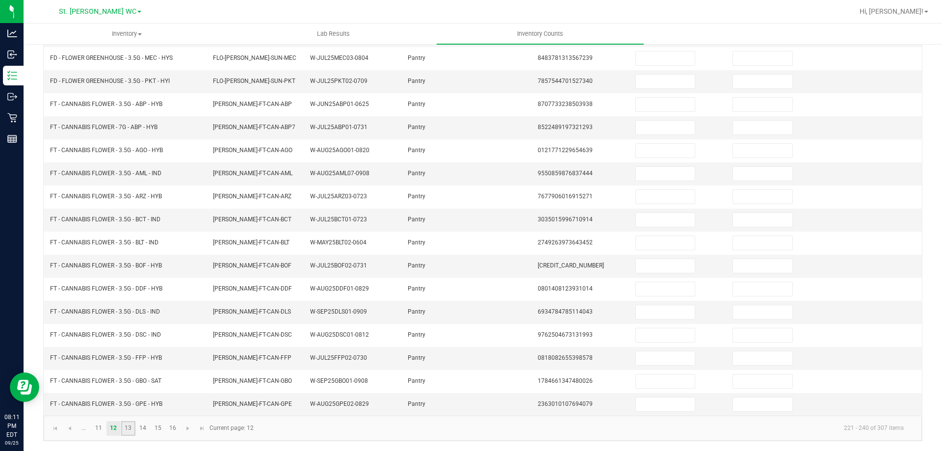
click at [128, 427] on link "13" at bounding box center [128, 428] width 14 height 15
click at [141, 430] on link "14" at bounding box center [143, 428] width 14 height 15
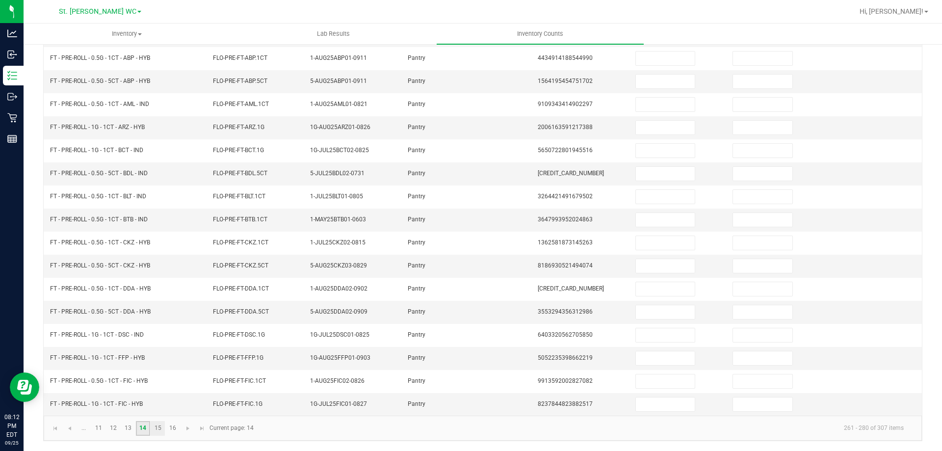
click at [157, 428] on link "15" at bounding box center [158, 428] width 14 height 15
click at [173, 427] on link "16" at bounding box center [172, 428] width 14 height 15
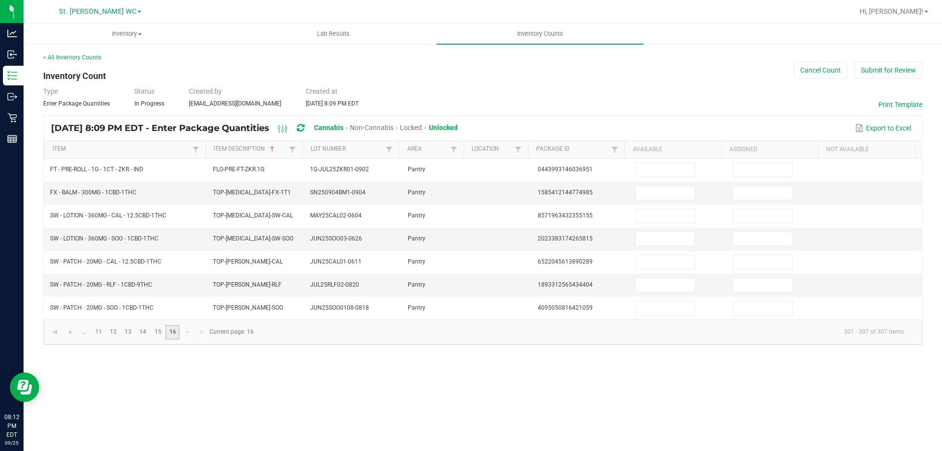
scroll to position [0, 0]
click at [59, 332] on span "Go to the first page" at bounding box center [56, 332] width 8 height 8
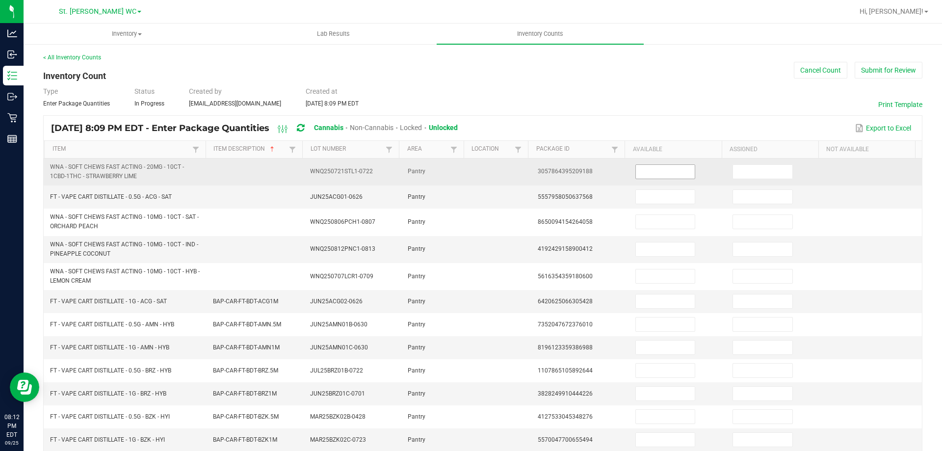
click at [648, 169] on input at bounding box center [665, 172] width 59 height 14
type input "17"
type input "10"
type input "18"
type input "26"
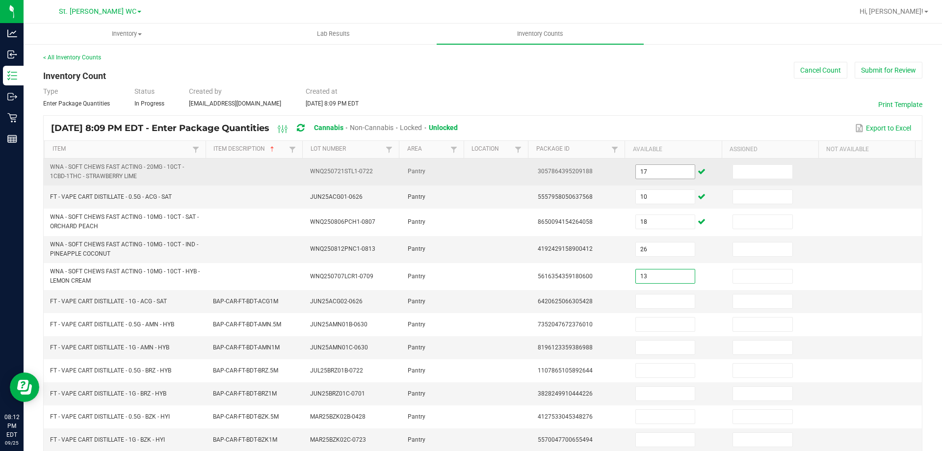
type input "13"
type input "6"
type input "11"
type input "7"
type input "8"
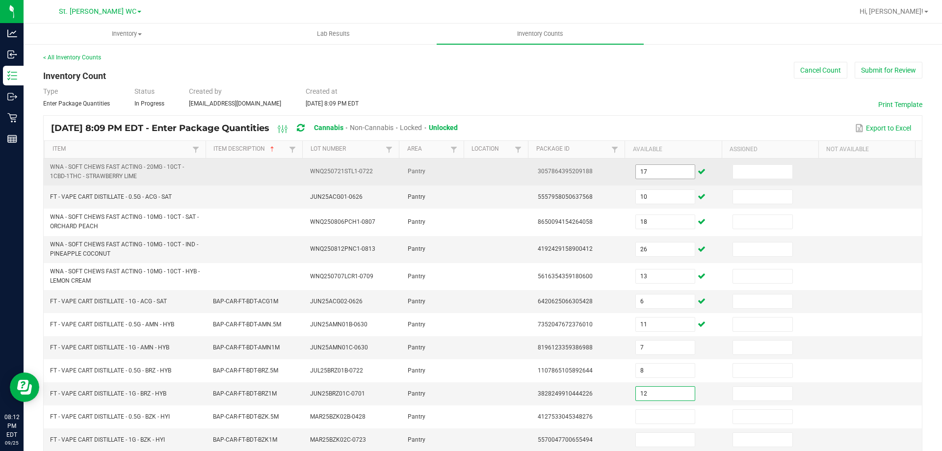
type input "12"
type input "7"
type input "8"
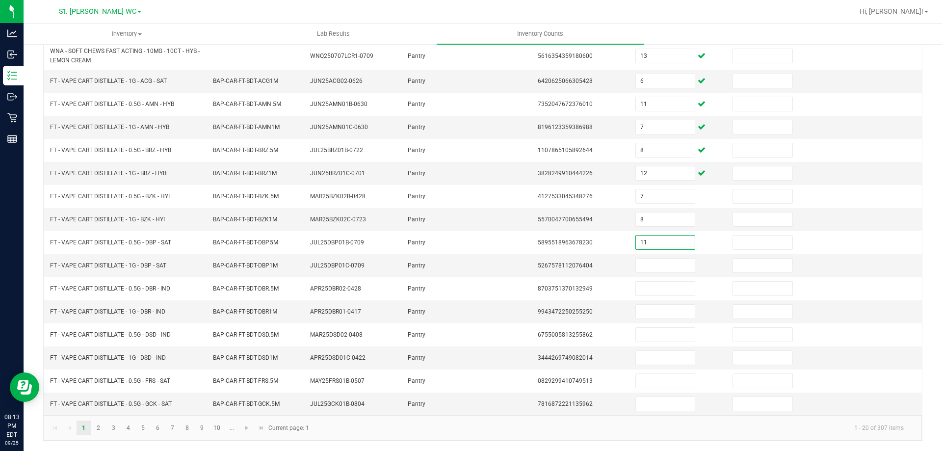
type input "11"
type input "9"
type input "1"
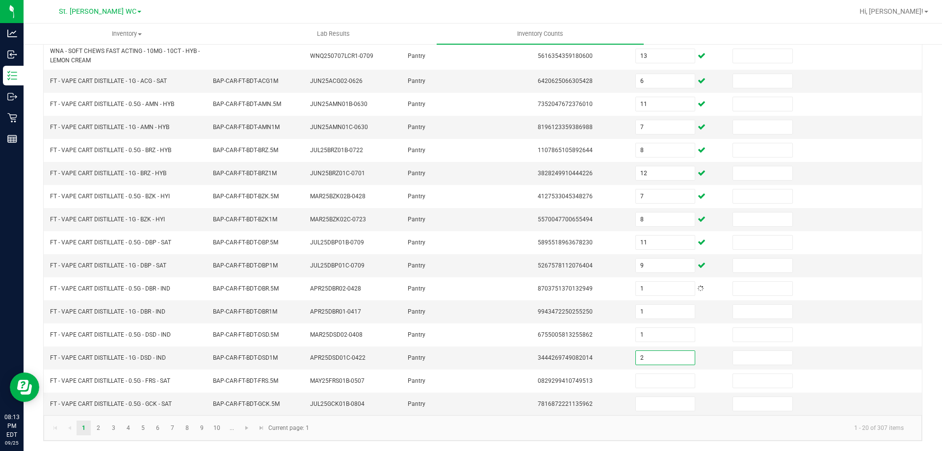
type input "2"
type input "1"
type input "8"
click at [105, 423] on link "2" at bounding box center [98, 427] width 14 height 15
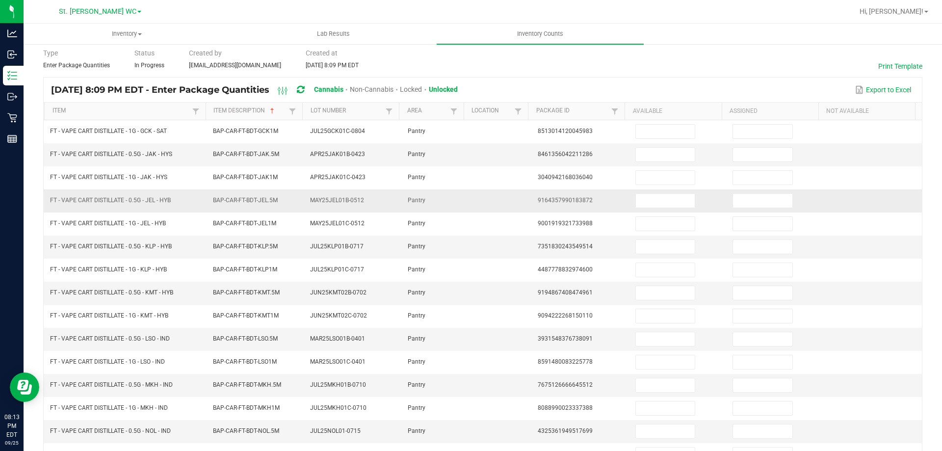
scroll to position [7, 0]
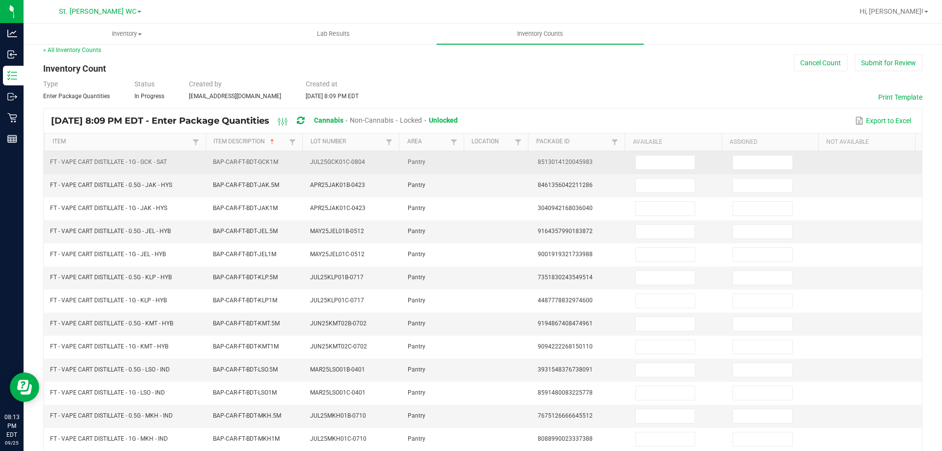
click at [690, 164] on td at bounding box center [678, 162] width 98 height 23
click at [674, 159] on input at bounding box center [665, 163] width 59 height 14
type input "6"
type input "7"
type input "1"
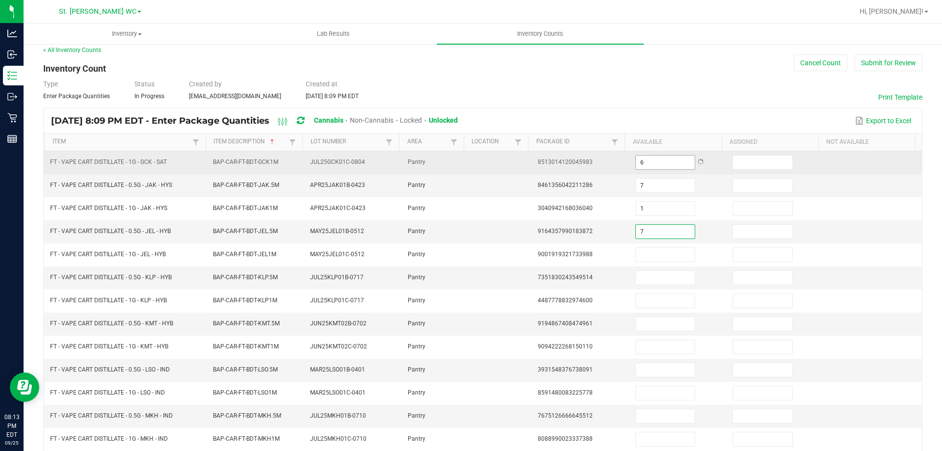
type input "7"
type input "1"
type input "2"
type input "11"
type input "6"
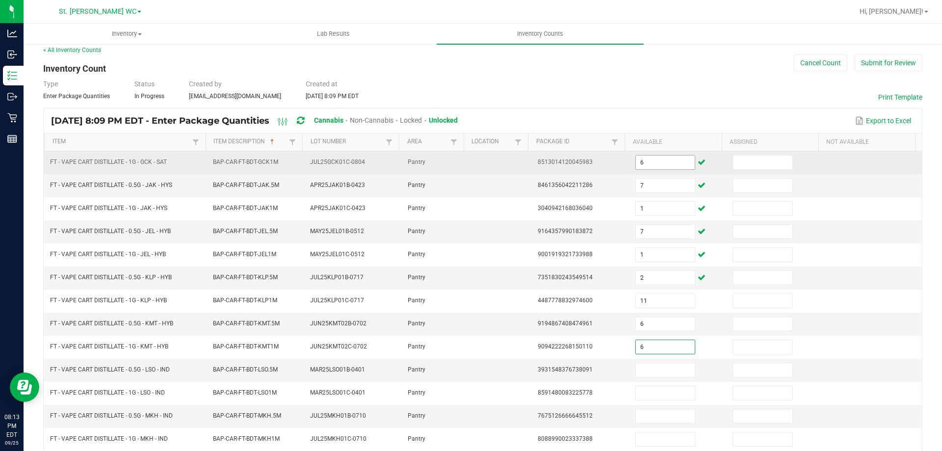
type input "6"
type input "8"
type input "12"
type input "4"
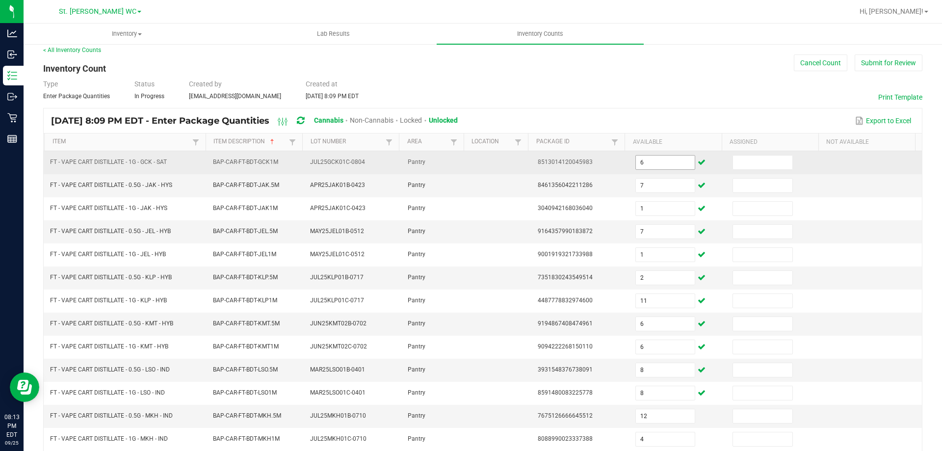
scroll to position [204, 0]
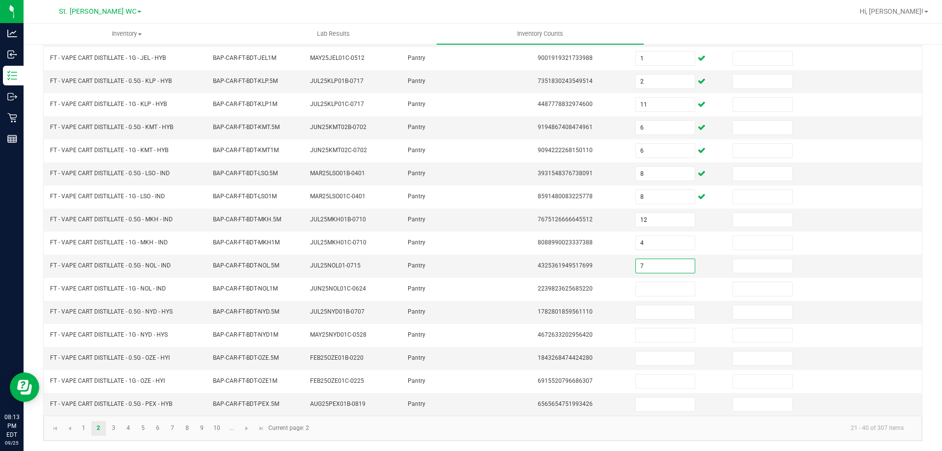
type input "7"
type input "3"
type input "1"
type input "4"
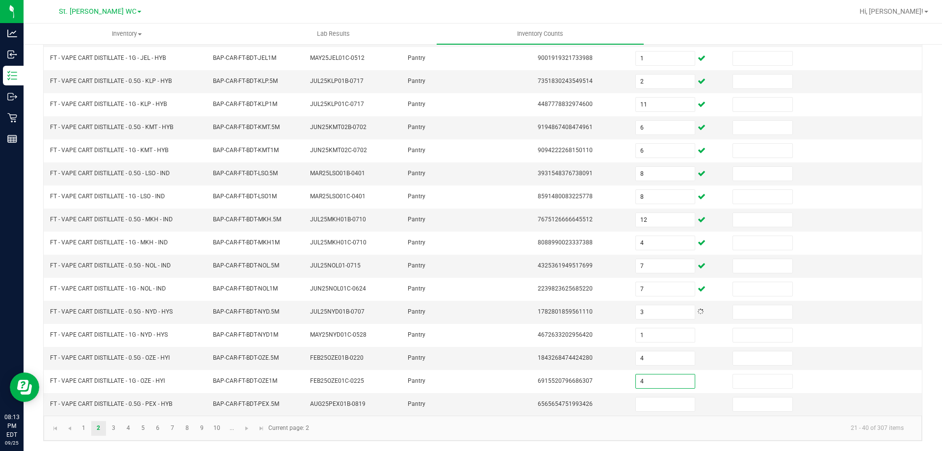
type input "4"
click at [666, 401] on input "1" at bounding box center [665, 404] width 59 height 14
type input "11"
click at [110, 427] on link "3" at bounding box center [113, 428] width 14 height 15
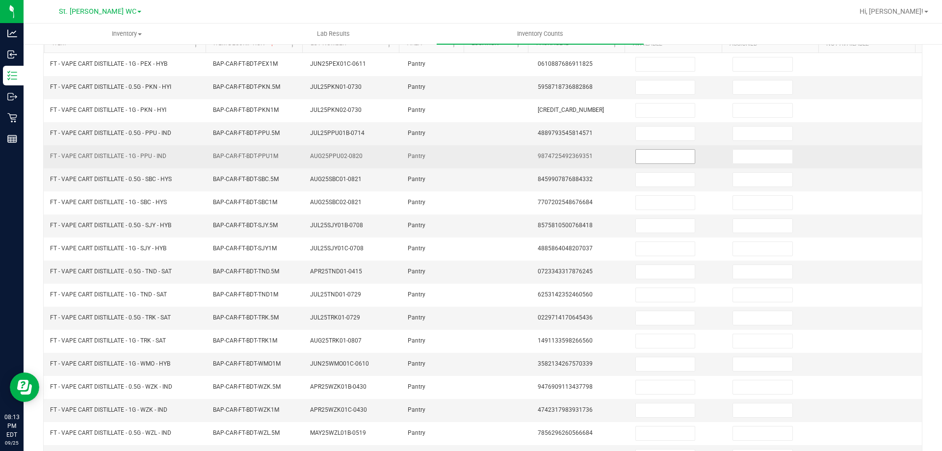
scroll to position [56, 0]
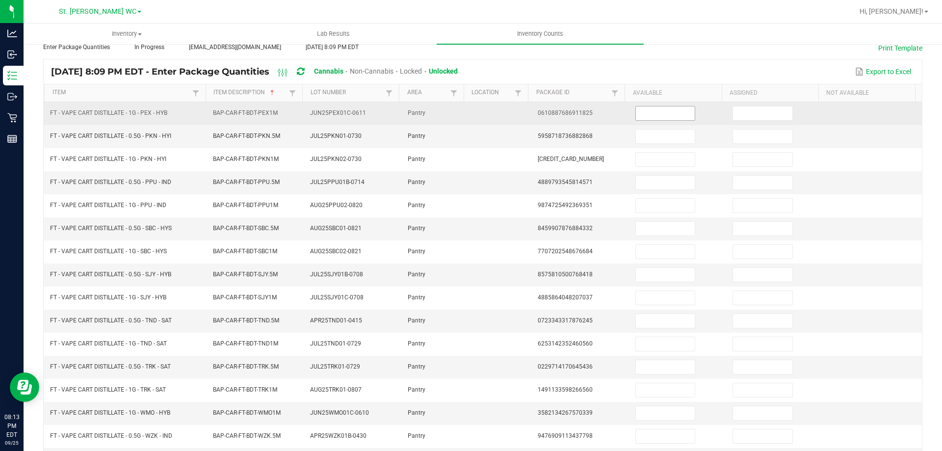
click at [663, 115] on input at bounding box center [665, 113] width 59 height 14
type input "8"
type input "5"
type input "1"
type input "6"
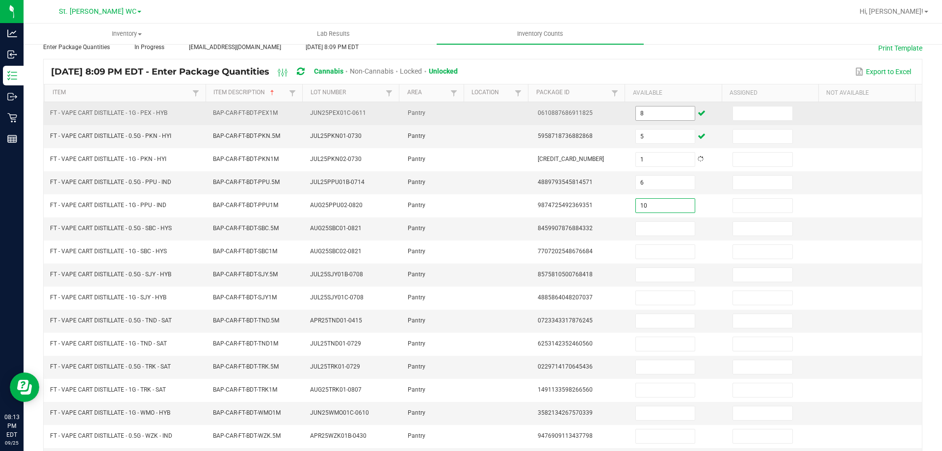
type input "10"
type input "11"
type input "6"
type input "10"
type input "3"
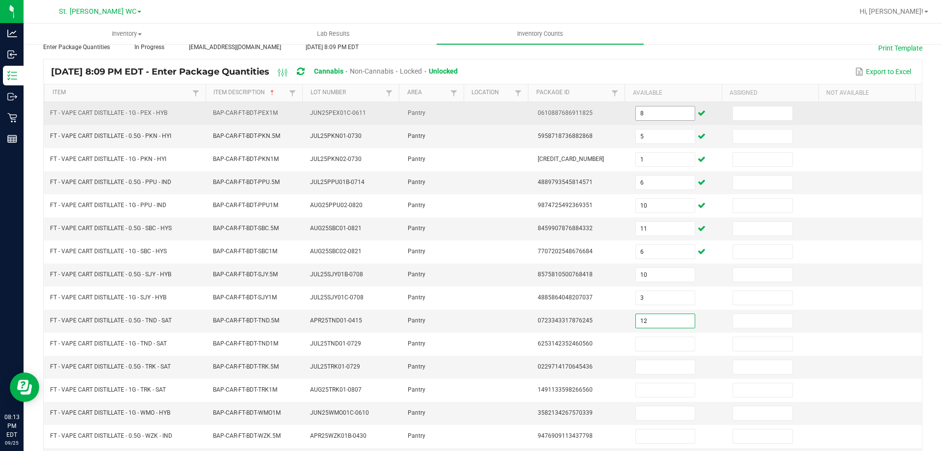
type input "12"
type input "8"
type input "3"
type input "11"
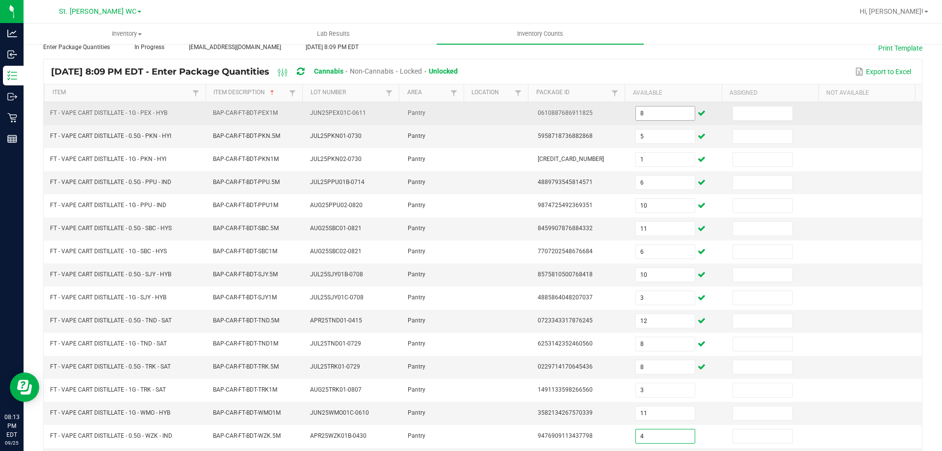
type input "4"
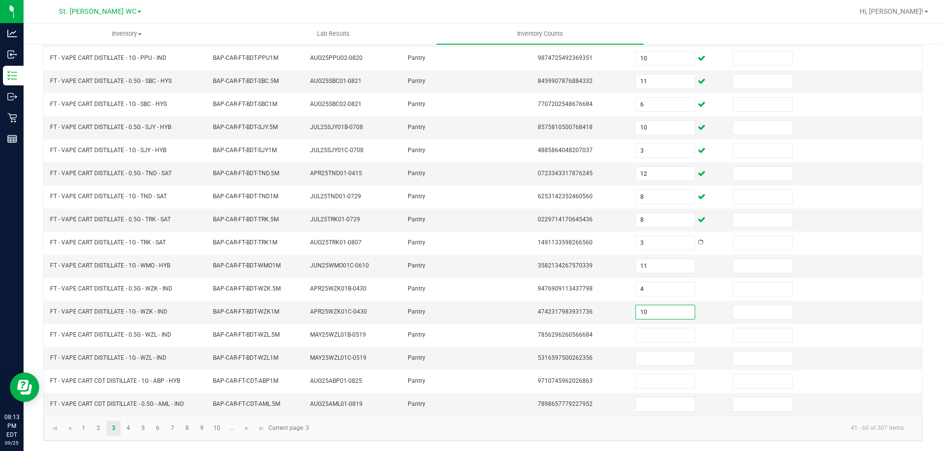
type input "10"
type input "12"
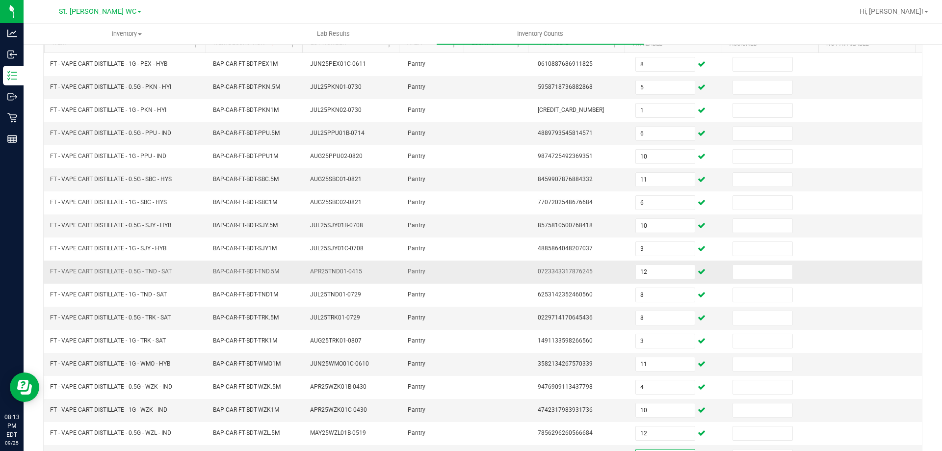
scroll to position [56, 0]
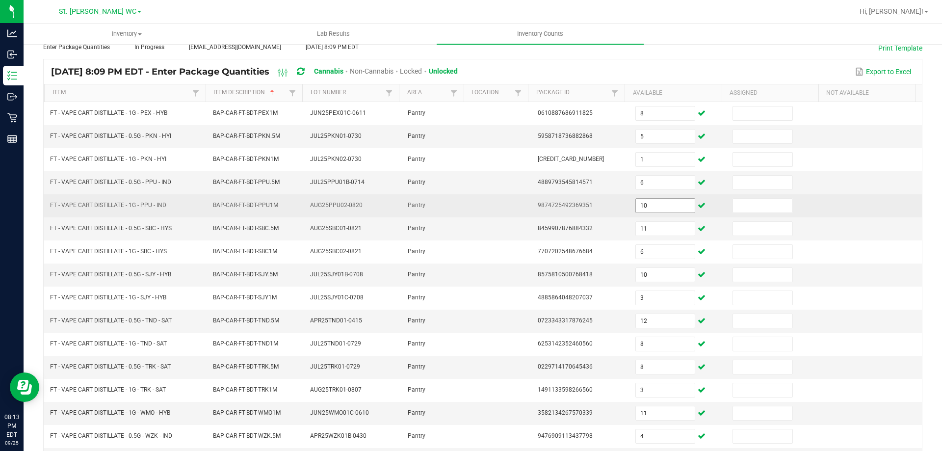
type input "7"
click at [652, 208] on input "10" at bounding box center [665, 206] width 59 height 14
type input "12"
type input "10"
type input "11"
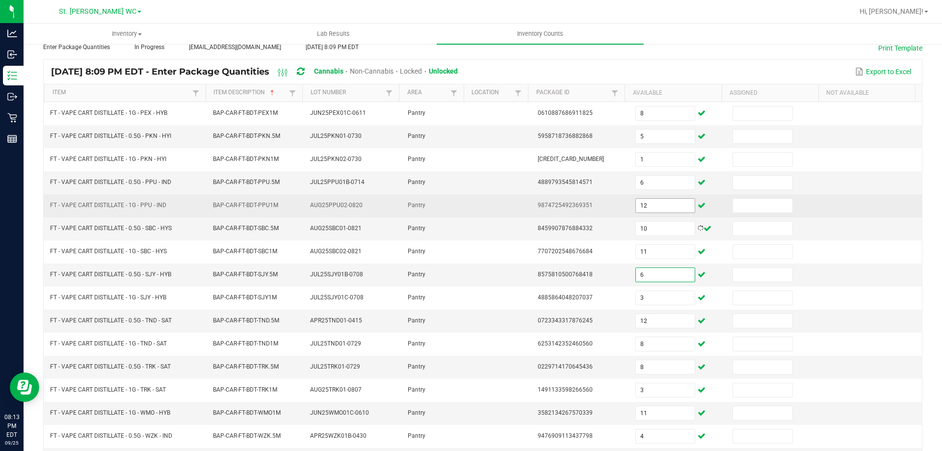
type input "6"
type input "10"
type input "3"
type input "12"
type input "8"
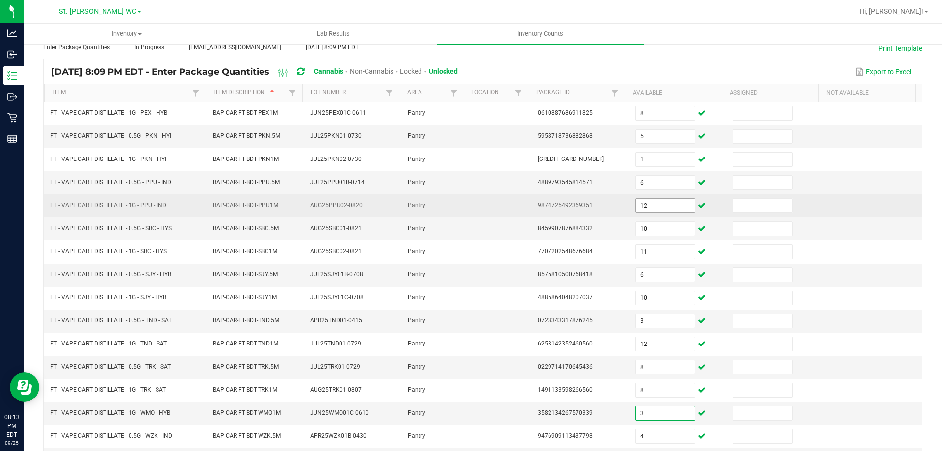
type input "3"
type input "11"
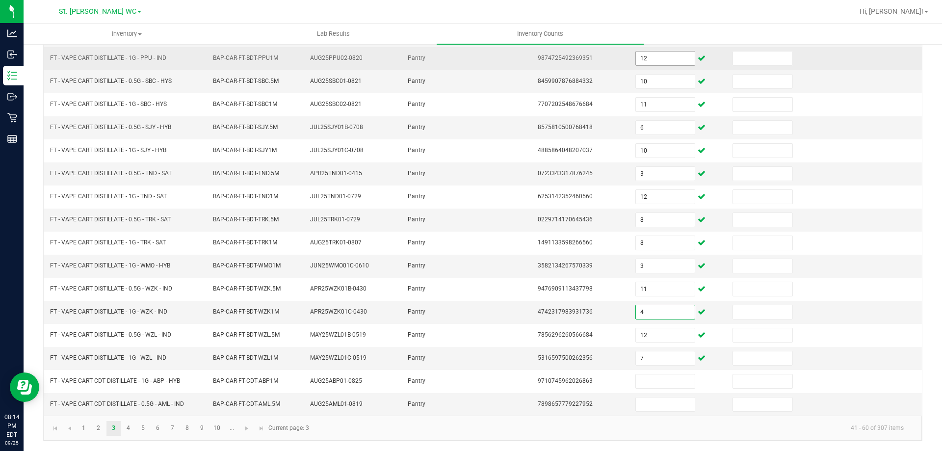
type input "4"
type input "10"
type input "12"
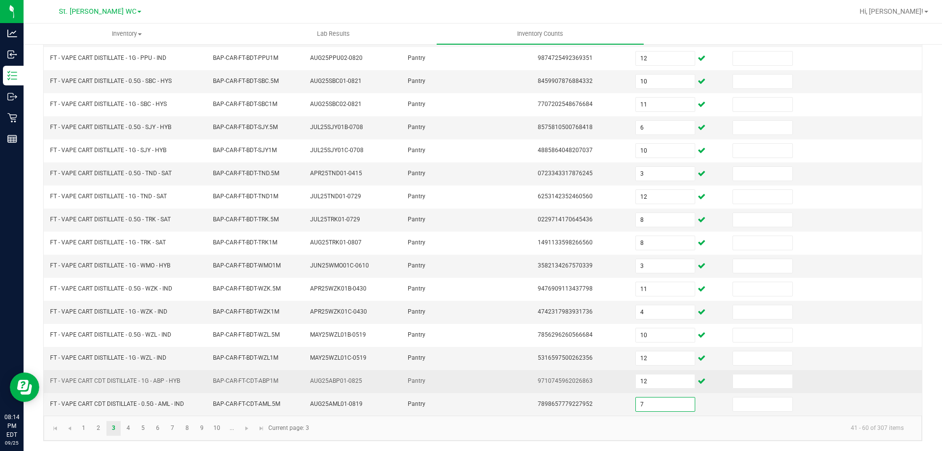
type input "7"
click at [534, 373] on td "9710745962026863" at bounding box center [581, 381] width 98 height 23
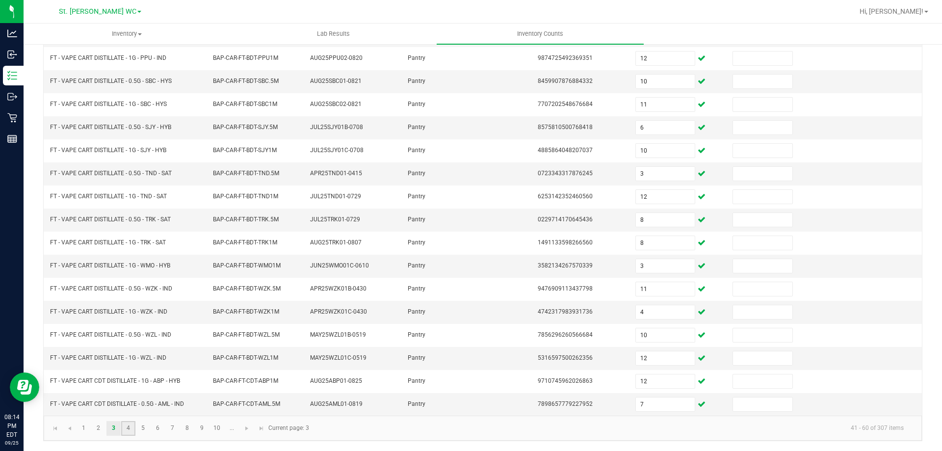
click at [128, 429] on link "4" at bounding box center [128, 428] width 14 height 15
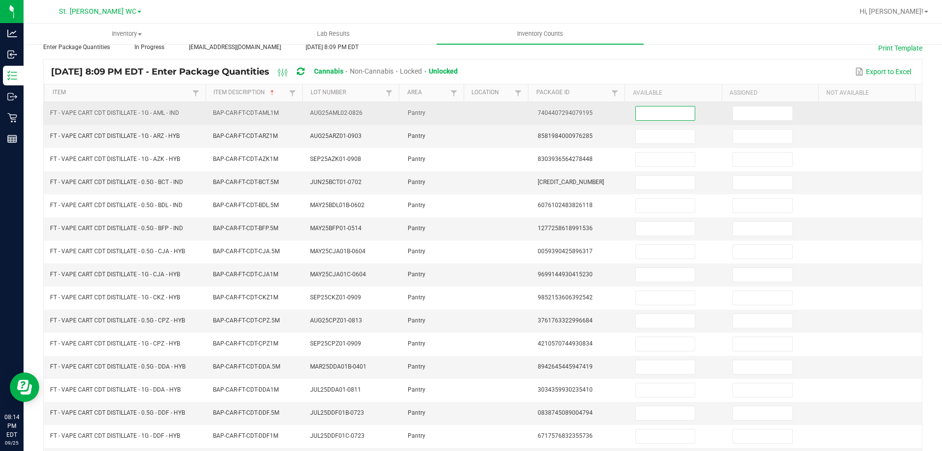
click at [640, 117] on input at bounding box center [665, 113] width 59 height 14
type input "12"
type input "3"
type input "5"
type input "1"
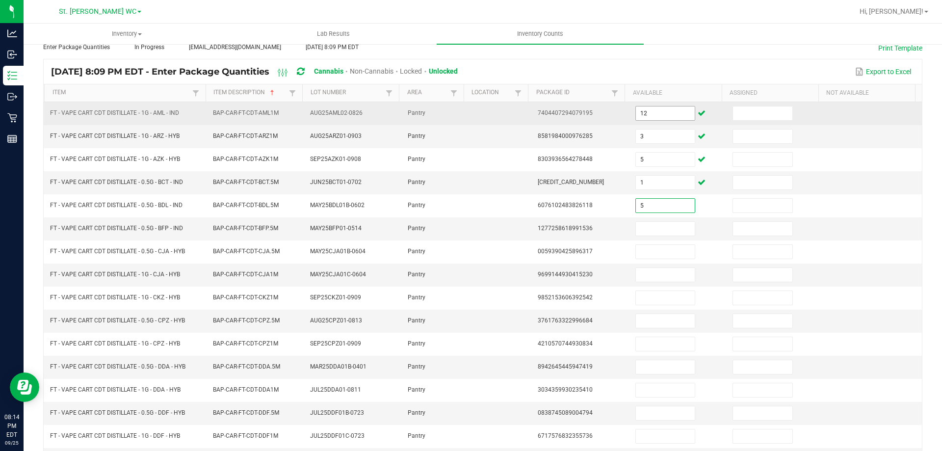
type input "5"
type input "3"
type input "9"
type input "2"
type input "9"
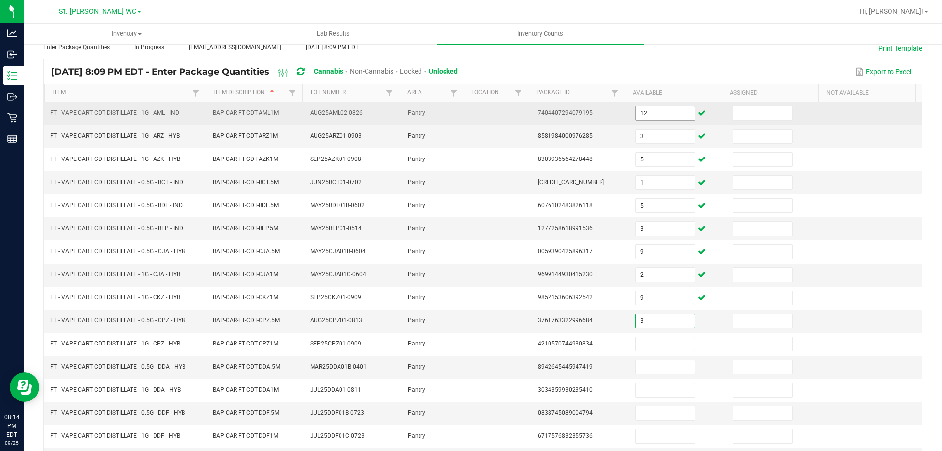
type input "3"
type input "10"
type input "5"
type input "4"
type input "7"
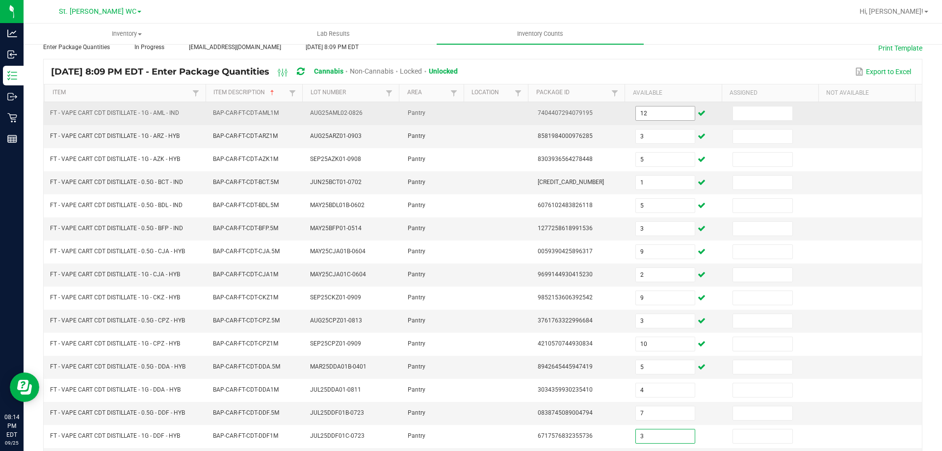
type input "3"
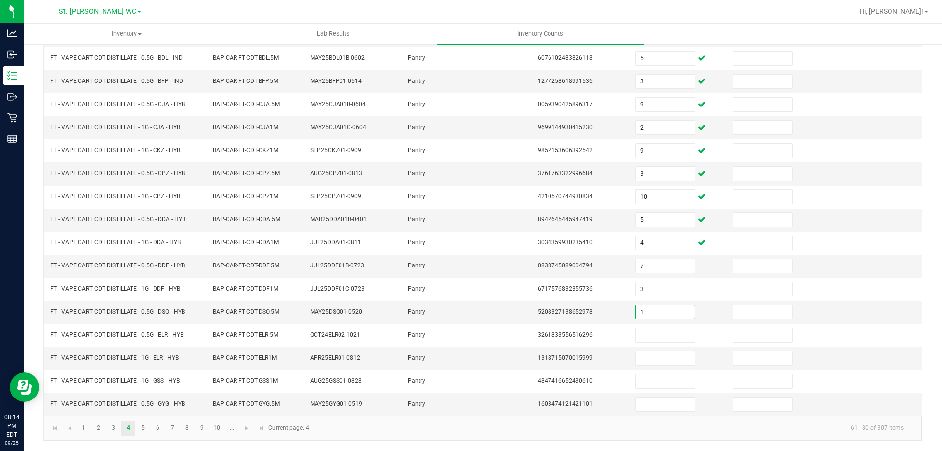
type input "1"
type input "2"
type input "4"
type input "8"
type input "12"
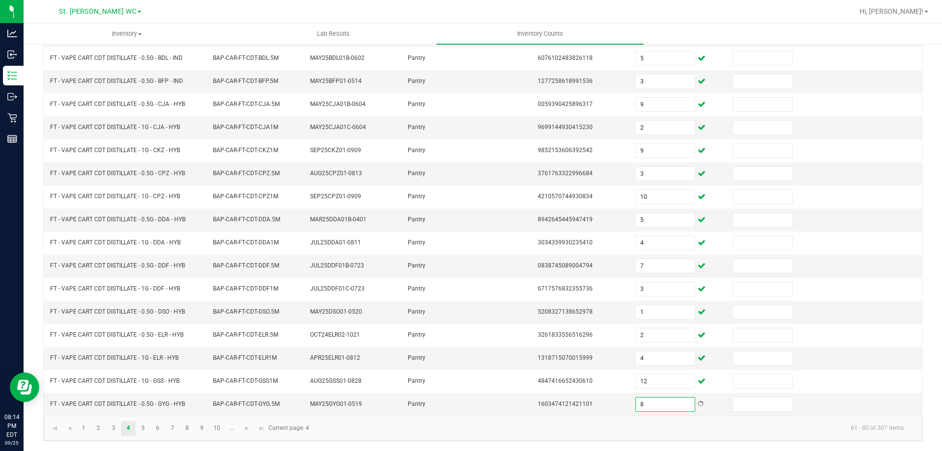
type input "8"
click at [474, 429] on kendo-pager-info "61 - 80 of 307 items" at bounding box center [613, 428] width 597 height 16
click at [137, 426] on link "5" at bounding box center [143, 428] width 14 height 15
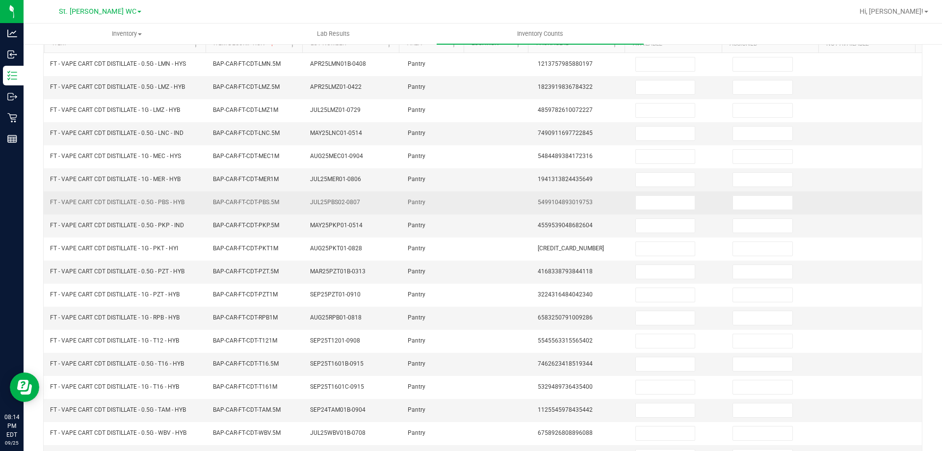
scroll to position [56, 0]
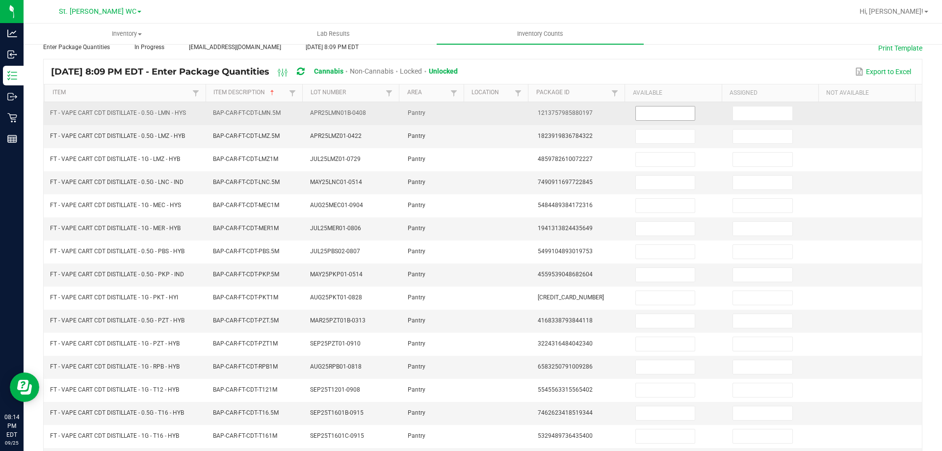
click at [636, 117] on input at bounding box center [665, 113] width 59 height 14
type input "2"
type input "10"
type input "6"
type input "1"
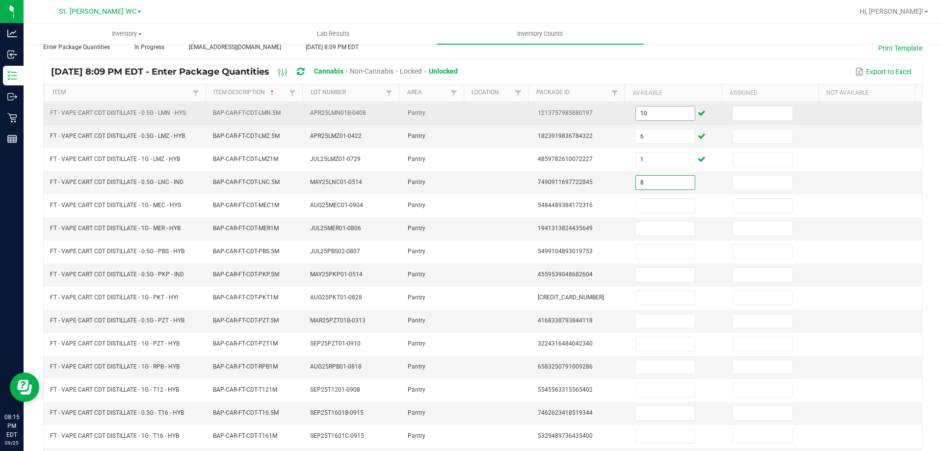
type input "8"
type input "3"
type input "9"
type input "12"
type input "5"
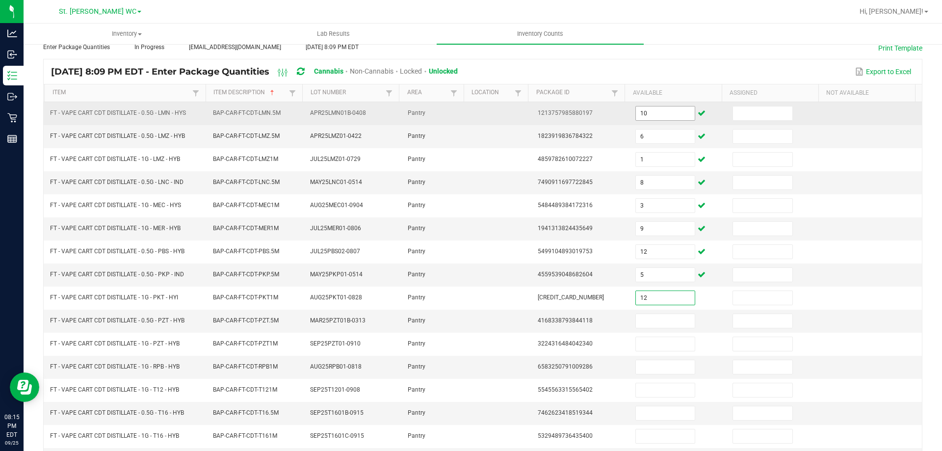
type input "12"
type input "5"
type input "12"
type input "3"
type input "12"
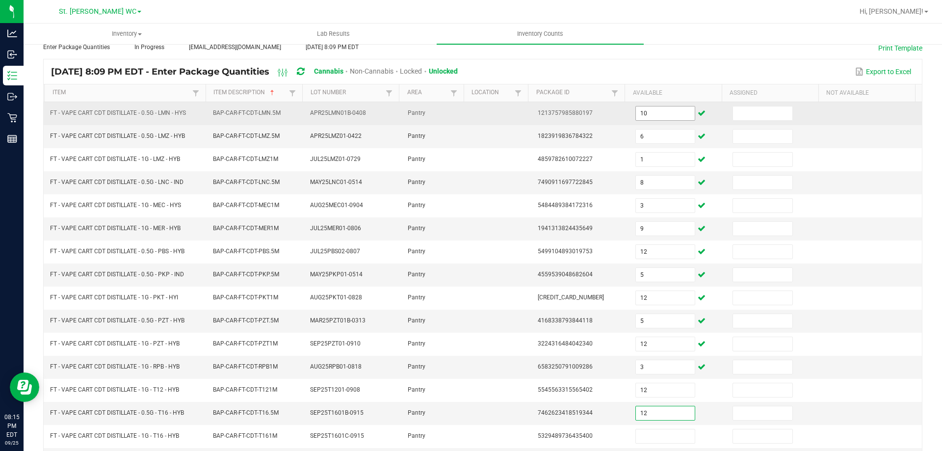
type input "12"
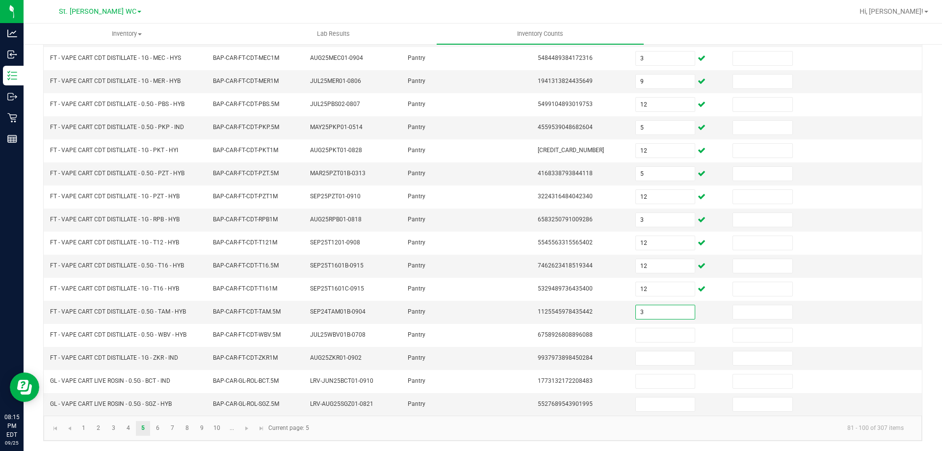
type input "3"
type input "10"
type input "12"
click at [157, 431] on link "6" at bounding box center [158, 428] width 14 height 15
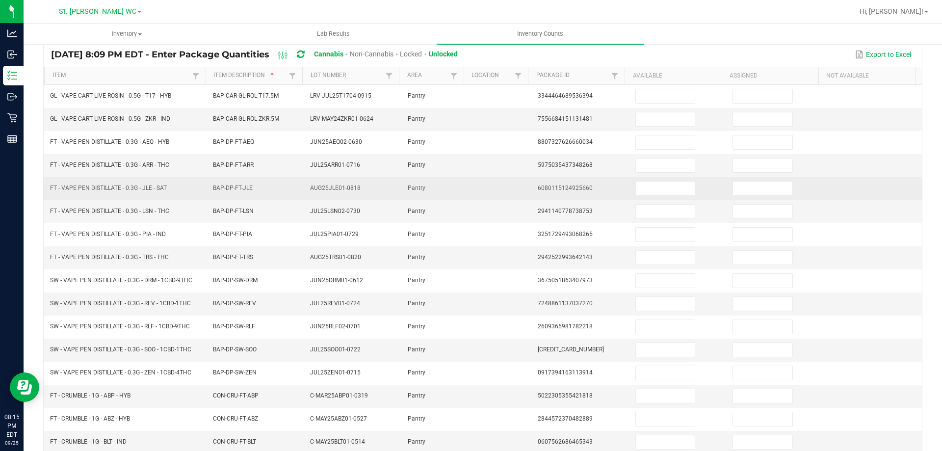
scroll to position [56, 0]
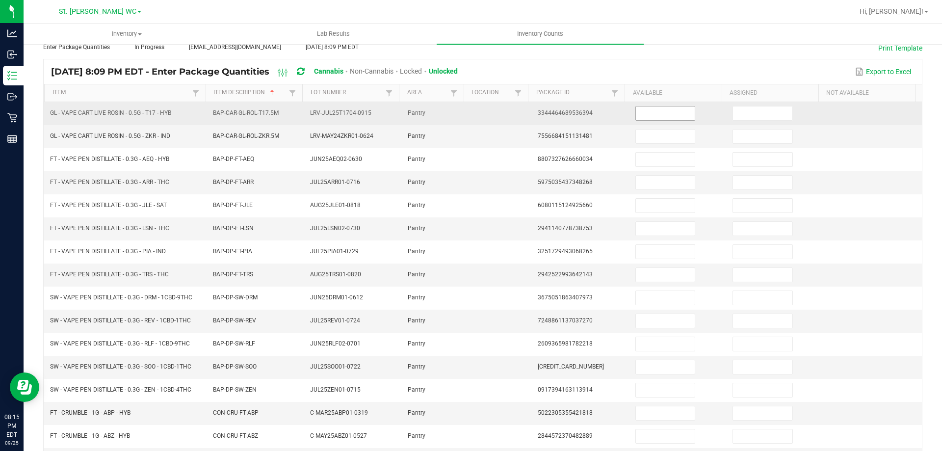
click at [663, 106] on span at bounding box center [665, 113] width 60 height 15
click at [664, 113] on input at bounding box center [665, 113] width 59 height 14
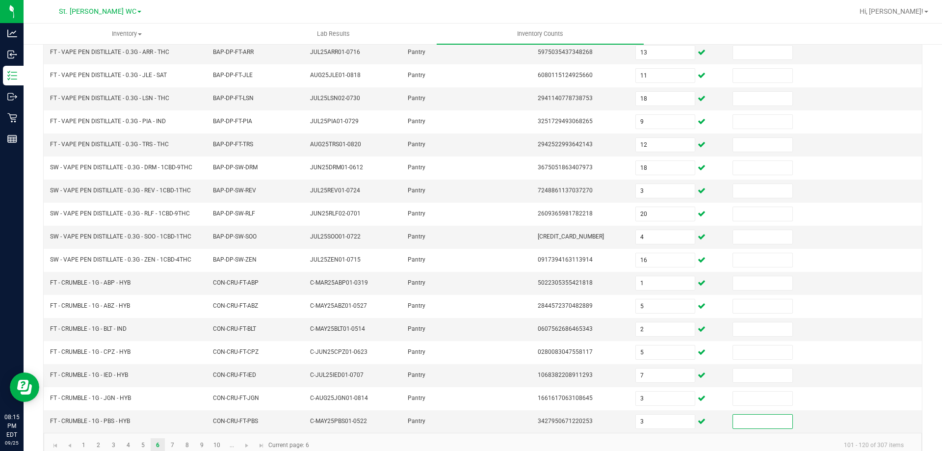
scroll to position [204, 0]
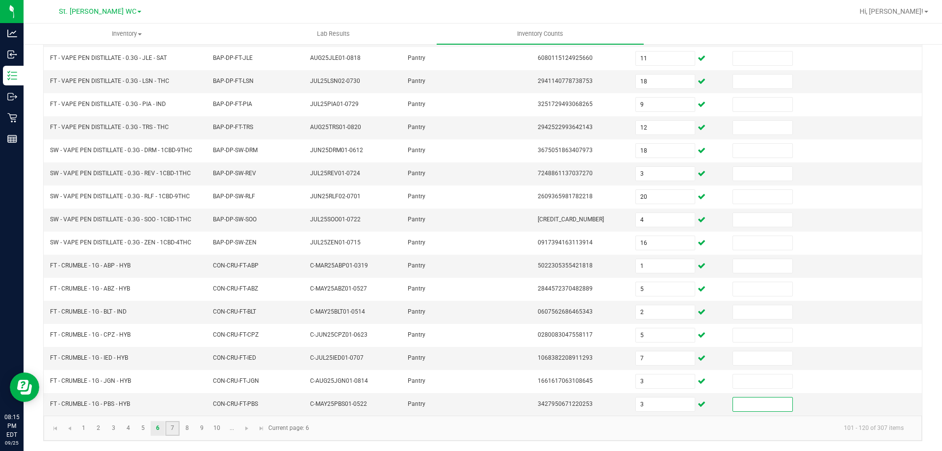
click at [179, 428] on link "7" at bounding box center [172, 428] width 14 height 15
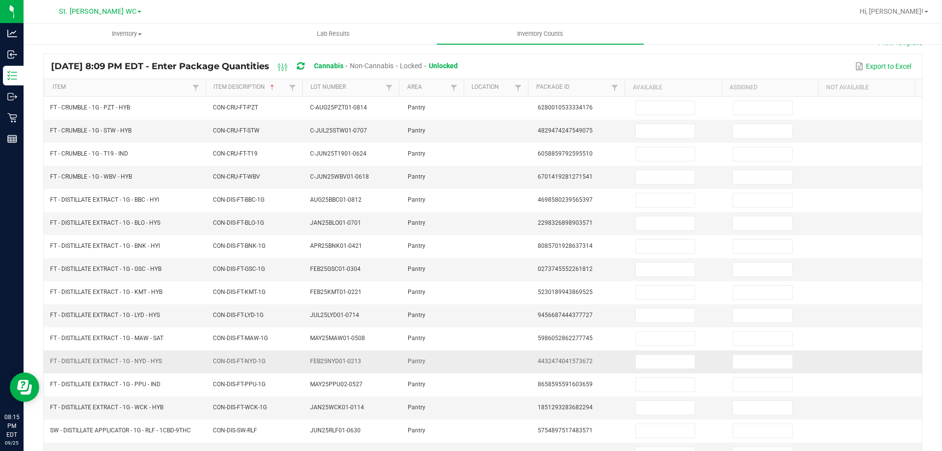
scroll to position [56, 0]
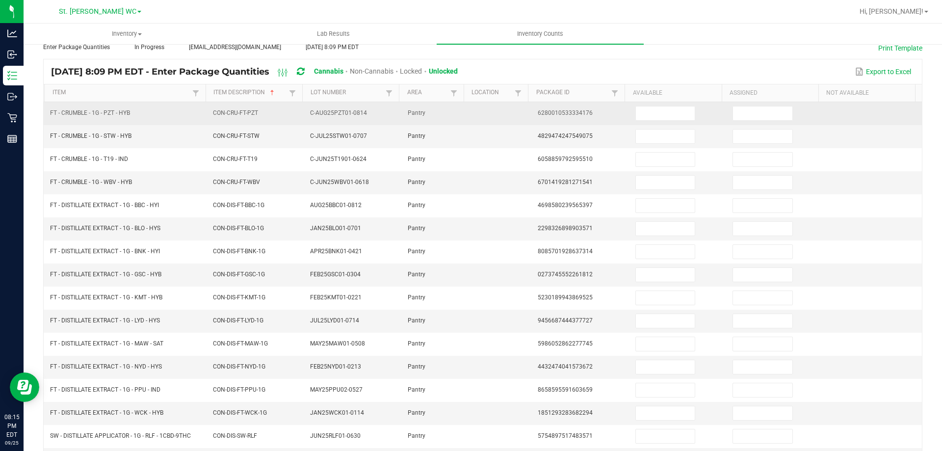
click at [643, 122] on td at bounding box center [678, 113] width 98 height 23
click at [646, 113] on input at bounding box center [665, 113] width 59 height 14
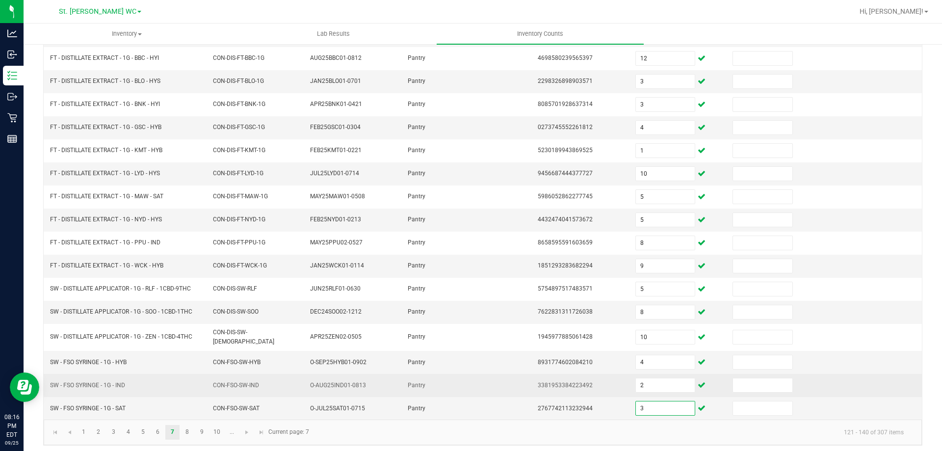
click at [434, 375] on td "Pantry" at bounding box center [434, 385] width 65 height 23
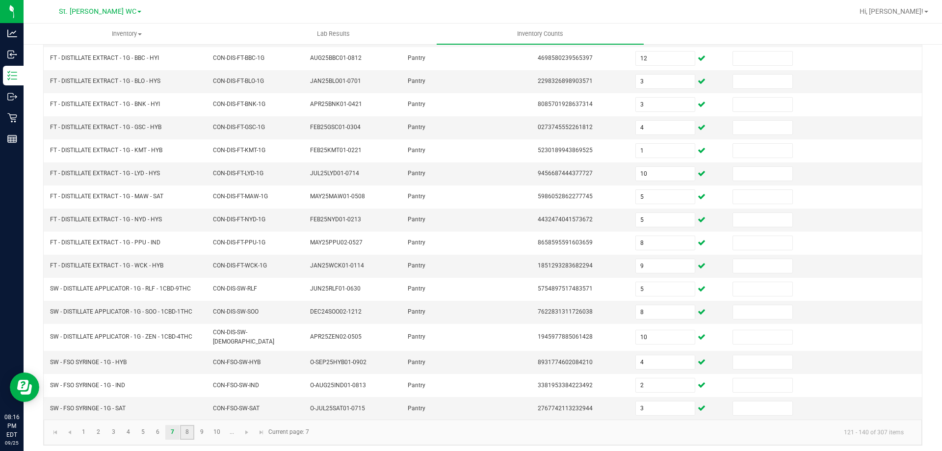
click at [191, 435] on link "8" at bounding box center [187, 432] width 14 height 15
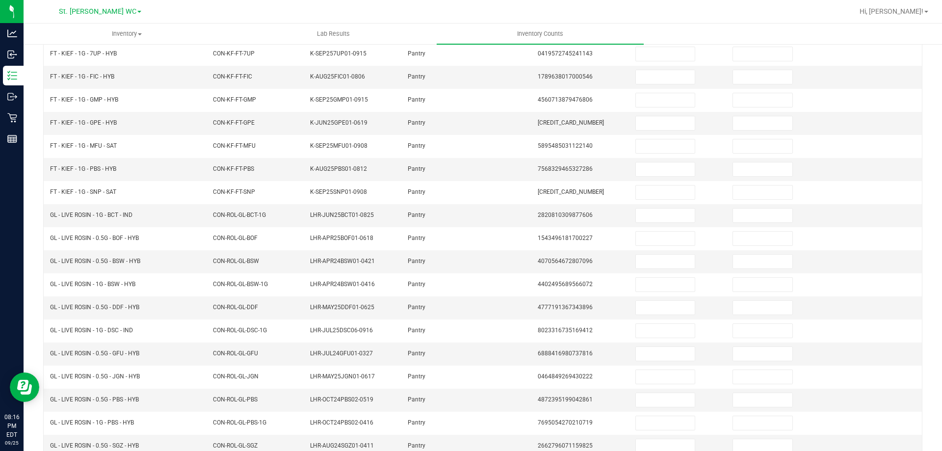
scroll to position [7, 0]
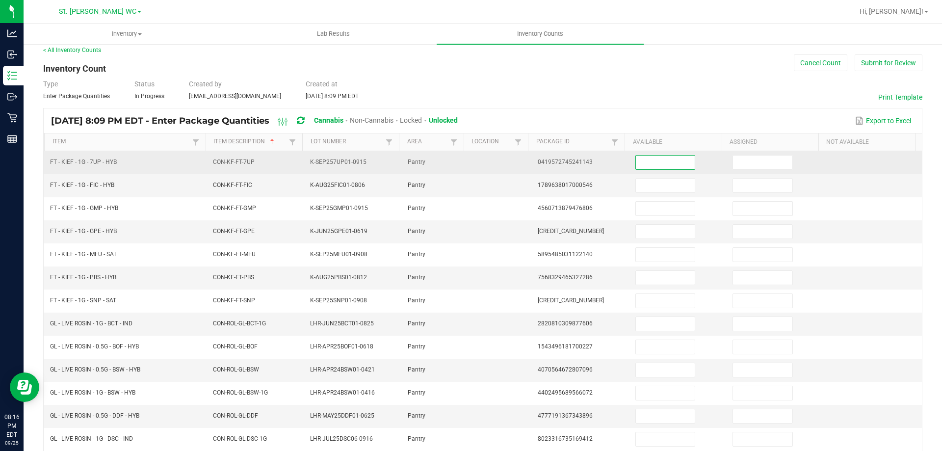
click at [636, 159] on input at bounding box center [665, 163] width 59 height 14
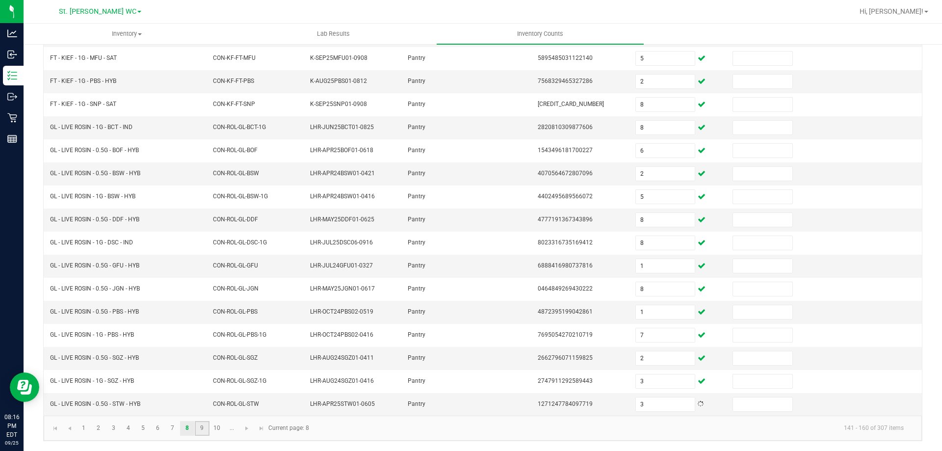
click at [203, 433] on link "9" at bounding box center [202, 428] width 14 height 15
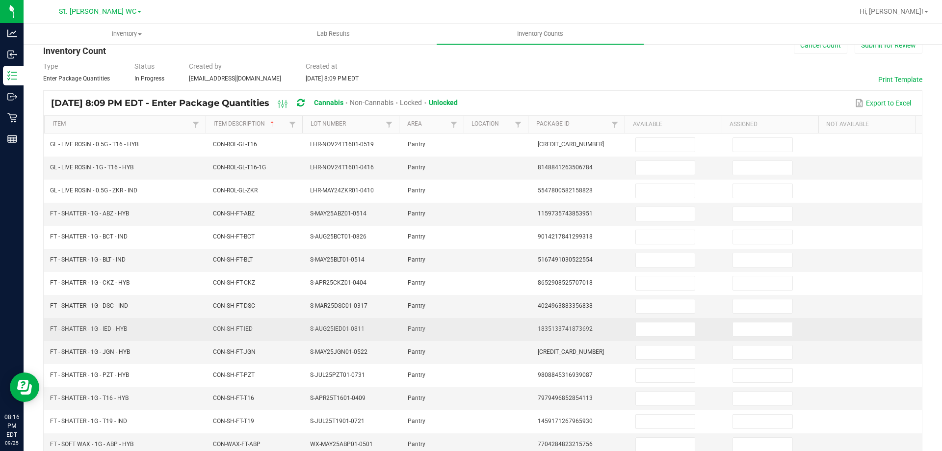
scroll to position [7, 0]
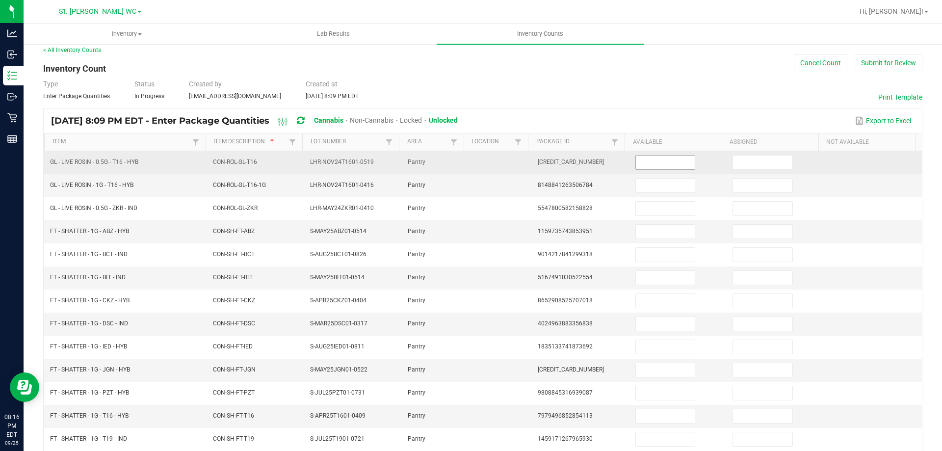
click at [672, 158] on input at bounding box center [665, 163] width 59 height 14
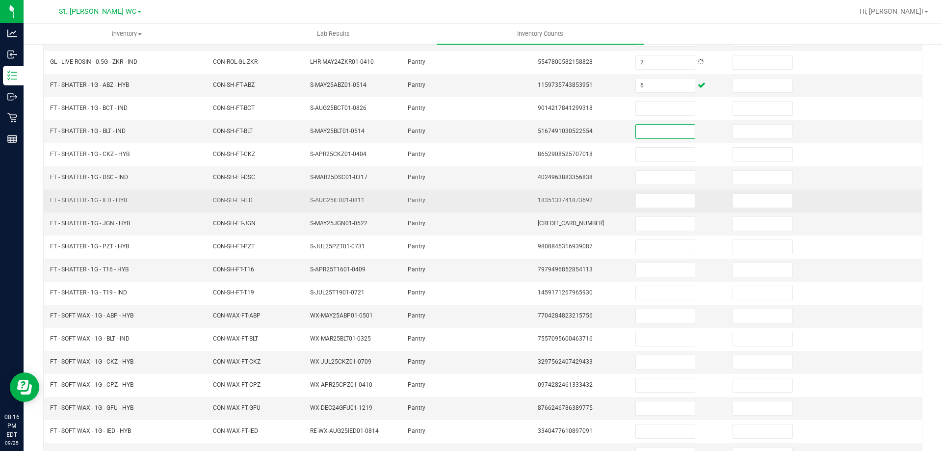
scroll to position [105, 0]
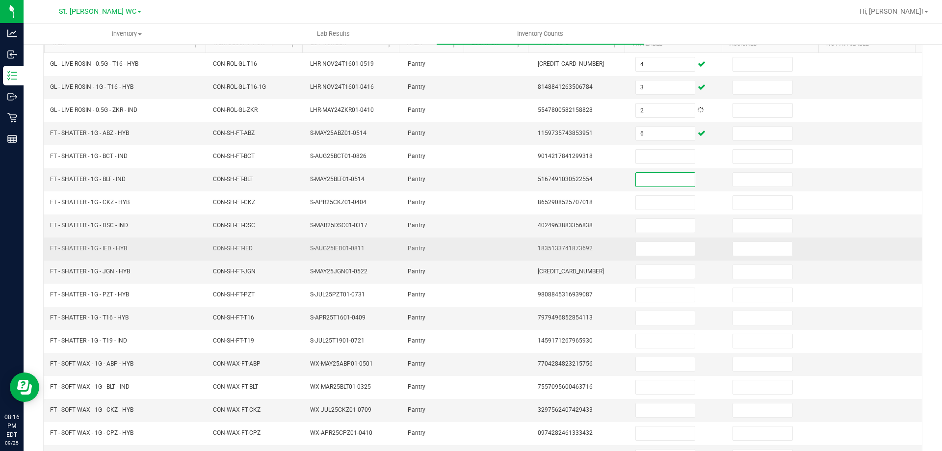
click at [671, 158] on input at bounding box center [665, 157] width 59 height 14
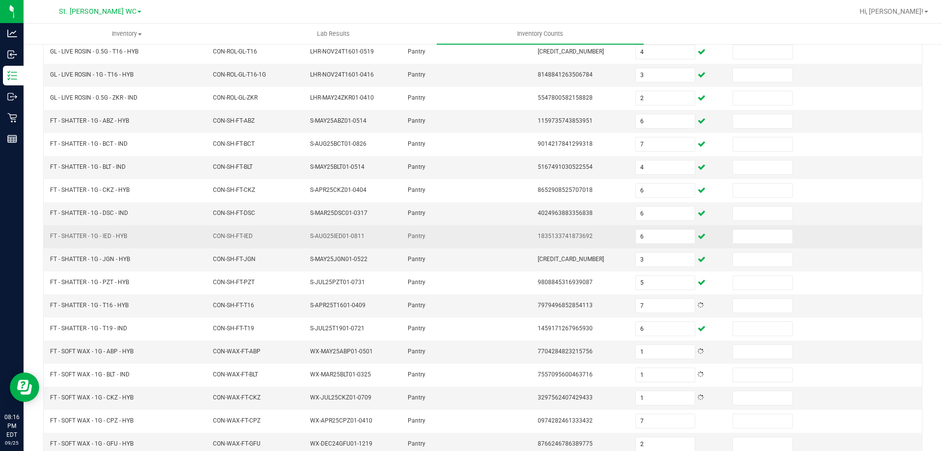
scroll to position [204, 0]
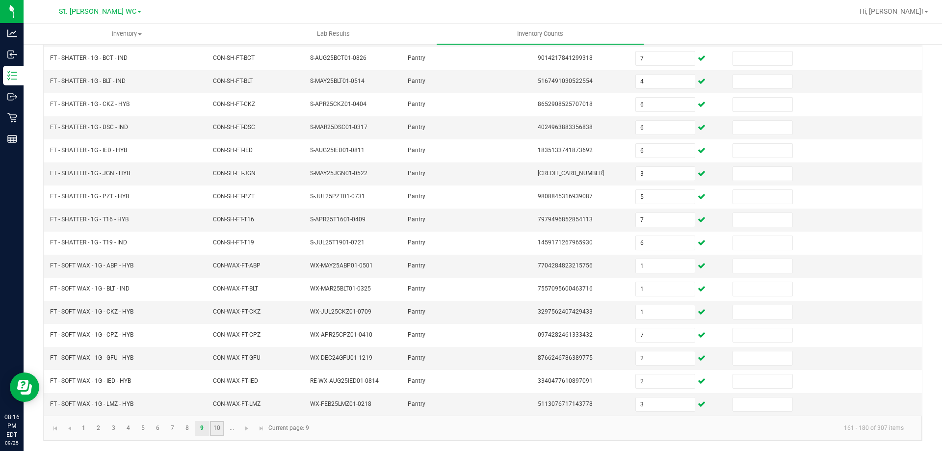
click at [218, 428] on link "10" at bounding box center [217, 428] width 14 height 15
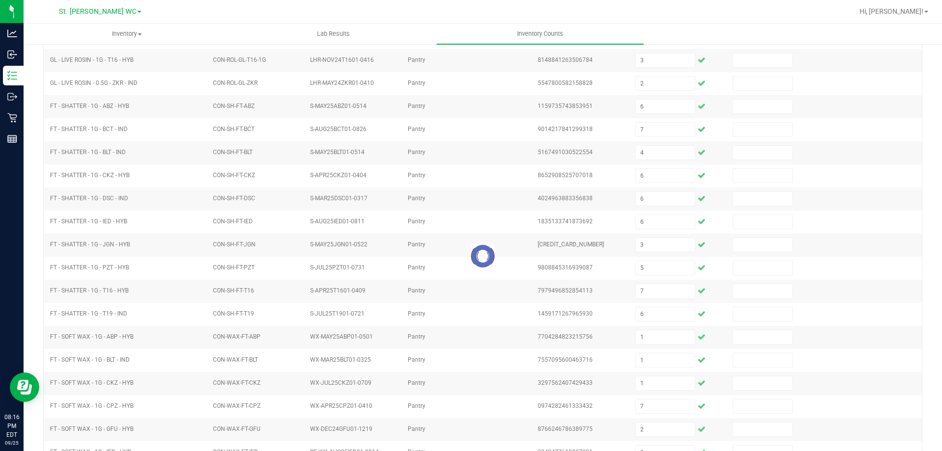
scroll to position [56, 0]
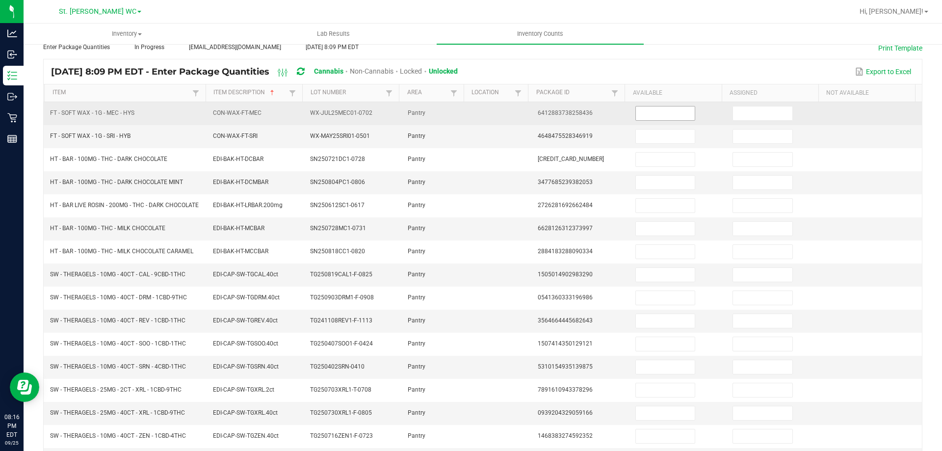
click at [648, 113] on input at bounding box center [665, 113] width 59 height 14
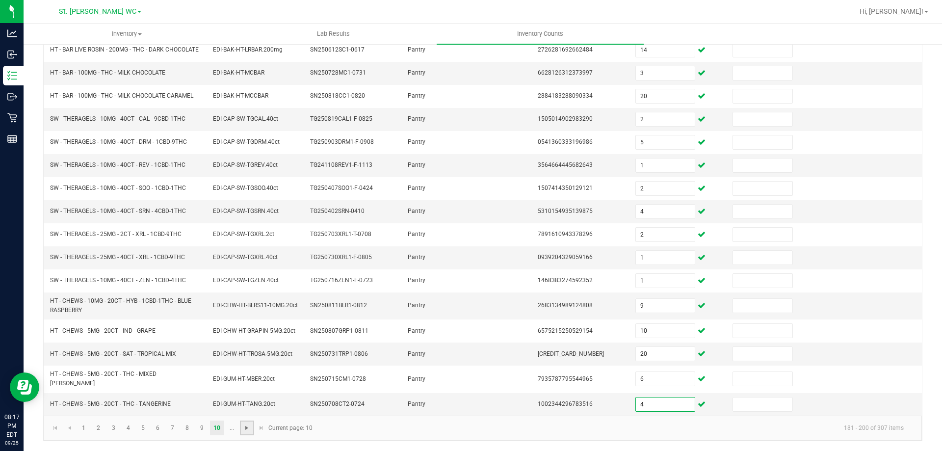
click at [246, 430] on span "Go to the next page" at bounding box center [247, 428] width 8 height 8
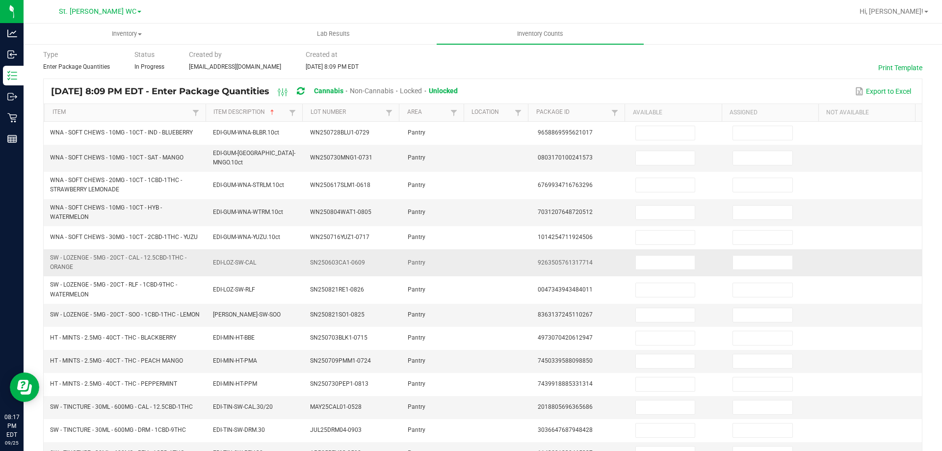
scroll to position [16, 0]
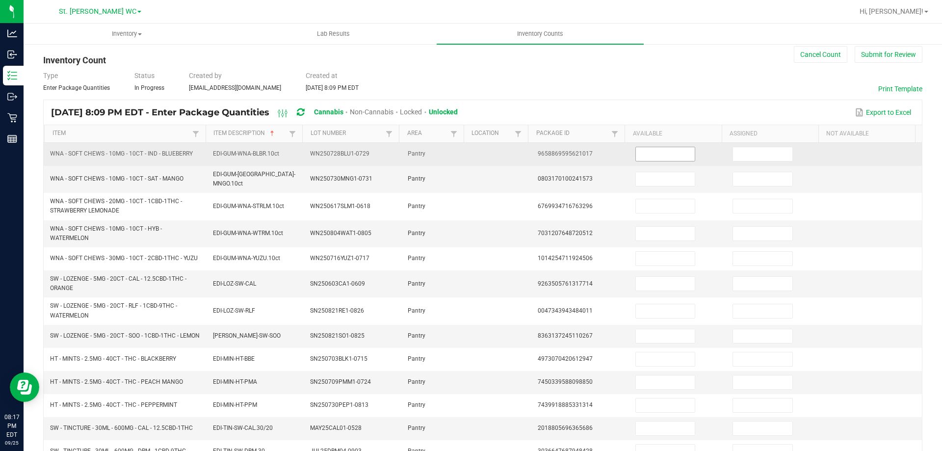
click at [636, 157] on input at bounding box center [665, 154] width 59 height 14
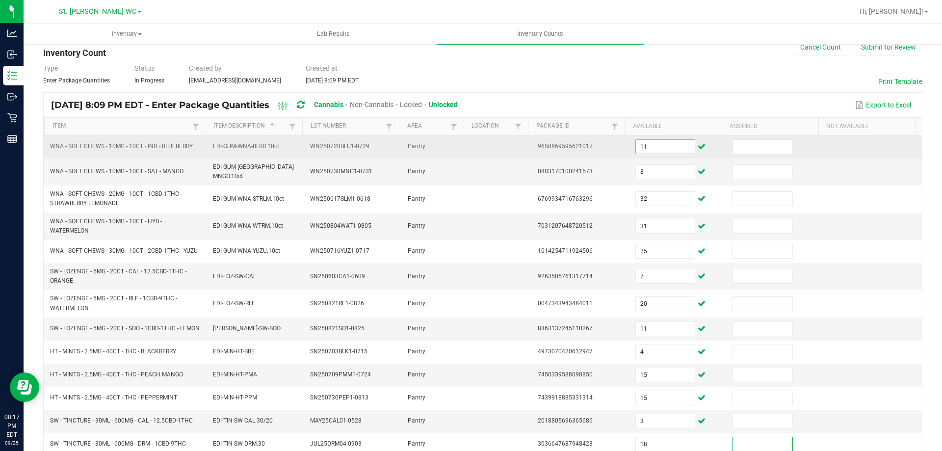
scroll to position [224, 0]
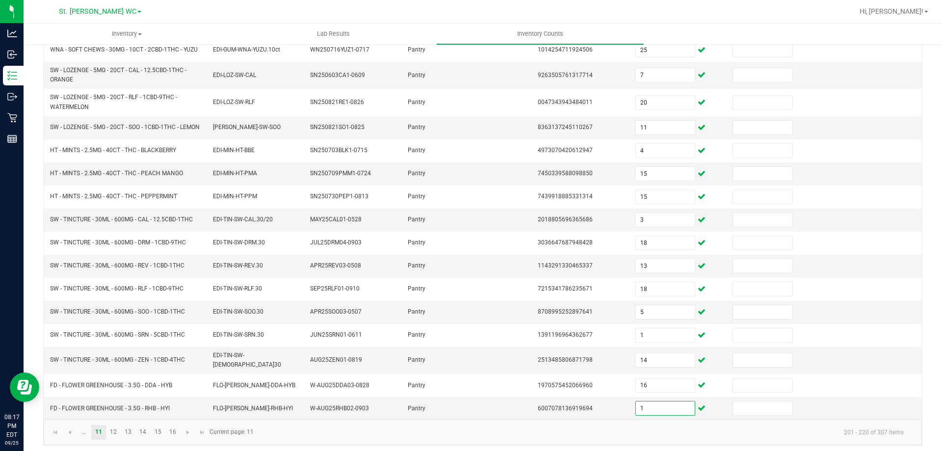
click at [386, 419] on kendo-pager "... 11 12 13 14 15 16 201 - 220 of 307 items Current page: 11" at bounding box center [483, 431] width 878 height 25
click at [110, 431] on link "12" at bounding box center [113, 432] width 14 height 15
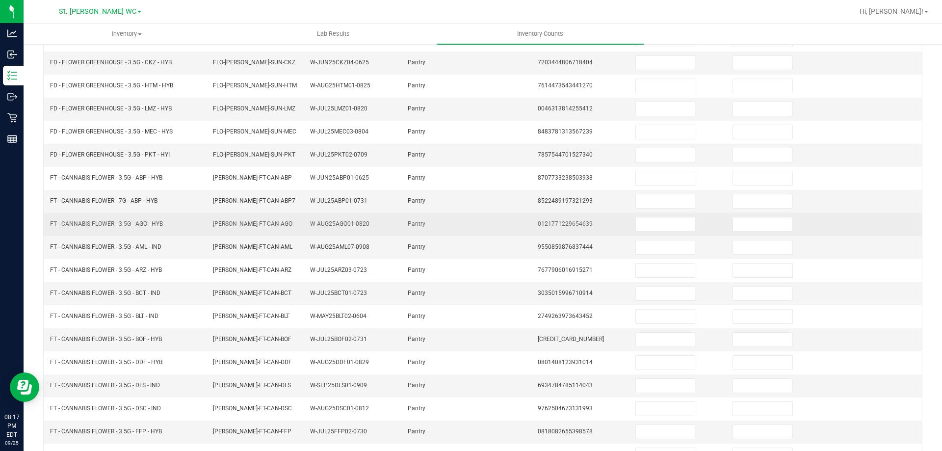
scroll to position [56, 0]
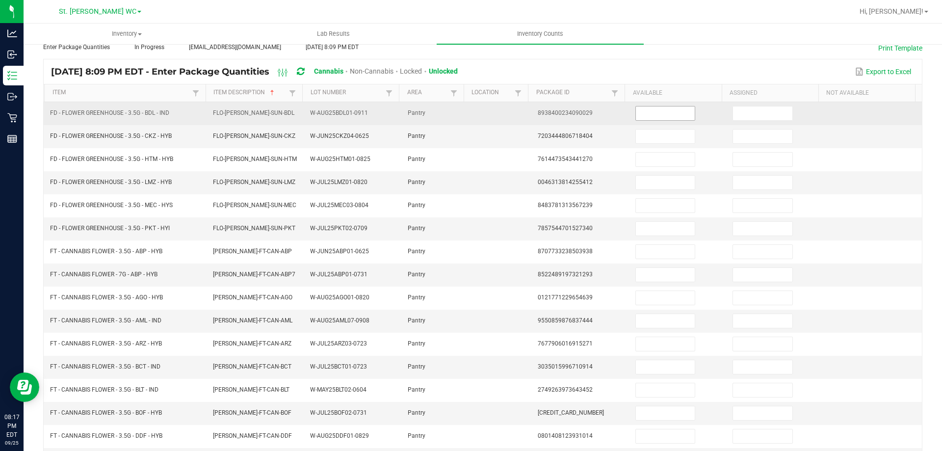
click at [657, 120] on span at bounding box center [665, 113] width 60 height 15
click at [661, 113] on input at bounding box center [665, 113] width 59 height 14
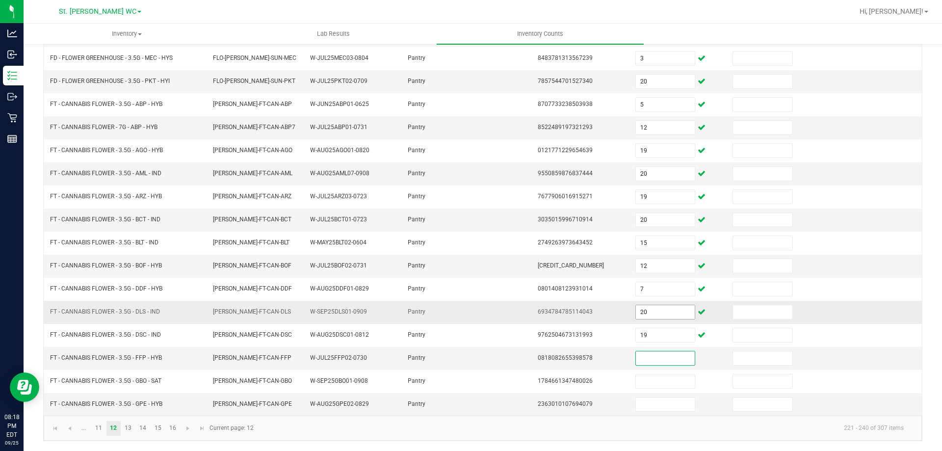
click at [673, 311] on input "20" at bounding box center [665, 312] width 59 height 14
click at [130, 433] on link "13" at bounding box center [128, 428] width 14 height 15
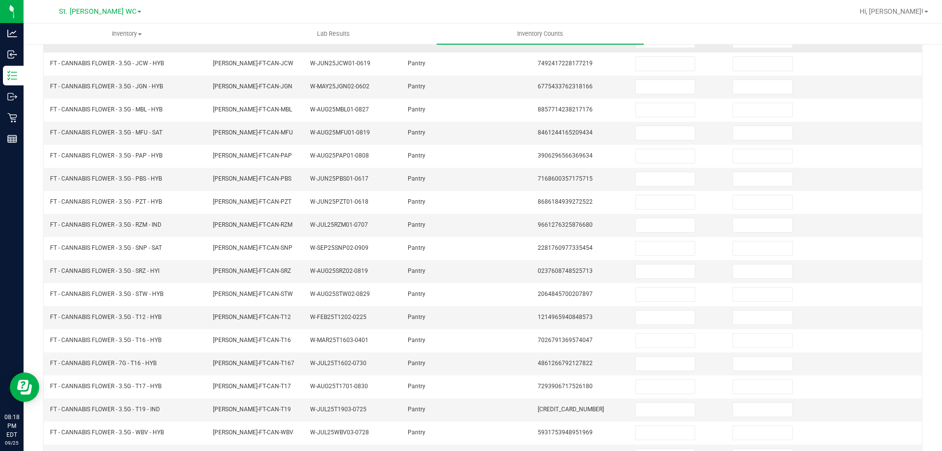
scroll to position [7, 0]
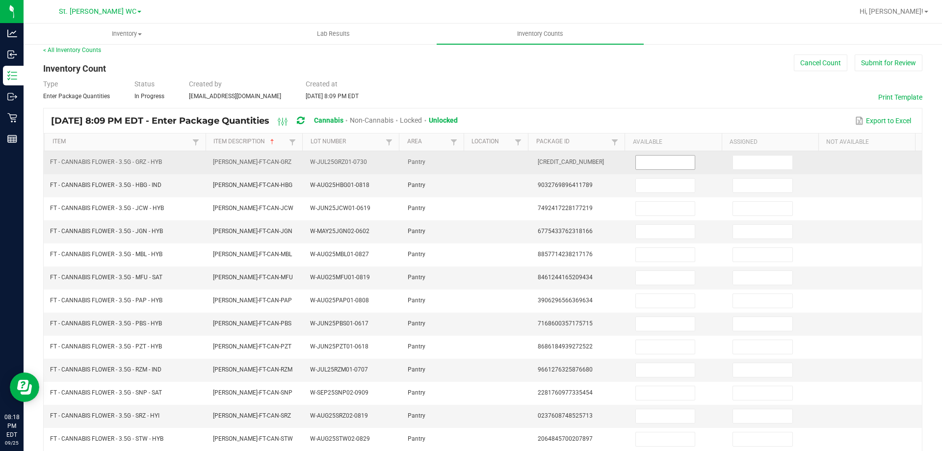
click at [652, 159] on input at bounding box center [665, 163] width 59 height 14
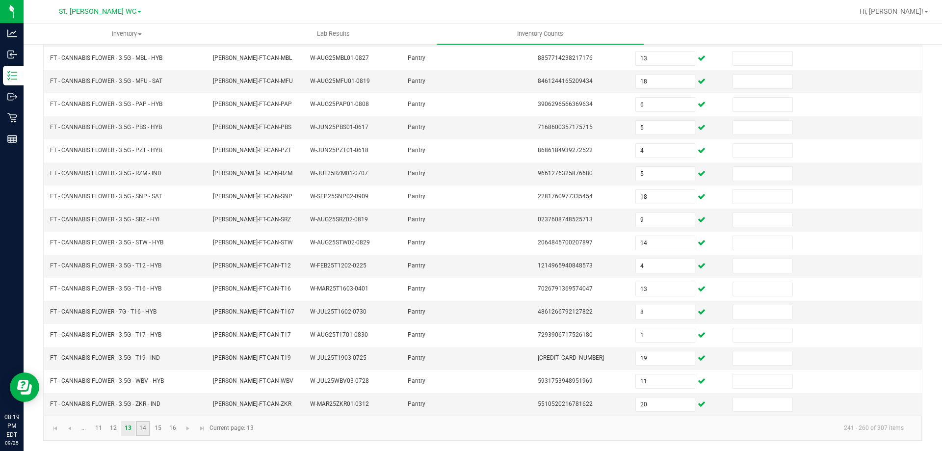
click at [147, 431] on link "14" at bounding box center [143, 428] width 14 height 15
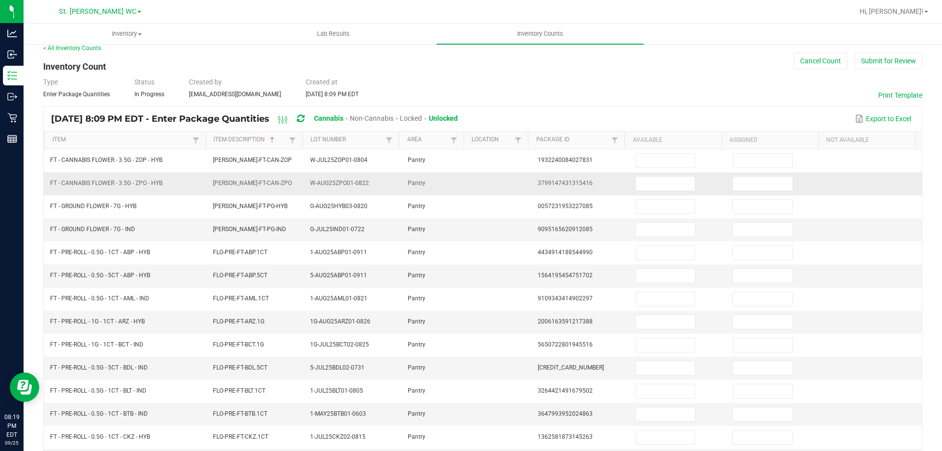
scroll to position [7, 0]
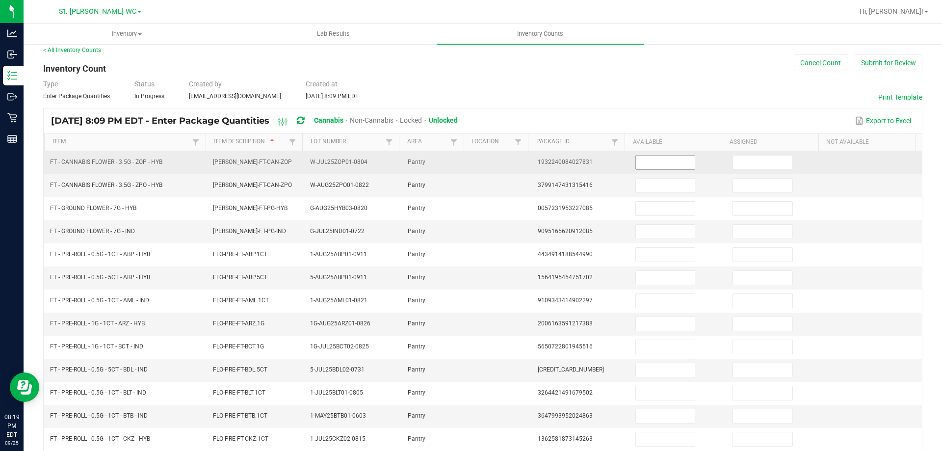
click at [640, 162] on input at bounding box center [665, 163] width 59 height 14
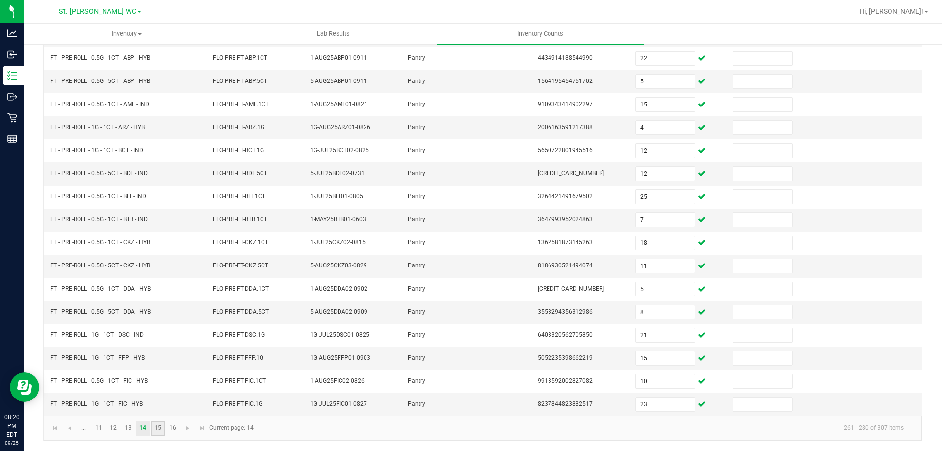
click at [157, 427] on link "15" at bounding box center [158, 428] width 14 height 15
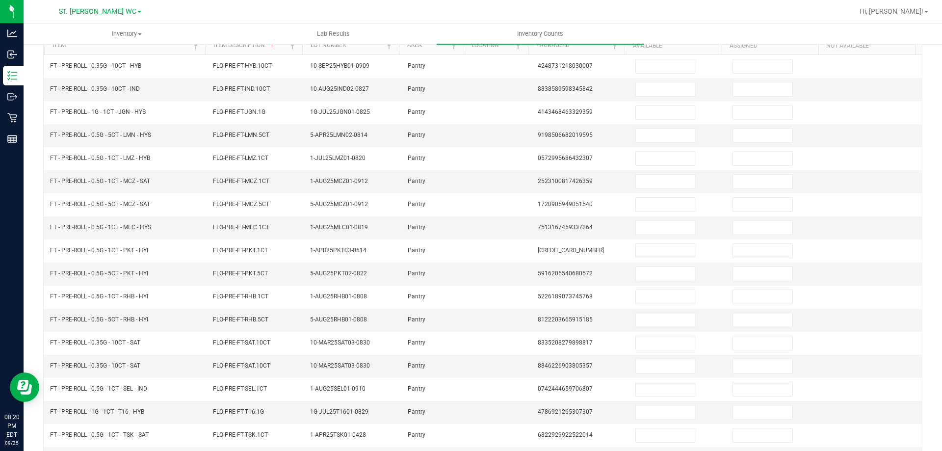
scroll to position [97, 0]
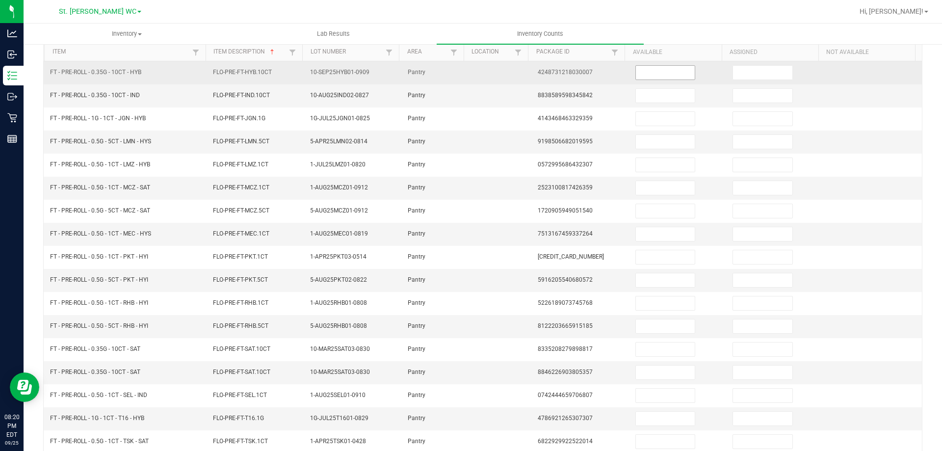
click at [658, 73] on input at bounding box center [665, 73] width 59 height 14
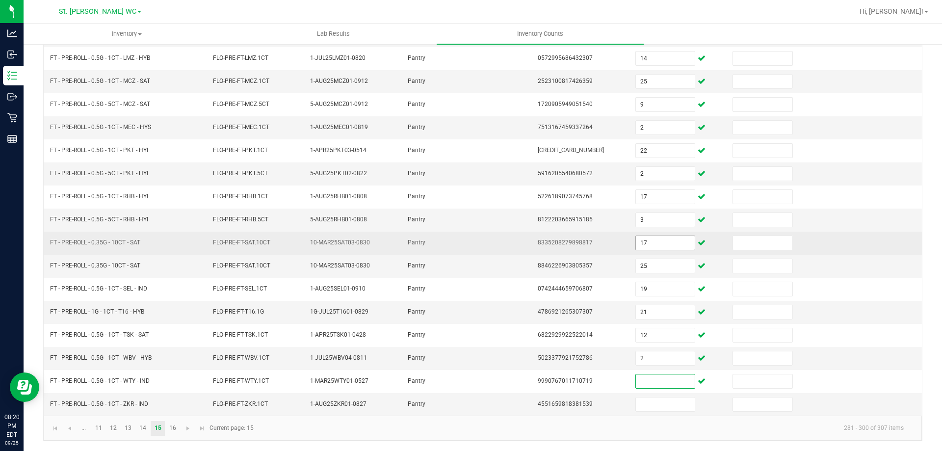
click at [669, 244] on input "17" at bounding box center [665, 243] width 59 height 14
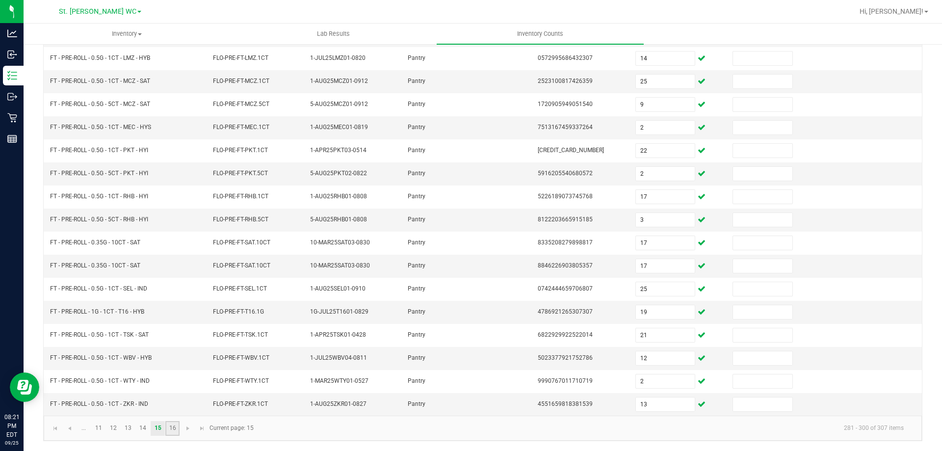
click at [173, 432] on link "16" at bounding box center [172, 428] width 14 height 15
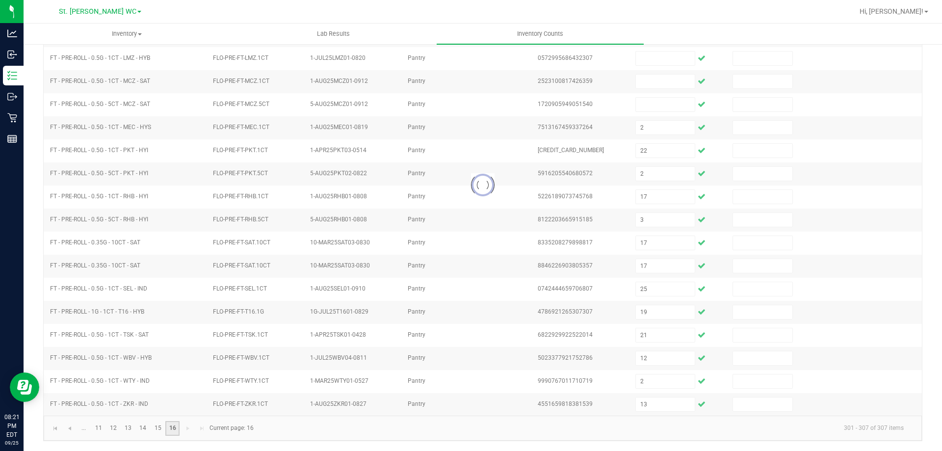
scroll to position [0, 0]
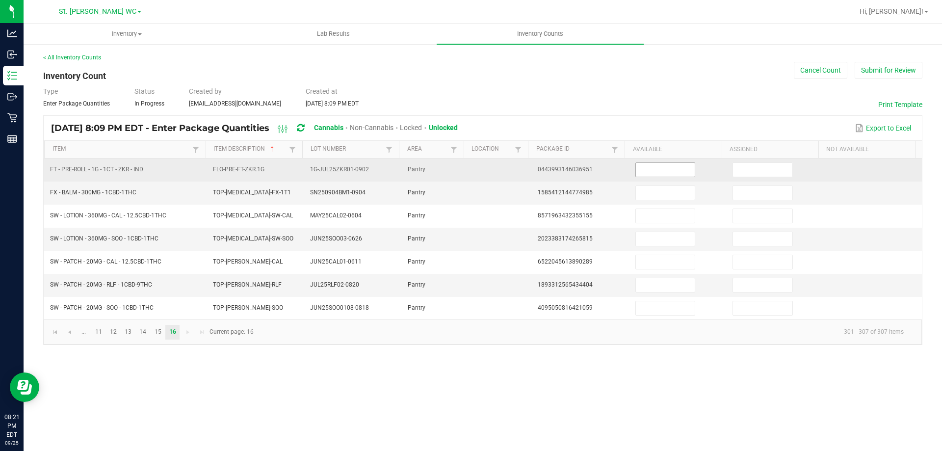
click at [641, 169] on input at bounding box center [665, 170] width 59 height 14
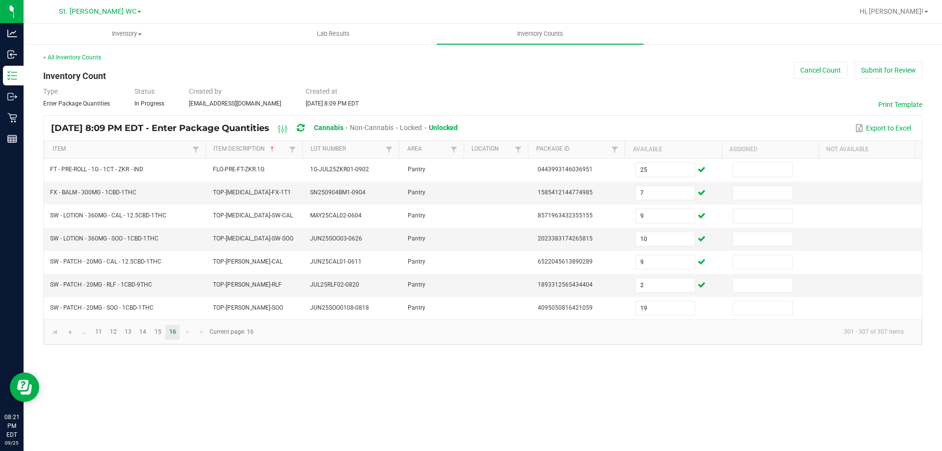
click at [655, 63] on div "< All Inventory Counts Inventory Count Cancel Count Submit for Review Type Ente…" at bounding box center [482, 199] width 879 height 292
click at [458, 126] on span "Unlocked" at bounding box center [443, 128] width 29 height 8
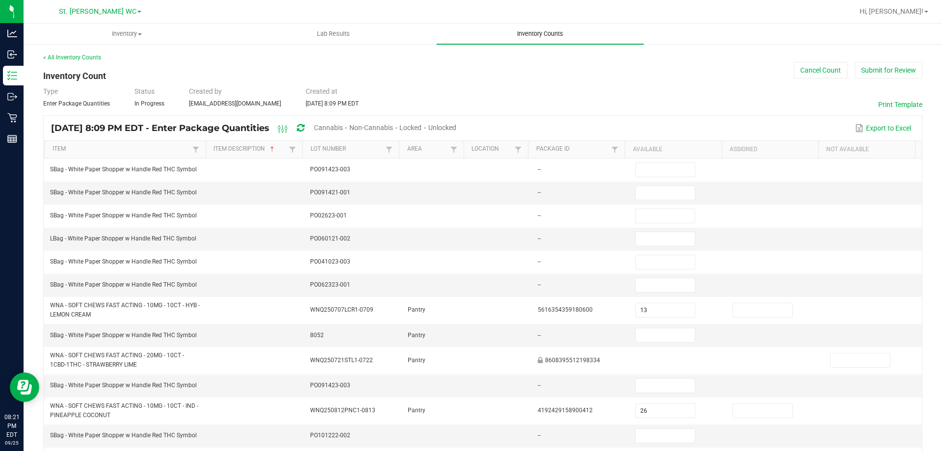
click at [565, 34] on span "Inventory Counts" at bounding box center [540, 33] width 73 height 9
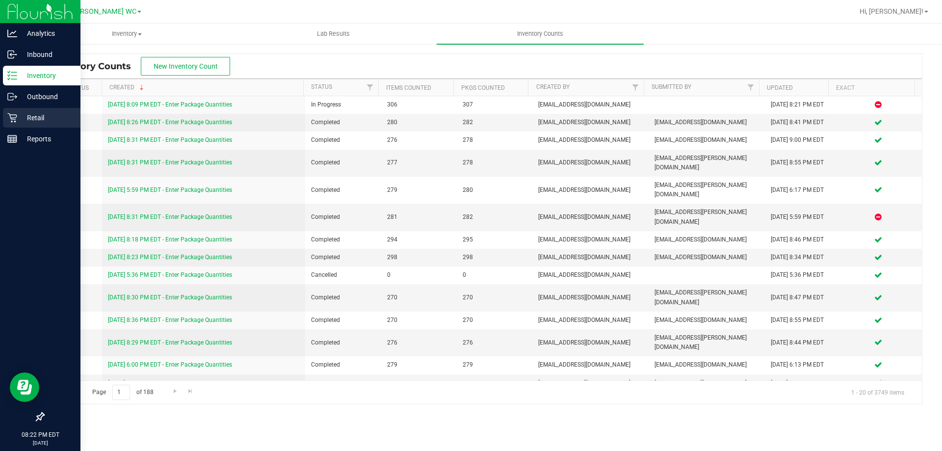
click at [36, 114] on p "Retail" at bounding box center [46, 118] width 59 height 12
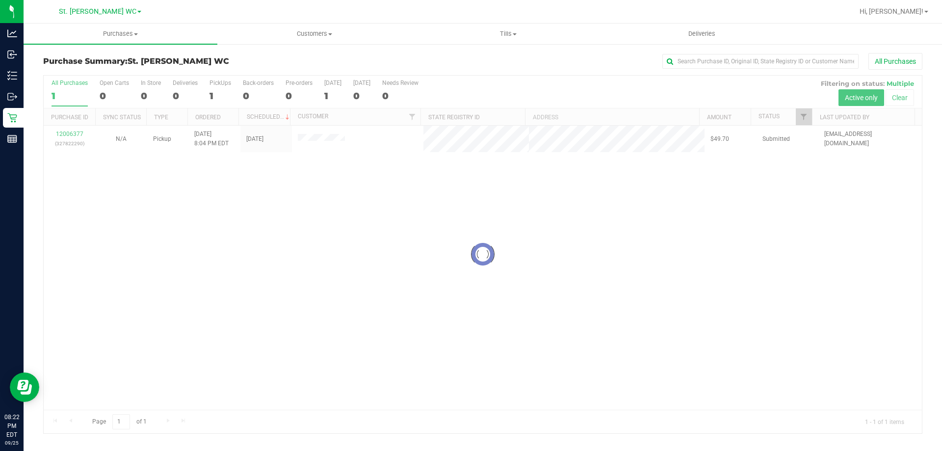
click at [76, 132] on div at bounding box center [483, 255] width 878 height 358
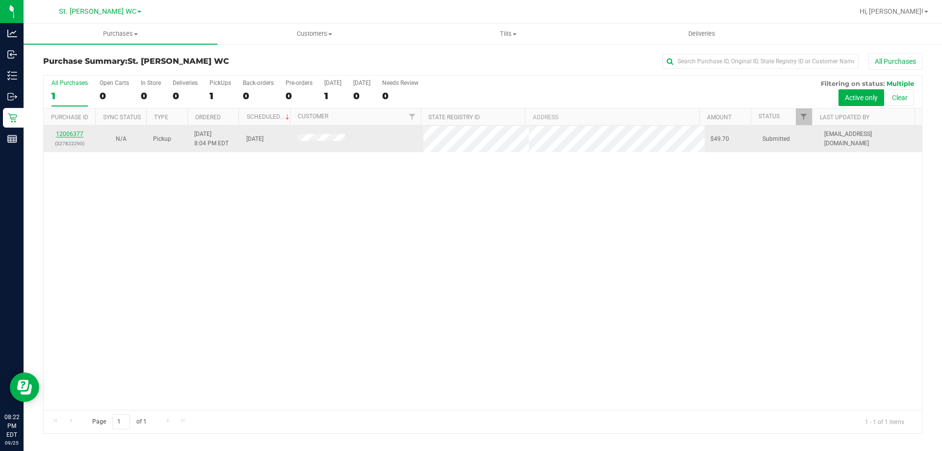
click at [65, 132] on link "12006377" at bounding box center [69, 134] width 27 height 7
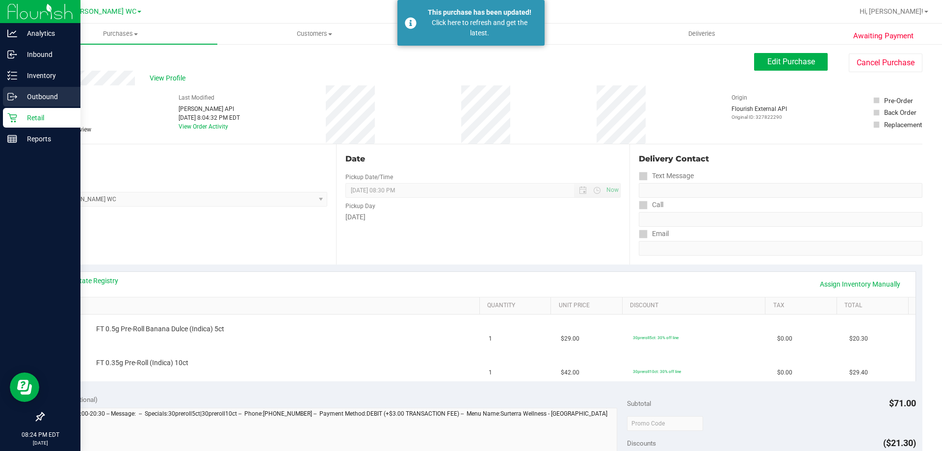
click at [14, 105] on div "Outbound" at bounding box center [42, 97] width 78 height 20
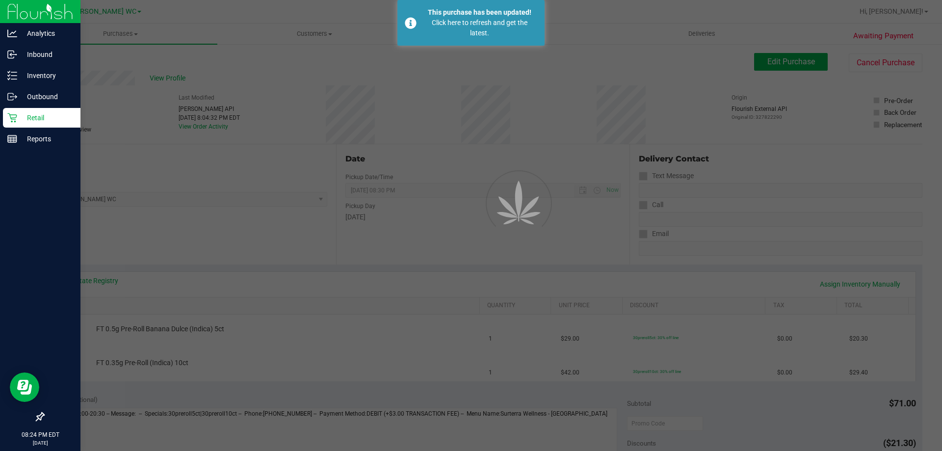
click at [19, 110] on div "Retail" at bounding box center [42, 118] width 78 height 20
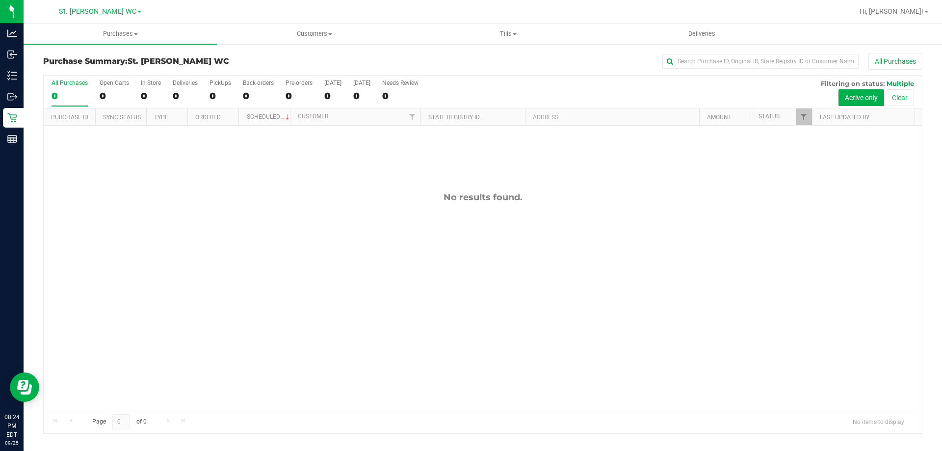
click at [249, 346] on div "No results found." at bounding box center [483, 301] width 878 height 350
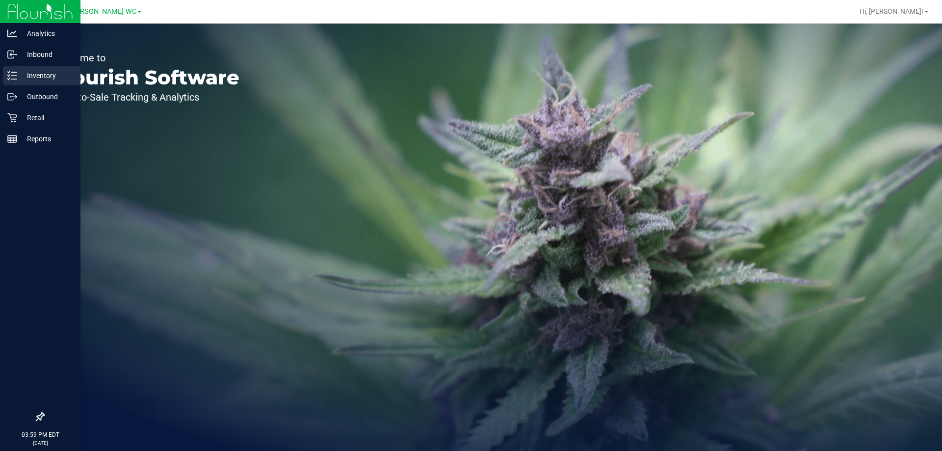
click at [24, 75] on p "Inventory" at bounding box center [46, 76] width 59 height 12
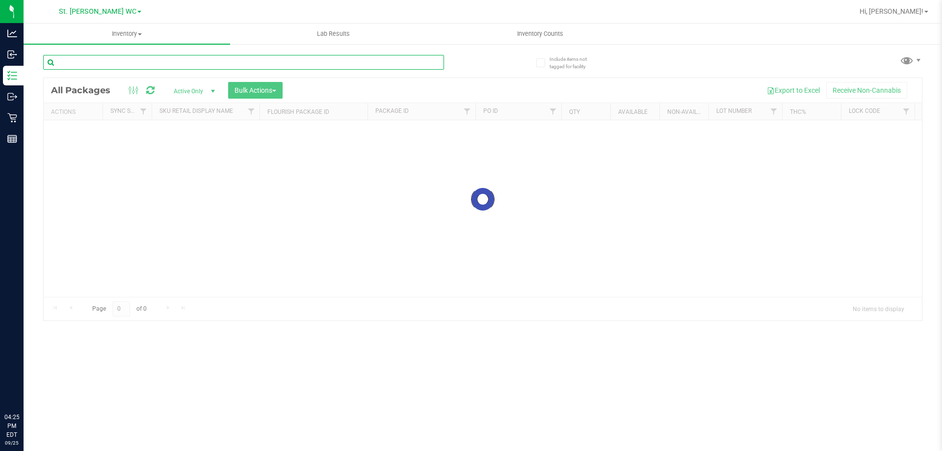
click at [177, 61] on input "text" at bounding box center [243, 62] width 401 height 15
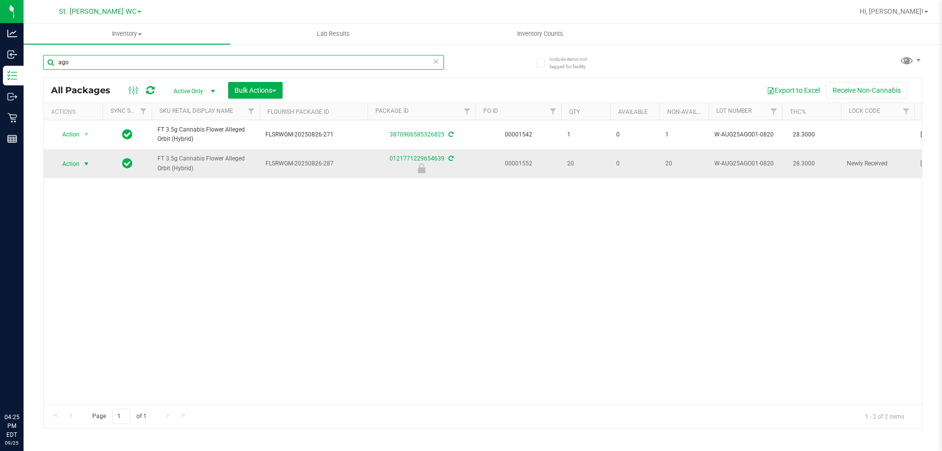
type input "ago"
click at [87, 167] on span "select" at bounding box center [86, 164] width 8 height 8
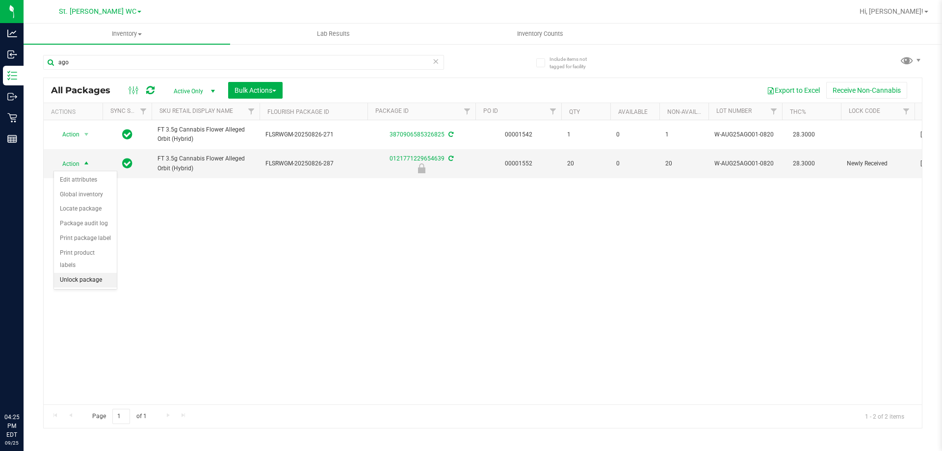
click at [77, 273] on li "Unlock package" at bounding box center [85, 280] width 63 height 15
click at [110, 61] on input "ago" at bounding box center [243, 62] width 401 height 15
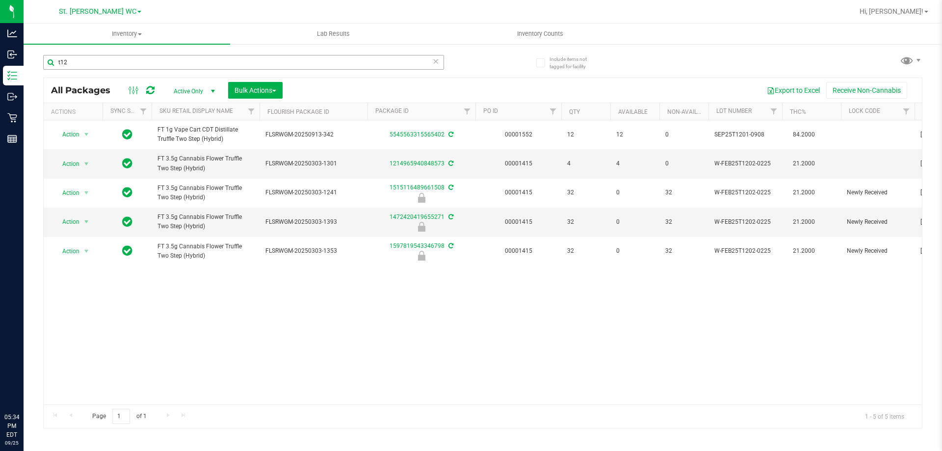
click at [124, 60] on input "t12" at bounding box center [243, 62] width 401 height 15
click at [117, 63] on input "t12" at bounding box center [243, 62] width 401 height 15
click at [115, 61] on input "t12" at bounding box center [243, 62] width 401 height 15
type input "t"
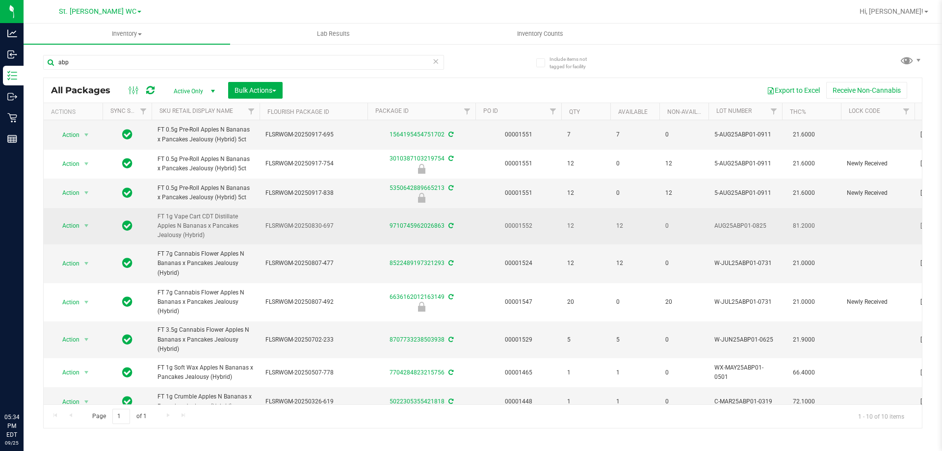
scroll to position [44, 0]
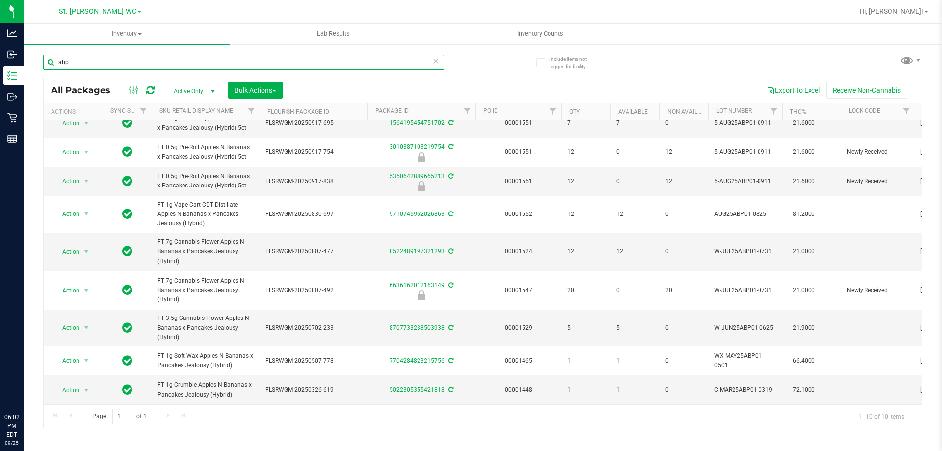
click at [168, 65] on input "abp" at bounding box center [243, 62] width 401 height 15
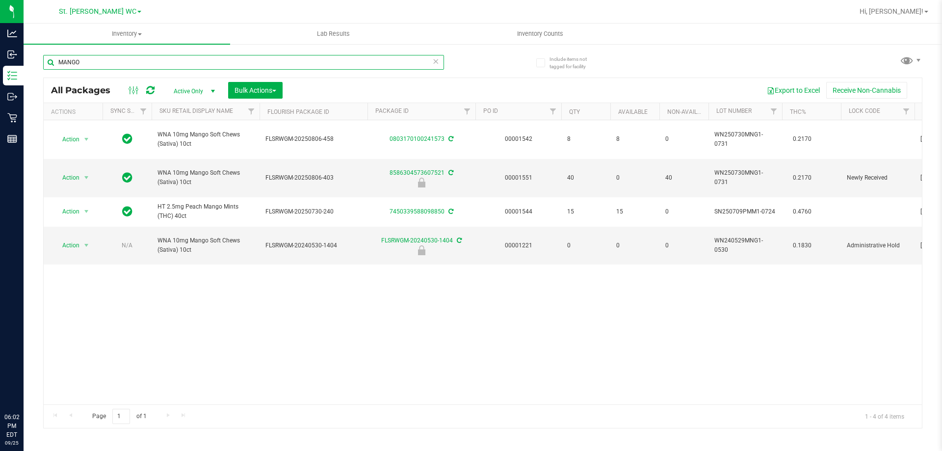
type input "MANGO"
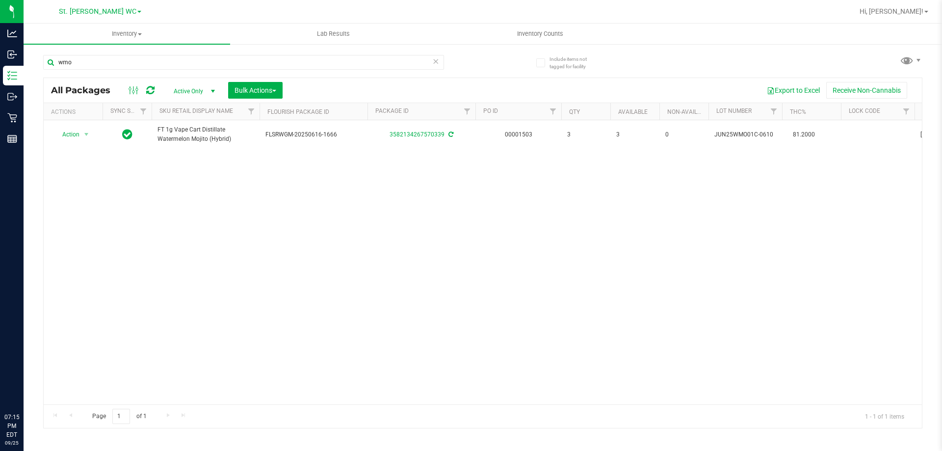
type input "wmo"
click at [437, 65] on icon at bounding box center [435, 61] width 7 height 12
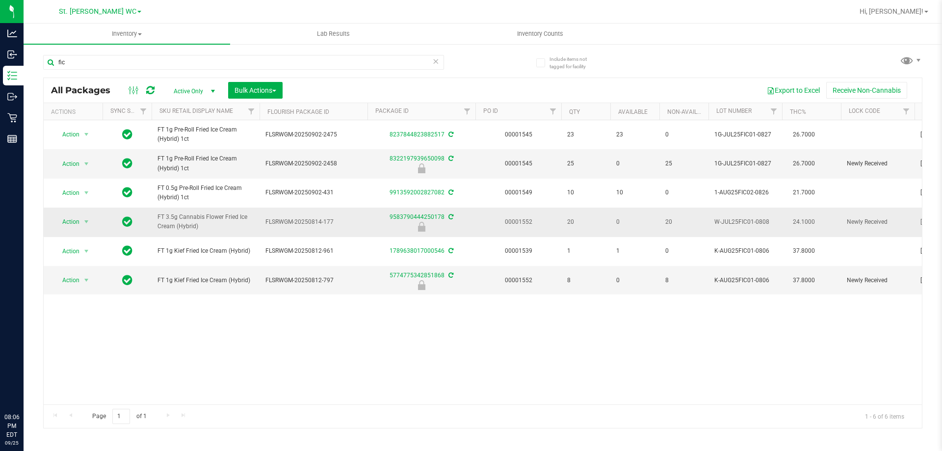
type input "fic"
click at [231, 215] on span "FT 3.5g Cannabis Flower Fried Ice Cream (Hybrid)" at bounding box center [205, 221] width 96 height 19
